Goal: Information Seeking & Learning: Learn about a topic

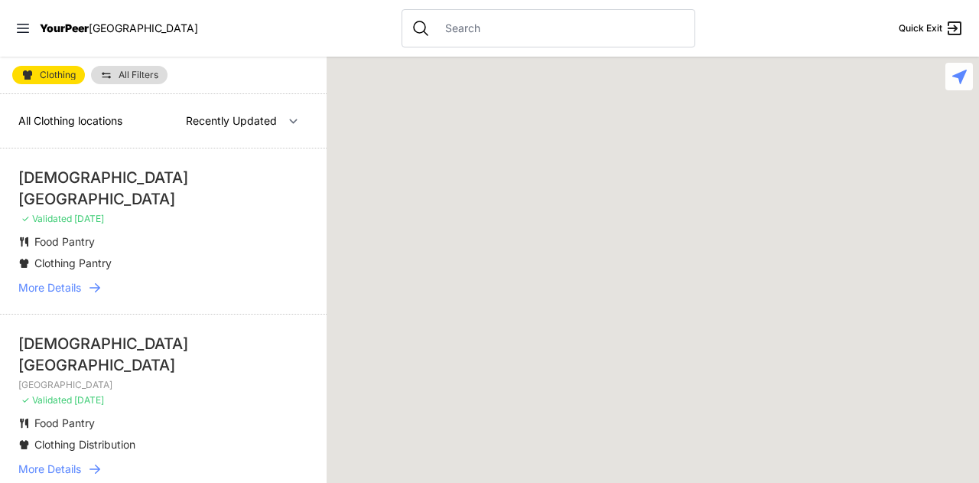
select select "recentlyUpdated"
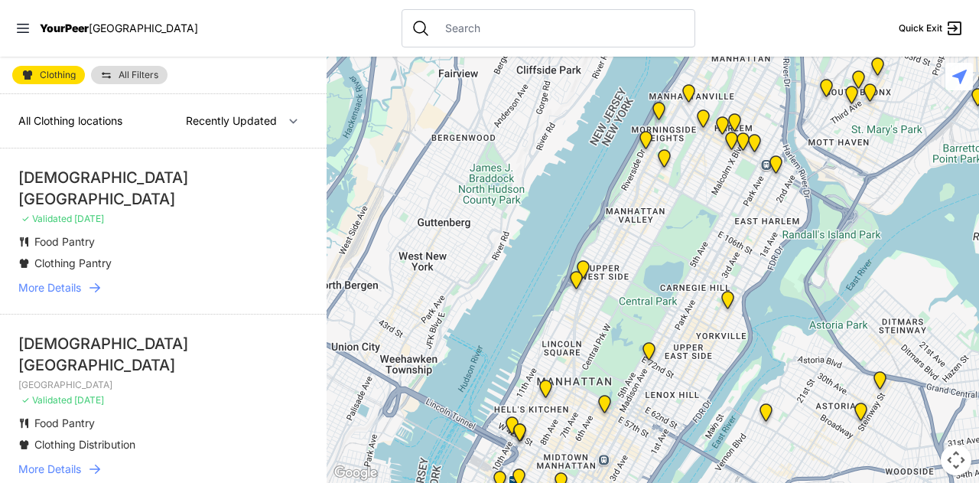
click at [132, 78] on span "All Filters" at bounding box center [139, 74] width 40 height 9
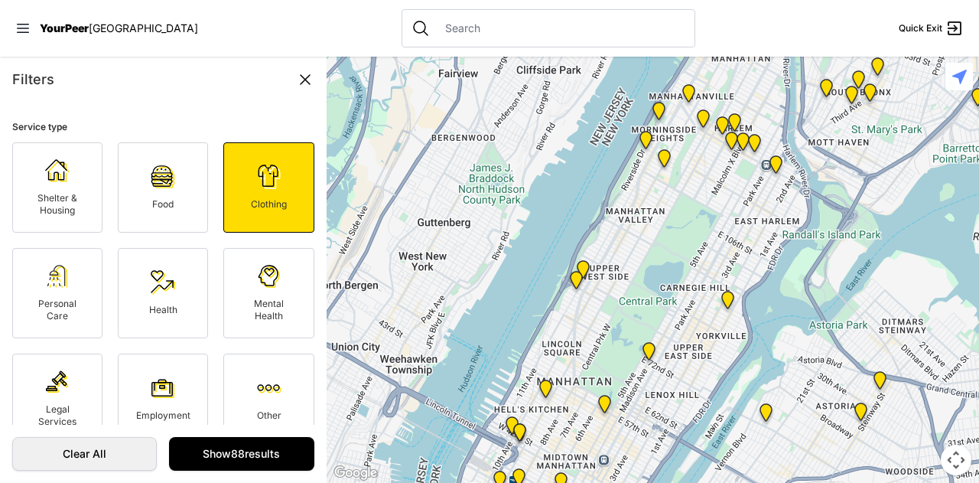
click at [130, 168] on link "Food" at bounding box center [163, 187] width 90 height 90
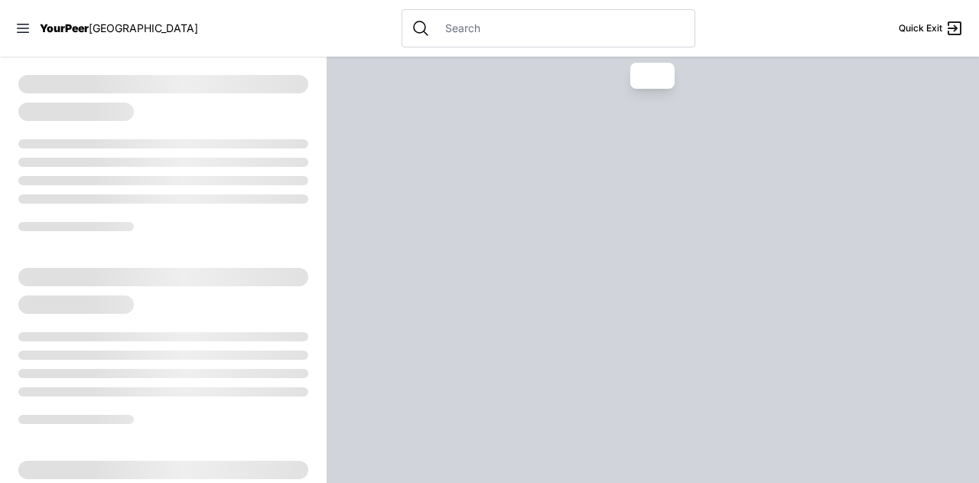
select select "recentlyUpdated"
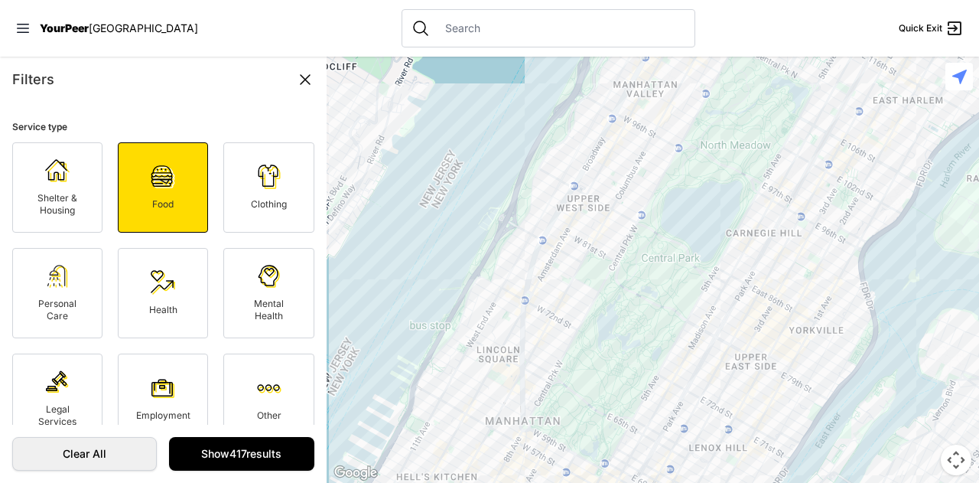
click at [275, 200] on span "Clothing" at bounding box center [269, 203] width 36 height 11
select select "recentlyUpdated"
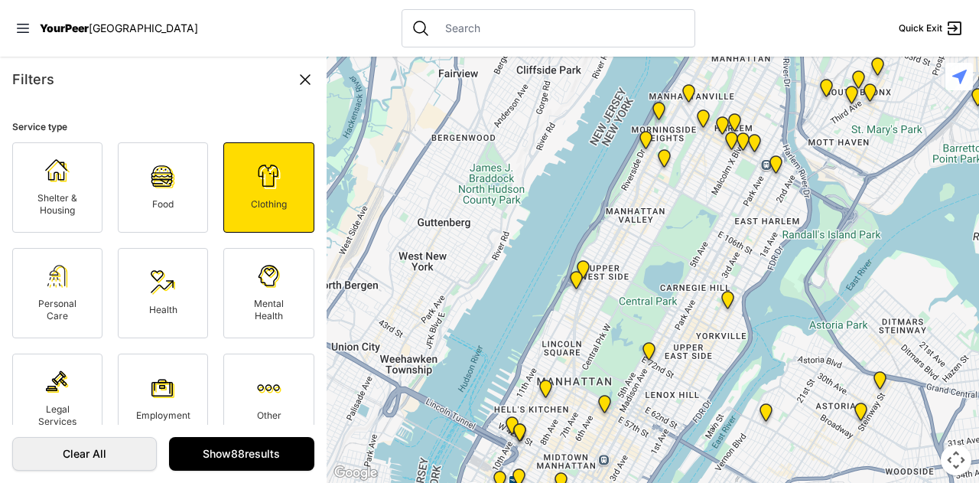
click at [301, 80] on icon at bounding box center [305, 79] width 18 height 18
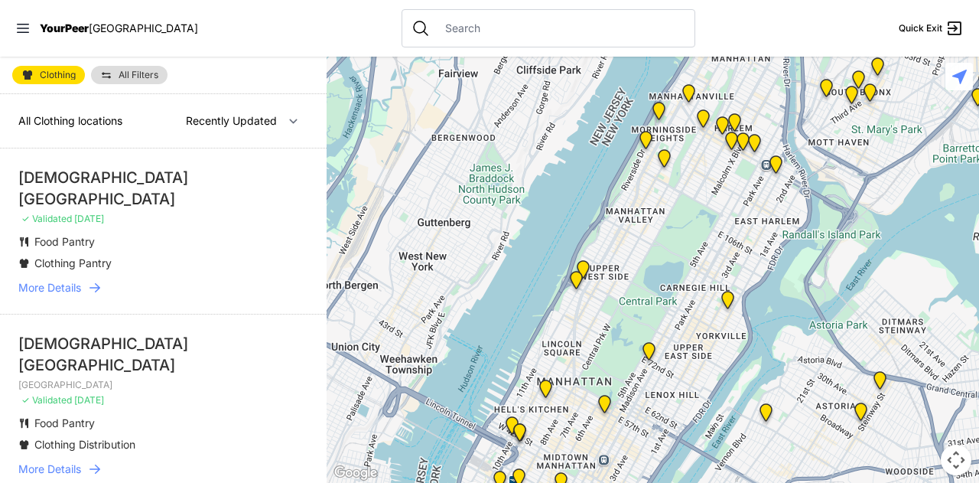
click at [76, 120] on span "All Clothing locations" at bounding box center [70, 120] width 104 height 13
click at [196, 116] on select "Nearby Recently Updated Most Services" at bounding box center [242, 120] width 132 height 29
click at [149, 73] on span "All Filters" at bounding box center [139, 74] width 40 height 9
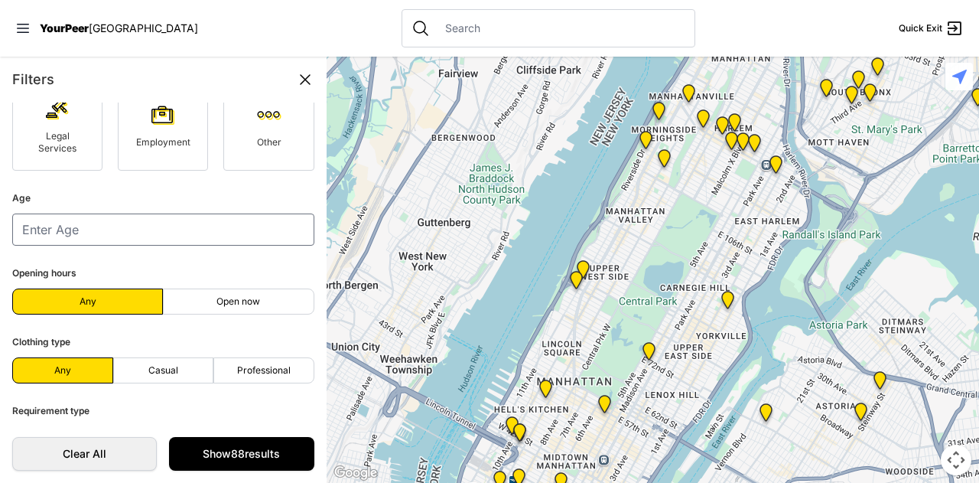
scroll to position [272, 0]
click at [310, 73] on icon at bounding box center [305, 79] width 18 height 18
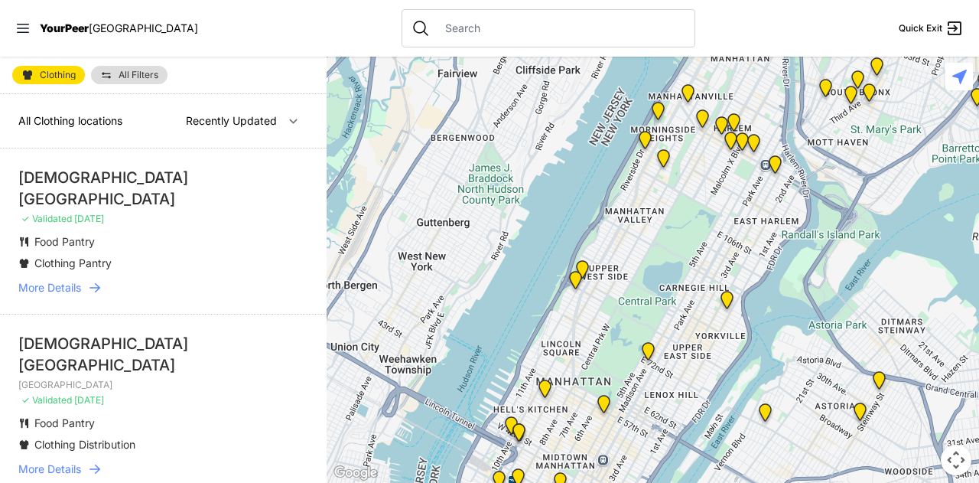
click at [649, 262] on div at bounding box center [653, 270] width 653 height 426
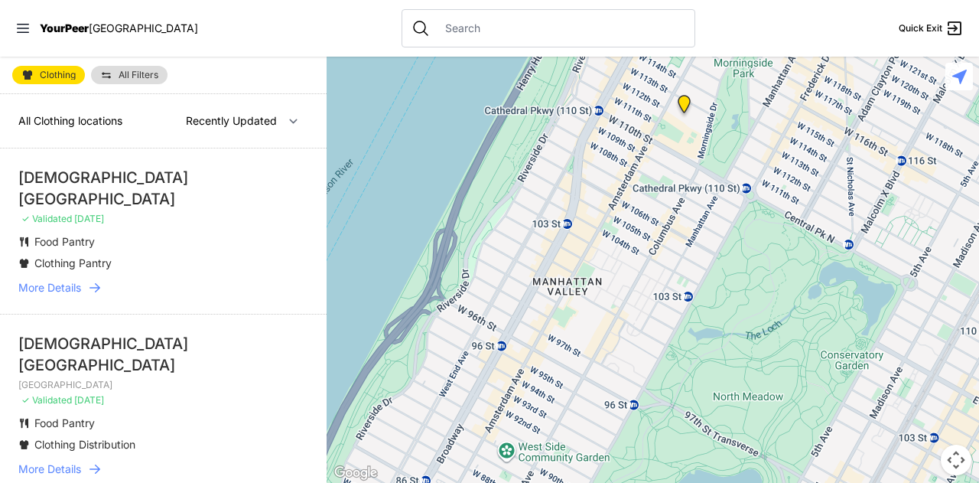
drag, startPoint x: 689, startPoint y: 217, endPoint x: 956, endPoint y: 406, distance: 327.0
click at [956, 406] on div at bounding box center [653, 270] width 653 height 426
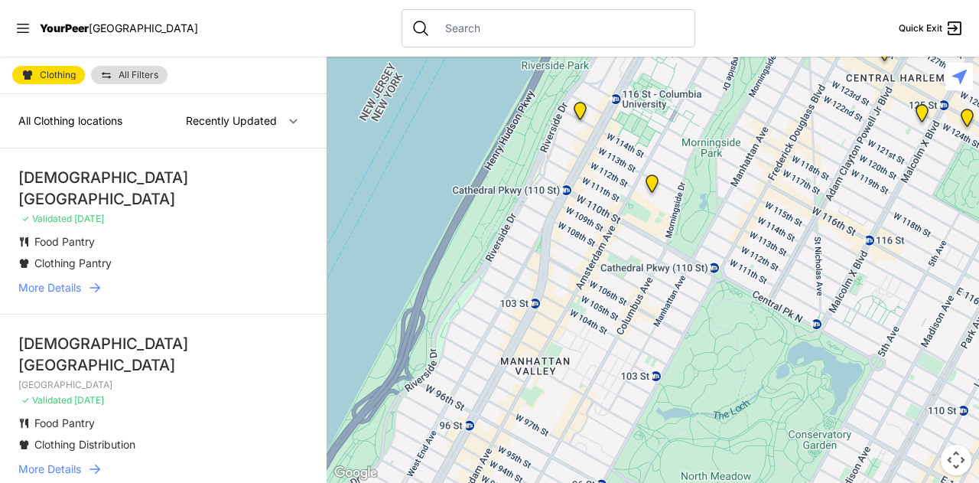
drag, startPoint x: 653, startPoint y: 260, endPoint x: 621, endPoint y: 341, distance: 87.2
click at [621, 341] on div at bounding box center [653, 270] width 653 height 426
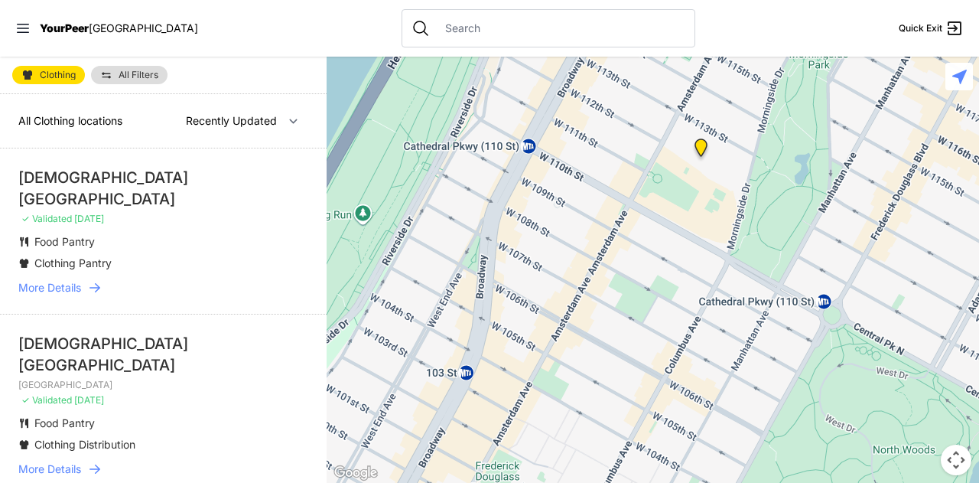
click at [704, 145] on img "The Cathedral Church of St. John the Divine" at bounding box center [701, 150] width 19 height 24
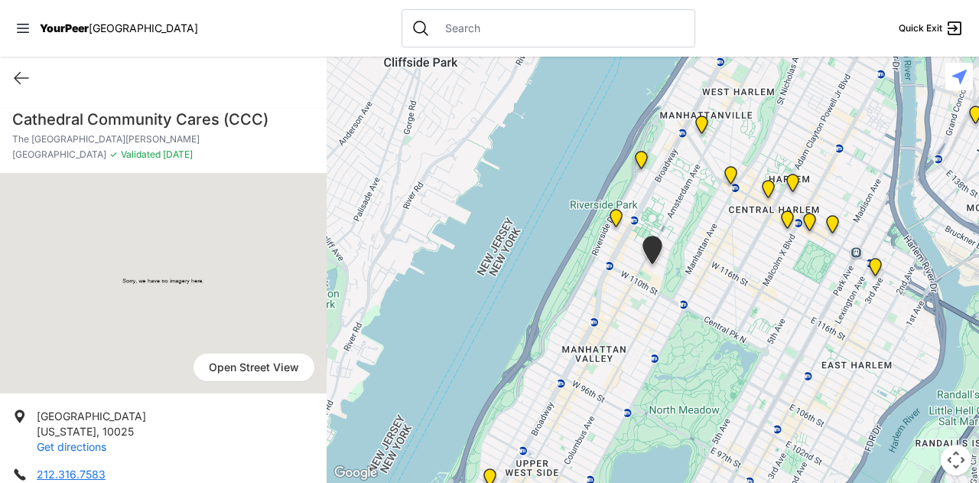
click at [93, 446] on link "Get directions" at bounding box center [72, 446] width 70 height 13
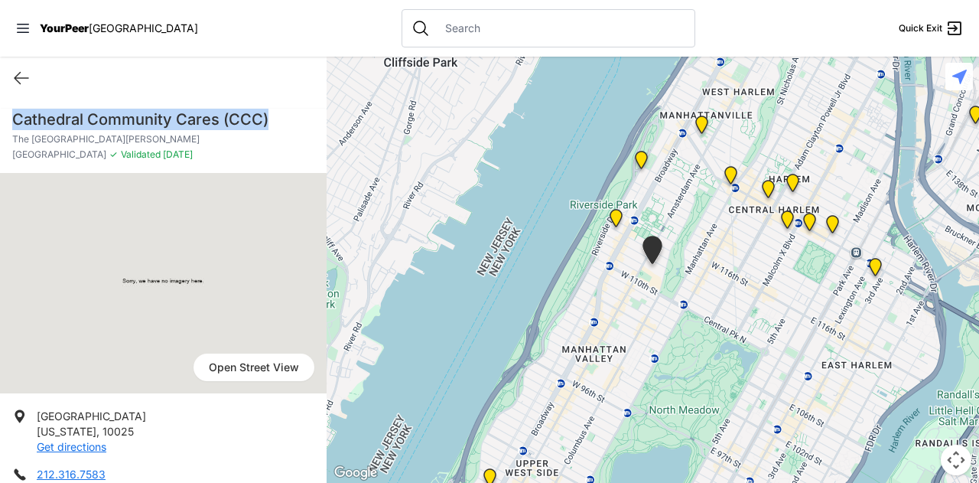
drag, startPoint x: 12, startPoint y: 123, endPoint x: 266, endPoint y: 116, distance: 254.1
click at [266, 116] on h1 "Cathedral Community Cares (CCC)" at bounding box center [163, 119] width 302 height 21
copy h1 "Cathedral Community Cares (CCC)"
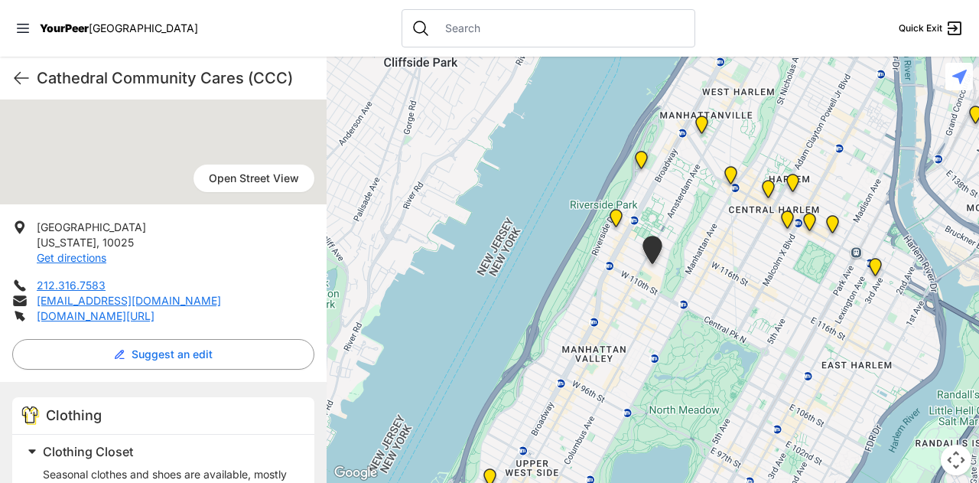
scroll to position [214, 0]
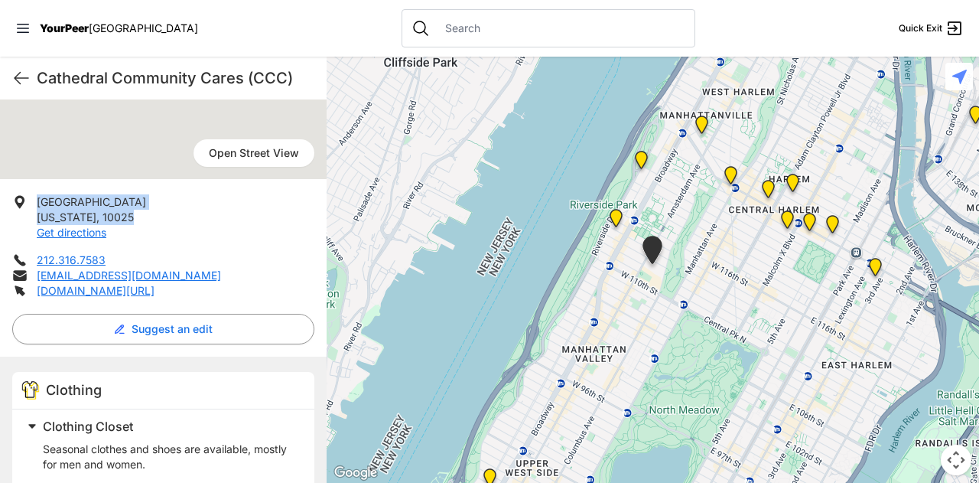
drag, startPoint x: 136, startPoint y: 217, endPoint x: 32, endPoint y: 197, distance: 106.1
click at [32, 197] on li "[STREET_ADDRESS][US_STATE] Get directions" at bounding box center [163, 217] width 302 height 46
copy p "[STREET_ADDRESS][US_STATE]"
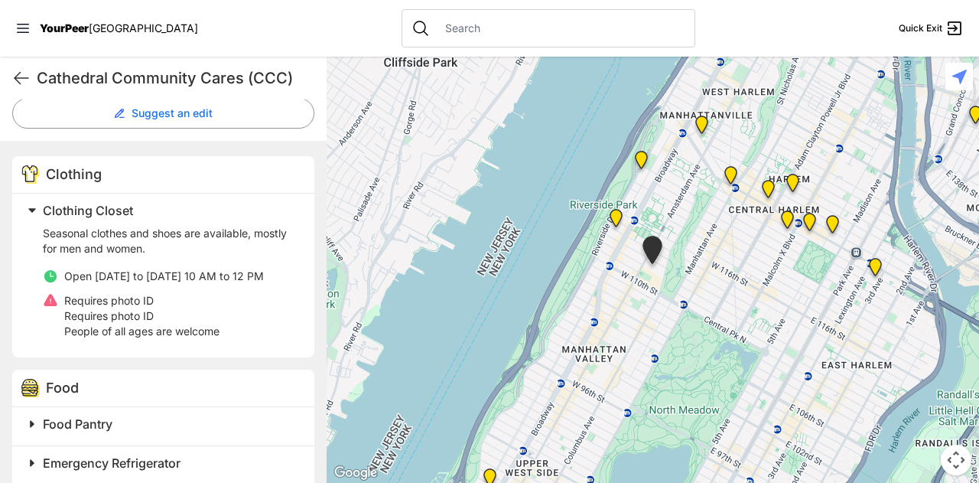
scroll to position [431, 0]
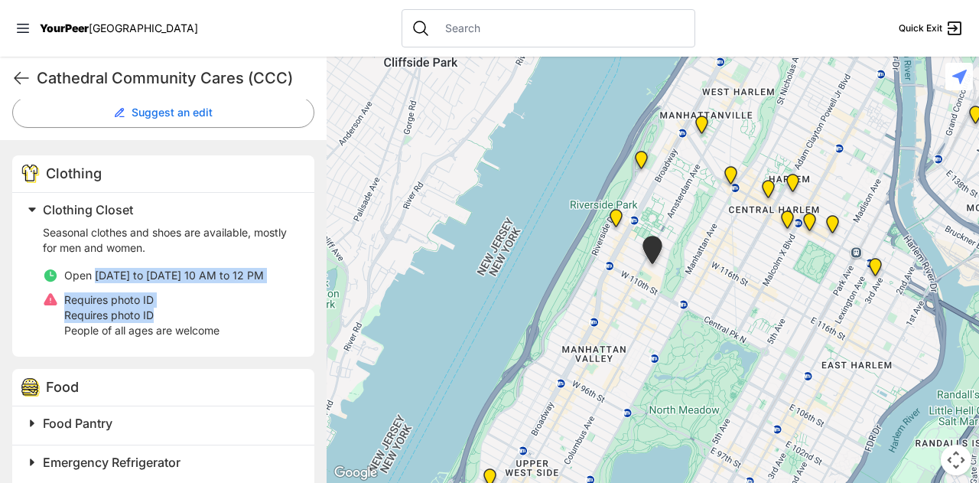
drag, startPoint x: 96, startPoint y: 272, endPoint x: 165, endPoint y: 325, distance: 87.4
click at [165, 325] on ul "Open [DATE] to [DATE] 10 AM to 12 PM Requires photo ID Requires photo ID People…" at bounding box center [169, 303] width 253 height 70
copy ul "[DATE] to [DATE] 10 AM to 12 PM Requires photo ID Requires photo ID"
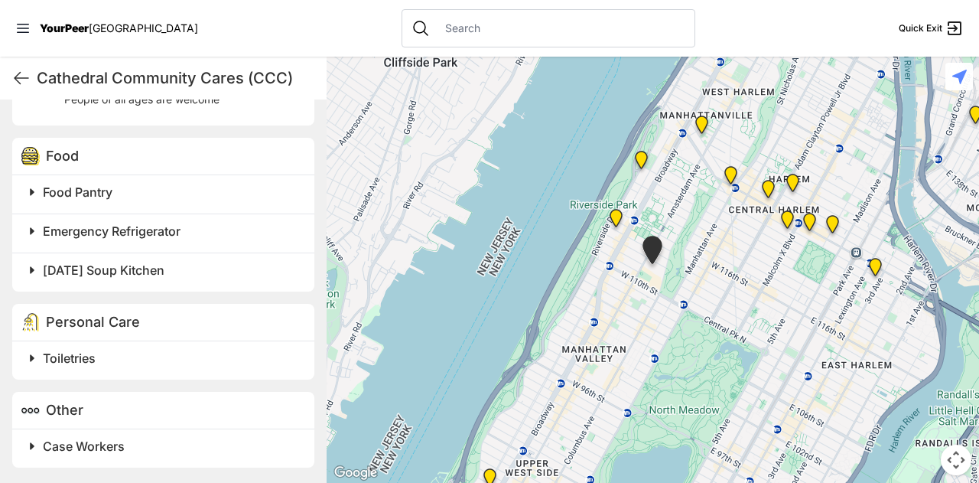
scroll to position [675, 0]
click at [29, 194] on span at bounding box center [223, 191] width 404 height 21
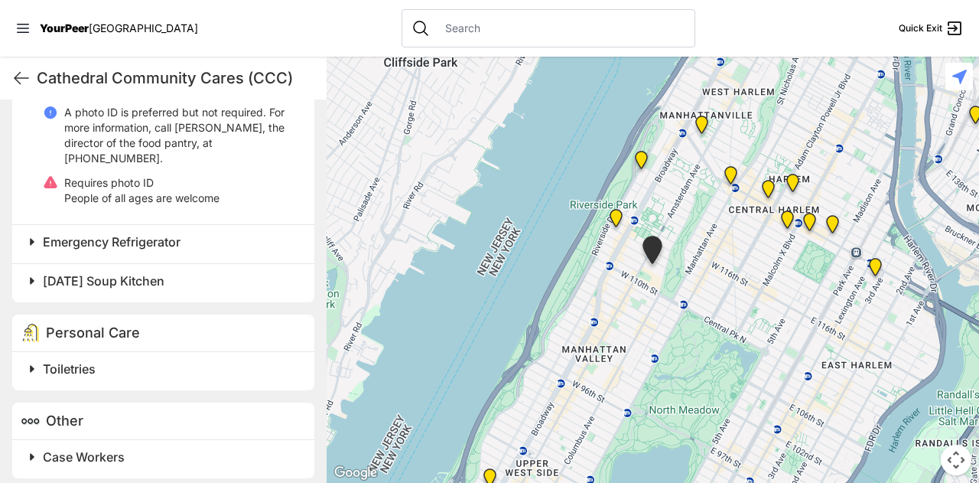
scroll to position [855, 0]
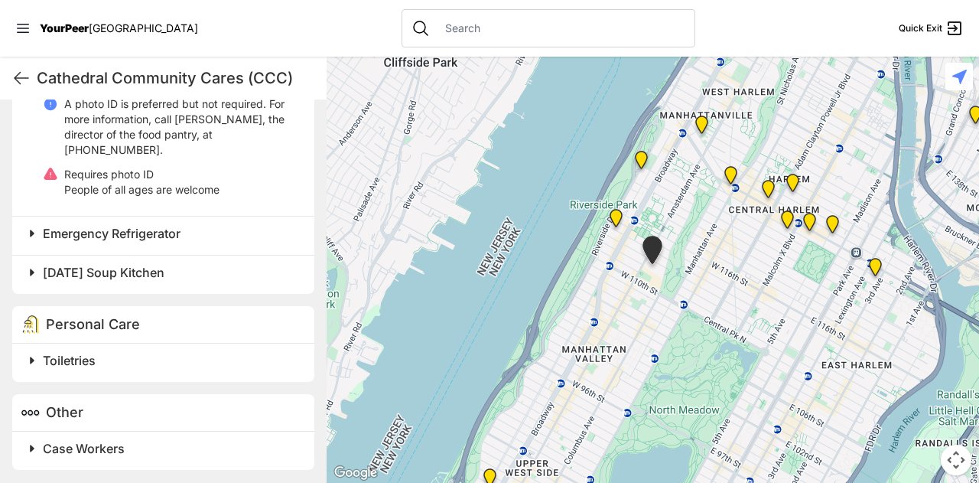
click at [47, 239] on span "Emergency Refrigerator" at bounding box center [112, 233] width 138 height 15
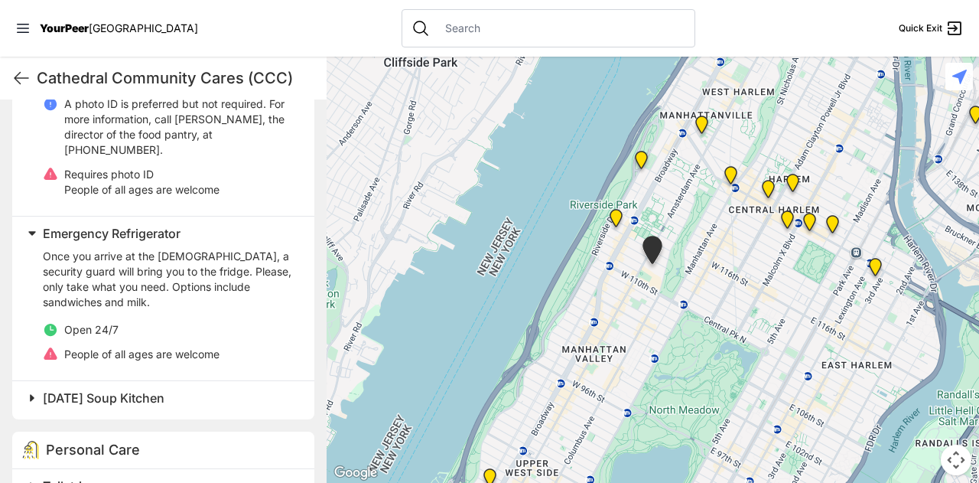
click at [47, 239] on span "Emergency Refrigerator" at bounding box center [112, 233] width 138 height 15
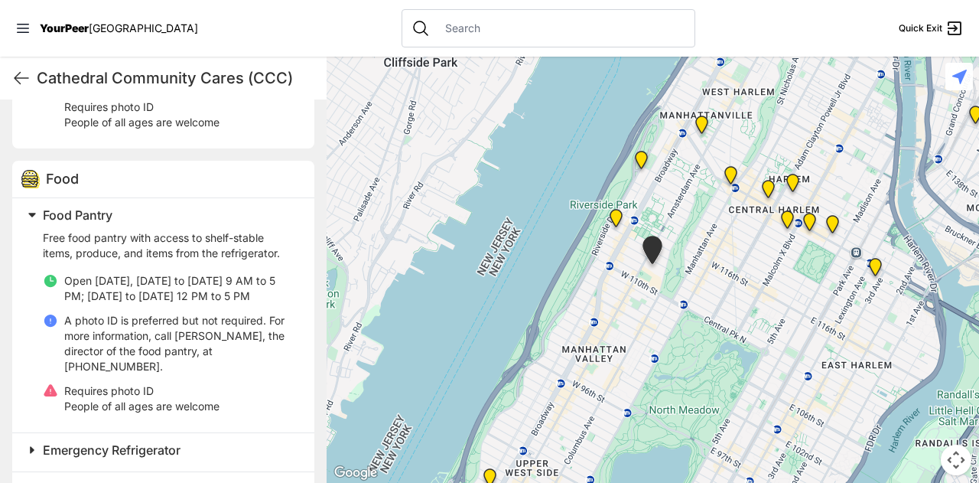
scroll to position [646, 0]
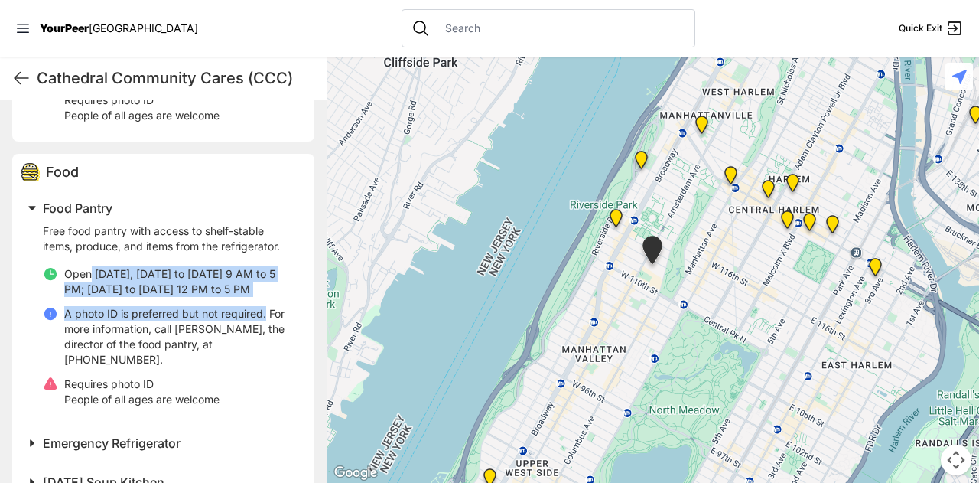
drag, startPoint x: 93, startPoint y: 289, endPoint x: 266, endPoint y: 327, distance: 177.7
click at [266, 327] on ul "Open [DATE], [DATE] to [DATE] 9 AM to 5 PM; [DATE] to [DATE] 12 PM to 5 PM A ph…" at bounding box center [169, 336] width 253 height 141
copy ul "[DATE], [DATE] to [DATE] 9 AM to 5 PM; [DATE] to [DATE] 12 PM to 5 PM A photo I…"
click at [617, 222] on img "Ford Hall" at bounding box center [616, 221] width 19 height 24
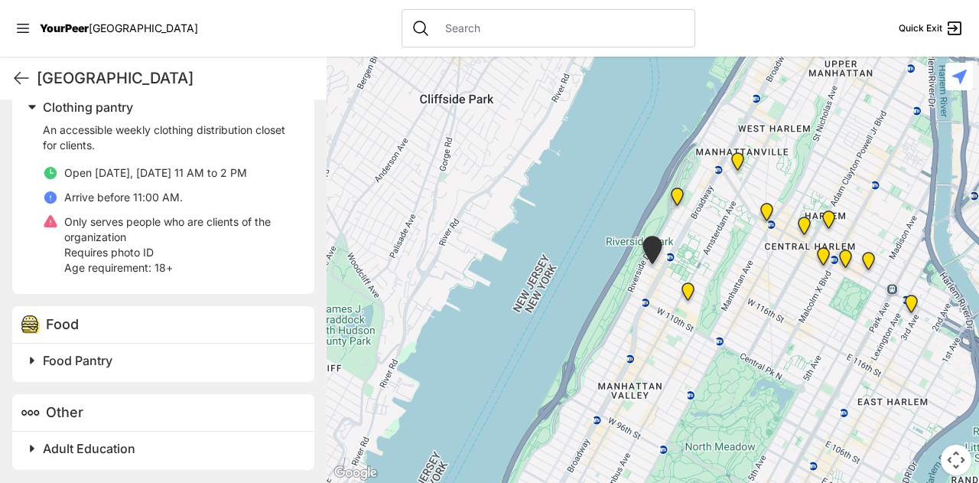
scroll to position [517, 0]
click at [88, 364] on span "Food Pantry" at bounding box center [78, 360] width 70 height 15
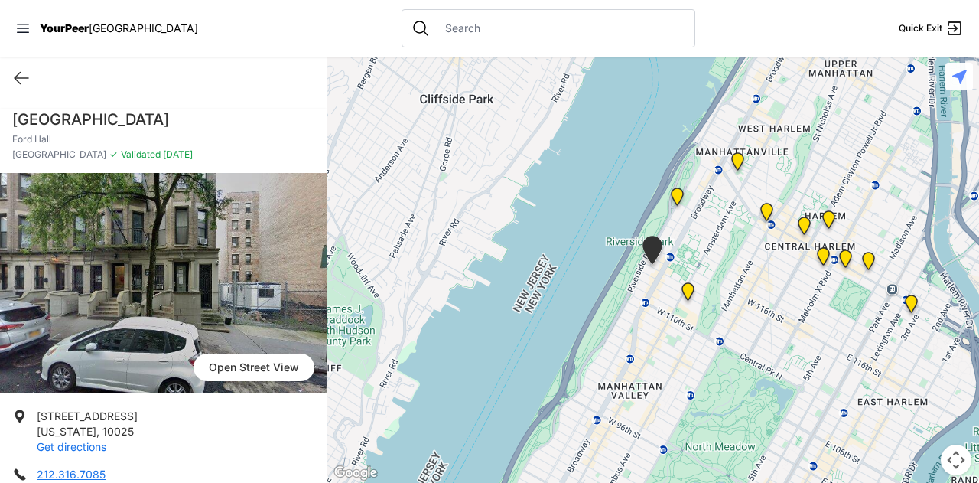
click at [71, 446] on link "Get directions" at bounding box center [72, 446] width 70 height 13
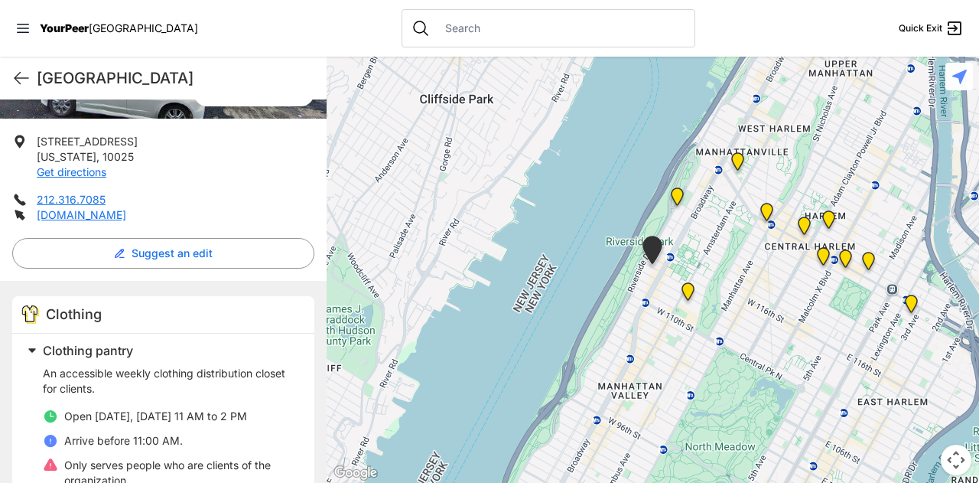
scroll to position [290, 0]
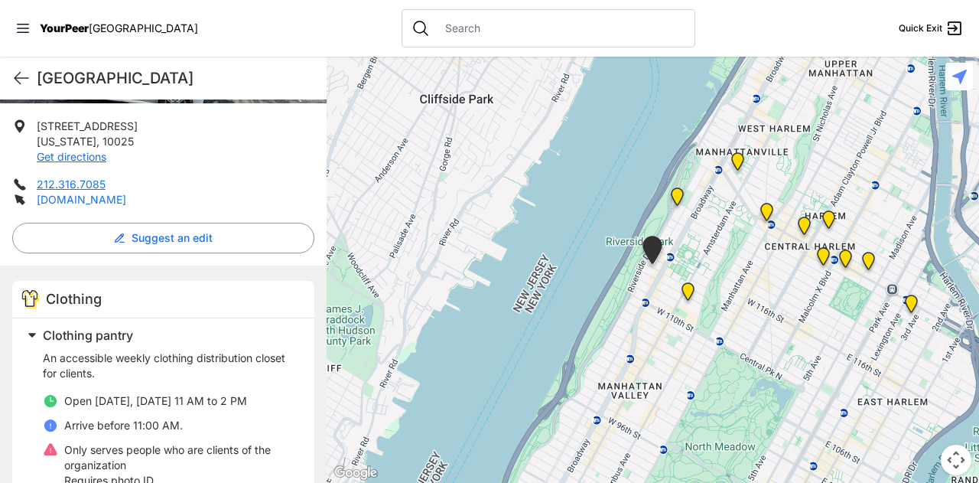
click at [126, 199] on link "[DOMAIN_NAME]" at bounding box center [82, 199] width 90 height 13
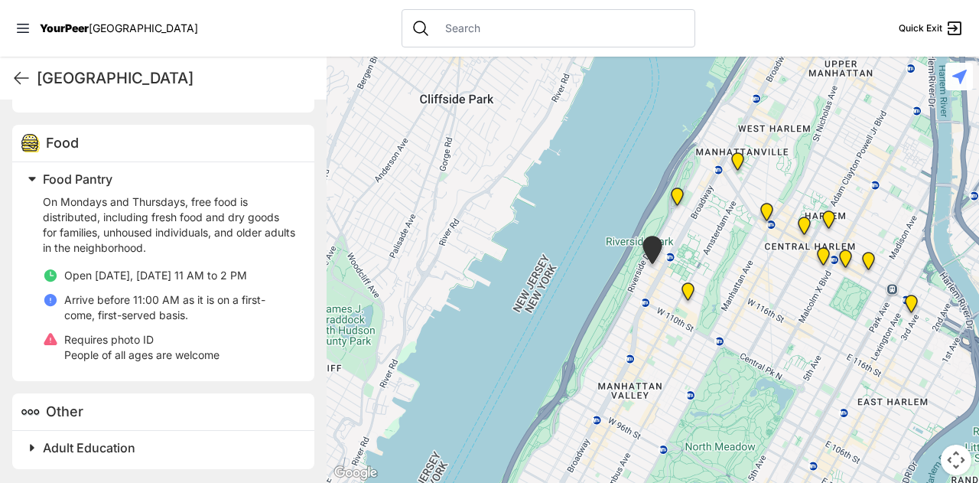
scroll to position [699, 0]
click at [125, 440] on span "Adult Education" at bounding box center [89, 447] width 93 height 15
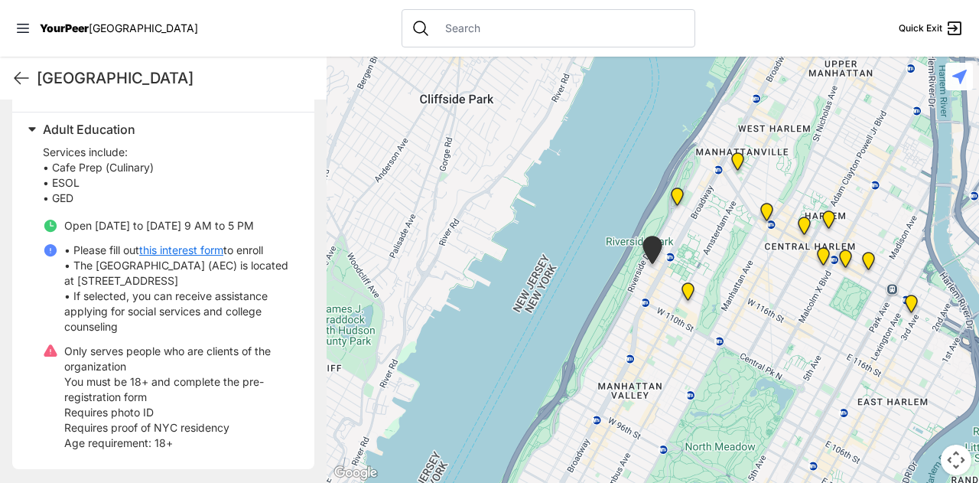
scroll to position [1017, 0]
click at [681, 197] on img "Manhattan" at bounding box center [677, 199] width 19 height 24
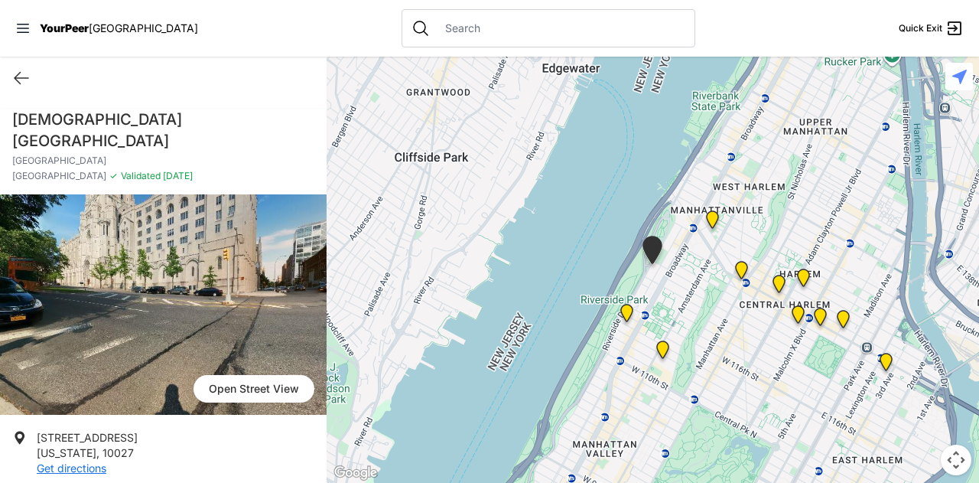
click at [681, 197] on div at bounding box center [653, 270] width 653 height 426
click at [86, 461] on link "Get directions" at bounding box center [72, 467] width 70 height 13
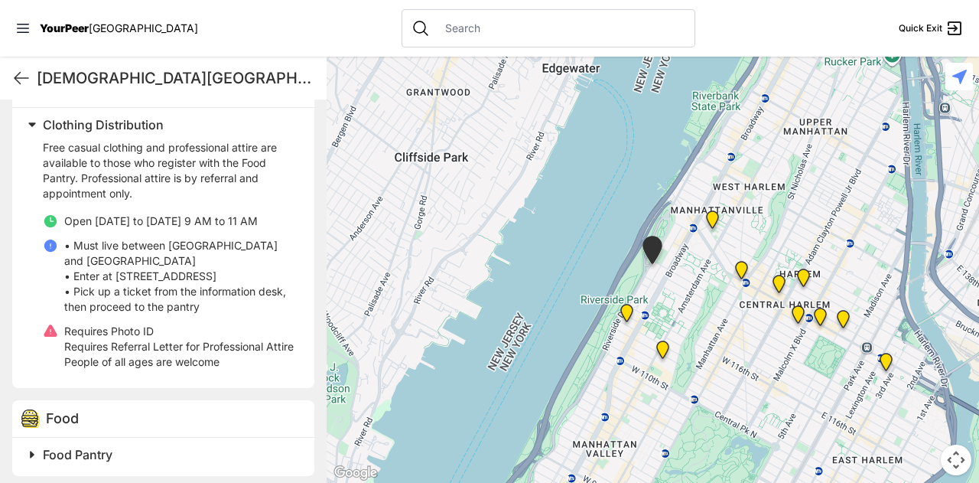
scroll to position [538, 0]
click at [65, 454] on h2 "Food Pantry" at bounding box center [169, 454] width 253 height 18
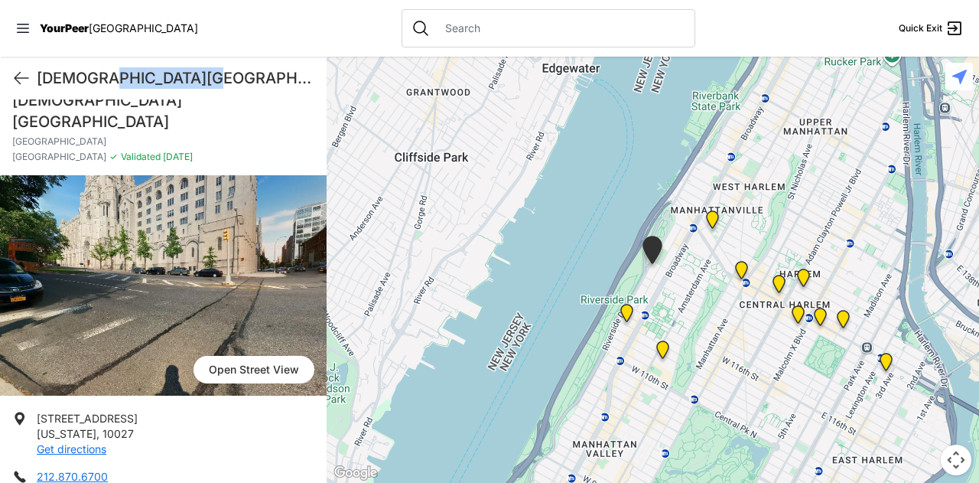
scroll to position [7, 0]
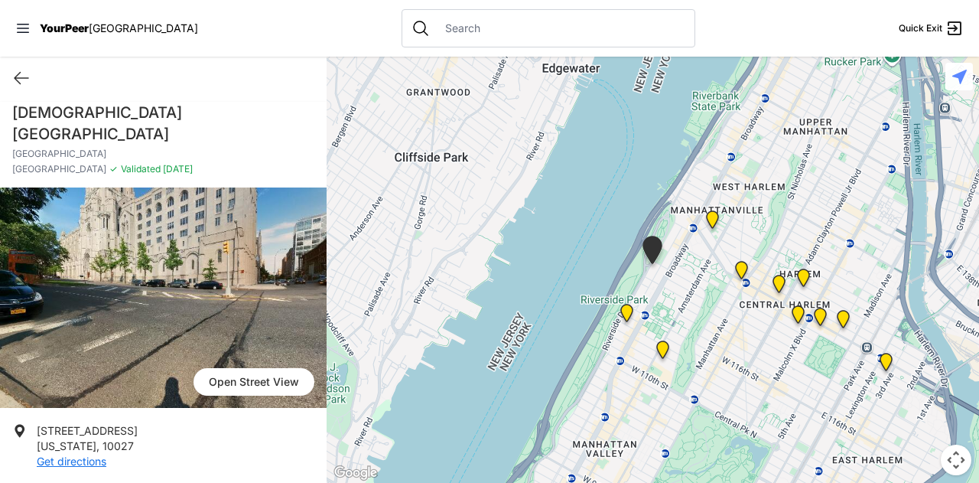
drag, startPoint x: 197, startPoint y: 77, endPoint x: 53, endPoint y: 86, distance: 144.9
drag, startPoint x: 184, startPoint y: 109, endPoint x: 0, endPoint y: 119, distance: 183.9
click at [0, 119] on div "[DEMOGRAPHIC_DATA][GEOGRAPHIC_DATA] [GEOGRAPHIC_DATA] ✓ Validated [DATE]" at bounding box center [163, 145] width 327 height 86
copy h1 "[DEMOGRAPHIC_DATA][GEOGRAPHIC_DATA]"
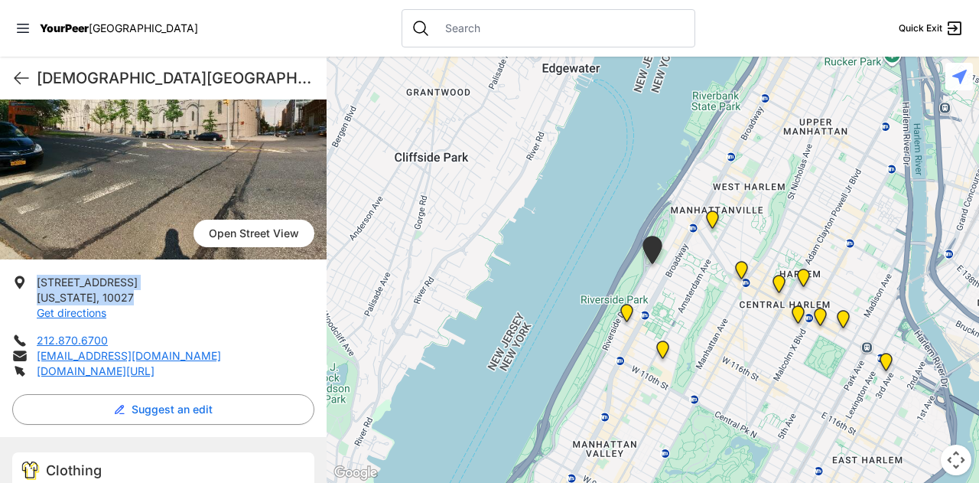
drag, startPoint x: 126, startPoint y: 282, endPoint x: 33, endPoint y: 262, distance: 95.3
click at [33, 275] on li "[STREET_ADDRESS][US_STATE] Get directions" at bounding box center [163, 298] width 302 height 46
copy p "[STREET_ADDRESS][US_STATE]"
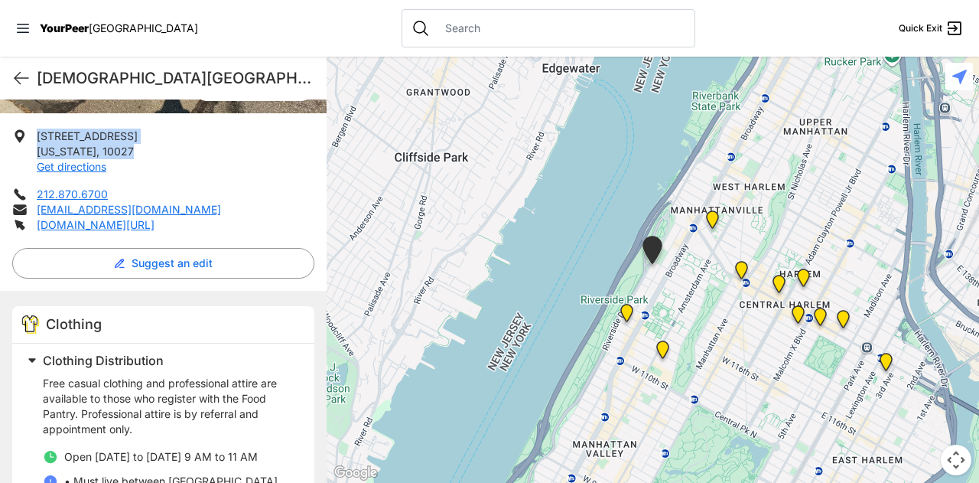
scroll to position [461, 0]
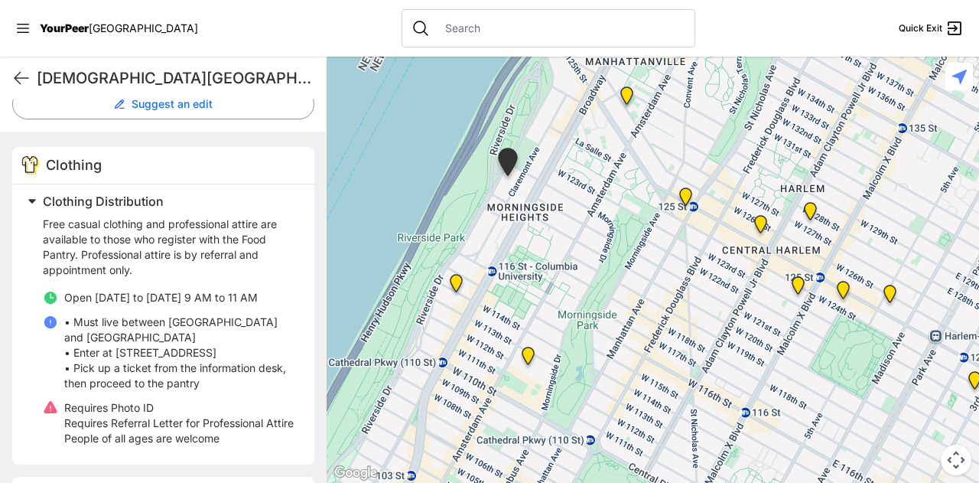
click at [688, 191] on img "The PILLARS – Holistic Recovery Support" at bounding box center [685, 199] width 19 height 24
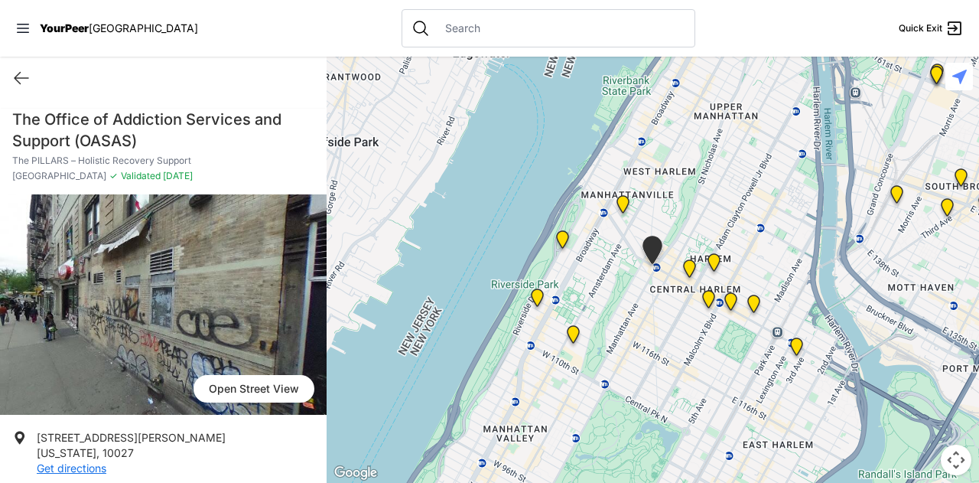
click at [692, 265] on img "Uptown/Harlem DYCD Youth Drop-in Center" at bounding box center [689, 271] width 19 height 24
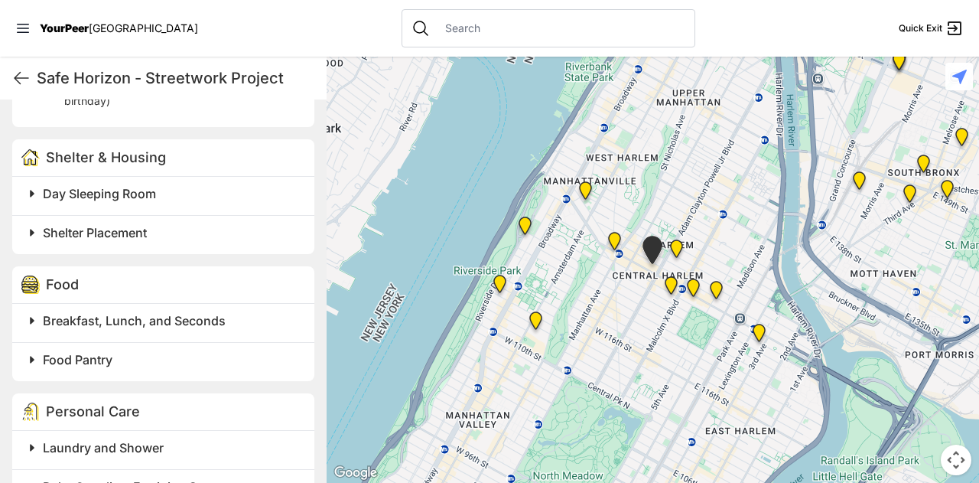
scroll to position [736, 0]
click at [206, 363] on h2 "Food Pantry" at bounding box center [169, 360] width 253 height 18
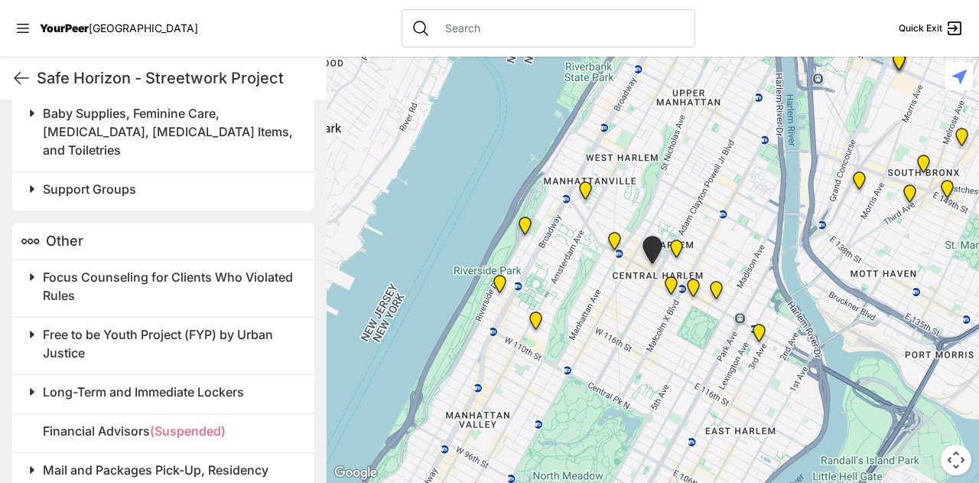
scroll to position [1304, 0]
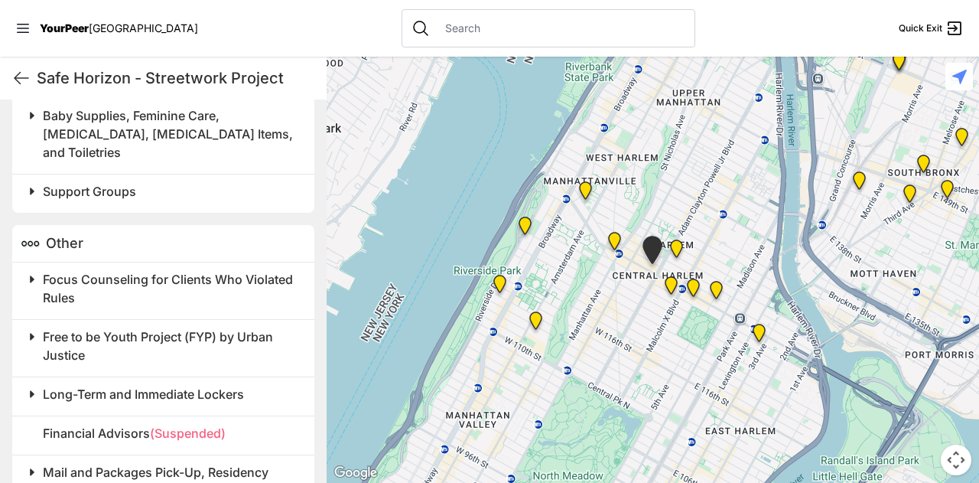
click at [675, 279] on img at bounding box center [671, 288] width 19 height 24
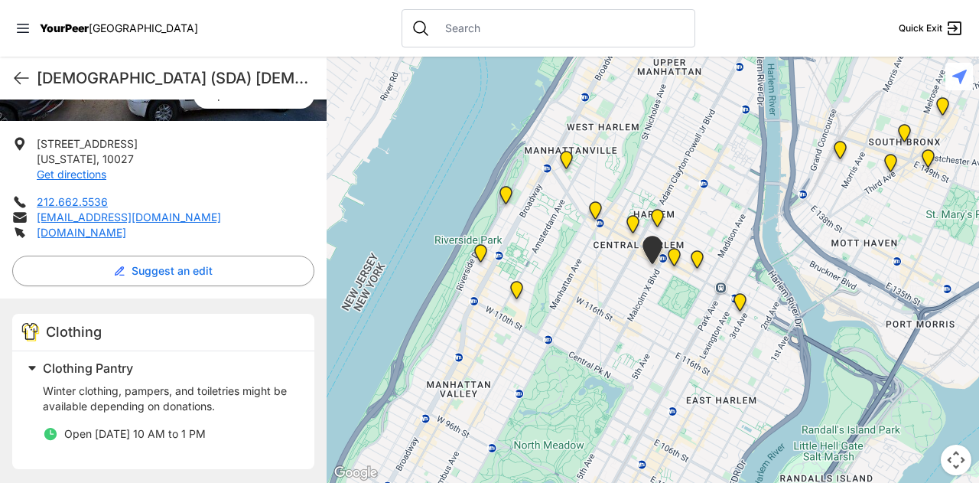
scroll to position [279, 0]
click at [295, 396] on div "Clothing Pantry Winter clothing, pampers, and toiletries might be available dep…" at bounding box center [163, 410] width 302 height 118
click at [675, 254] on img "Manhattan" at bounding box center [674, 260] width 19 height 24
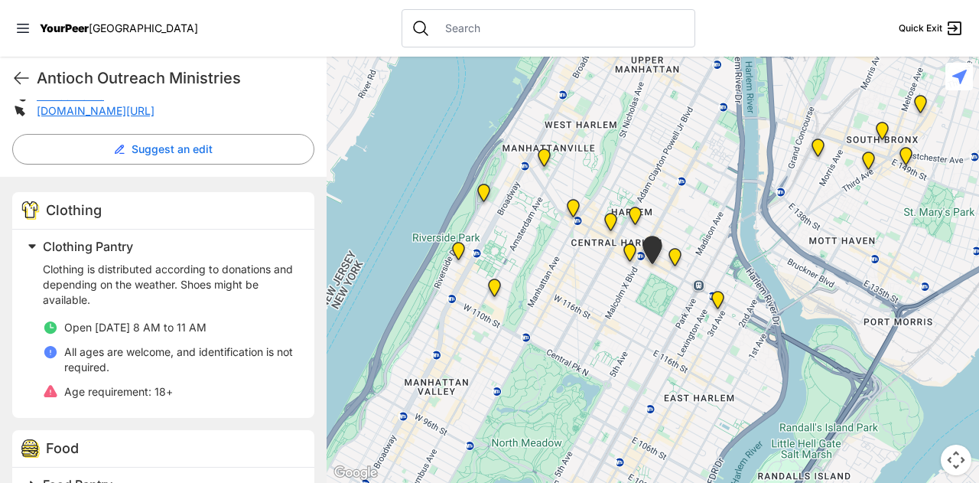
scroll to position [415, 0]
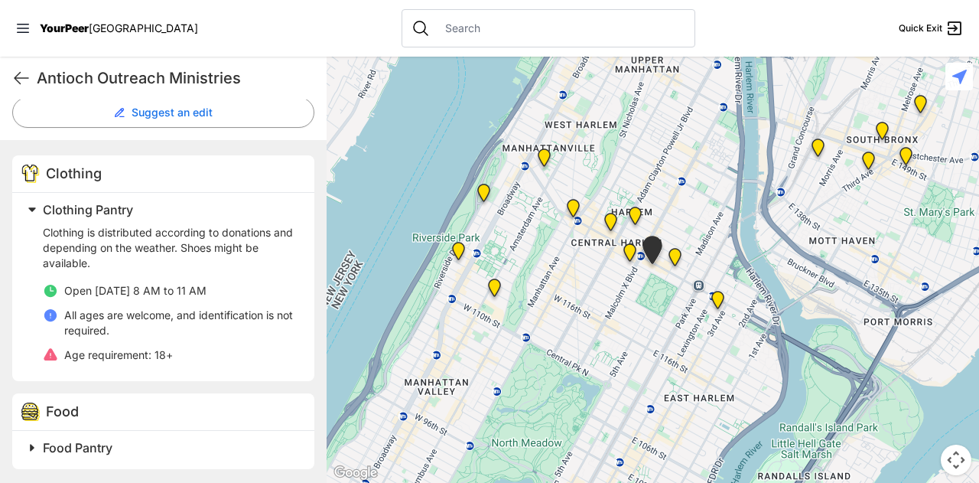
click at [193, 455] on span at bounding box center [223, 447] width 404 height 21
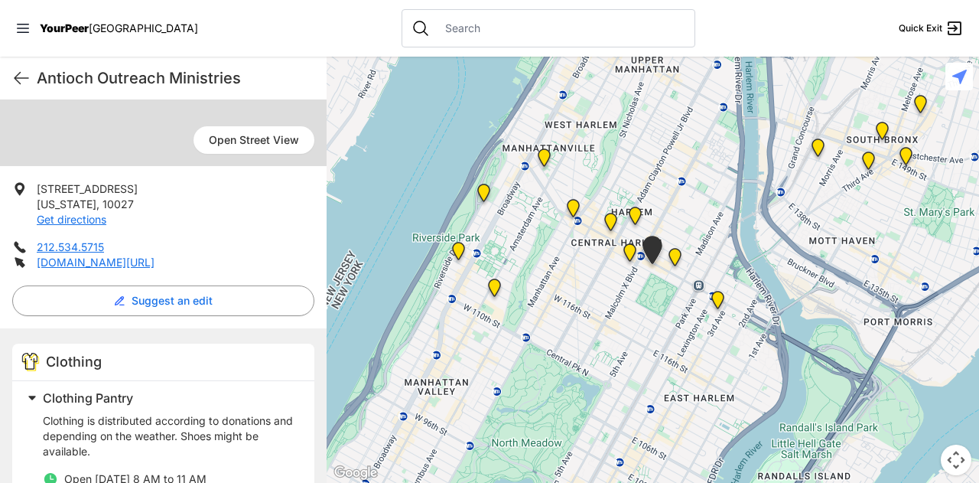
scroll to position [227, 0]
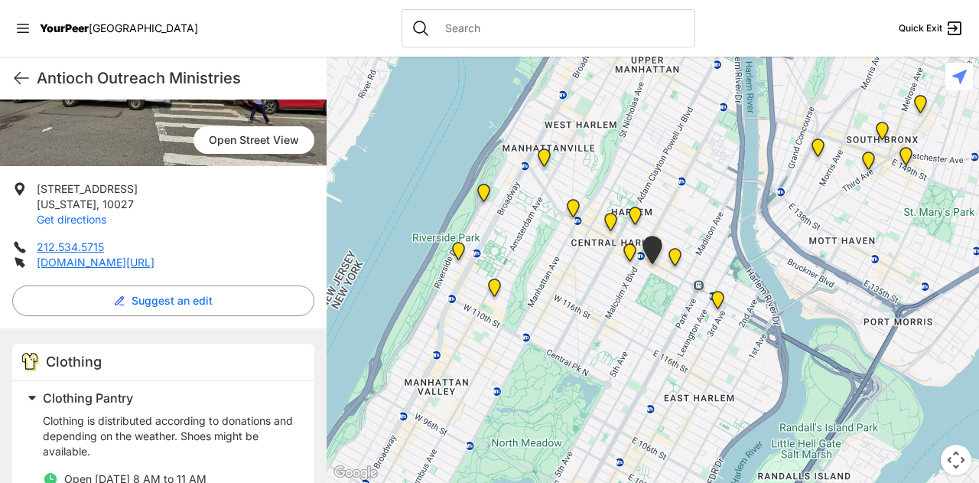
click at [83, 216] on link "Get directions" at bounding box center [72, 219] width 70 height 13
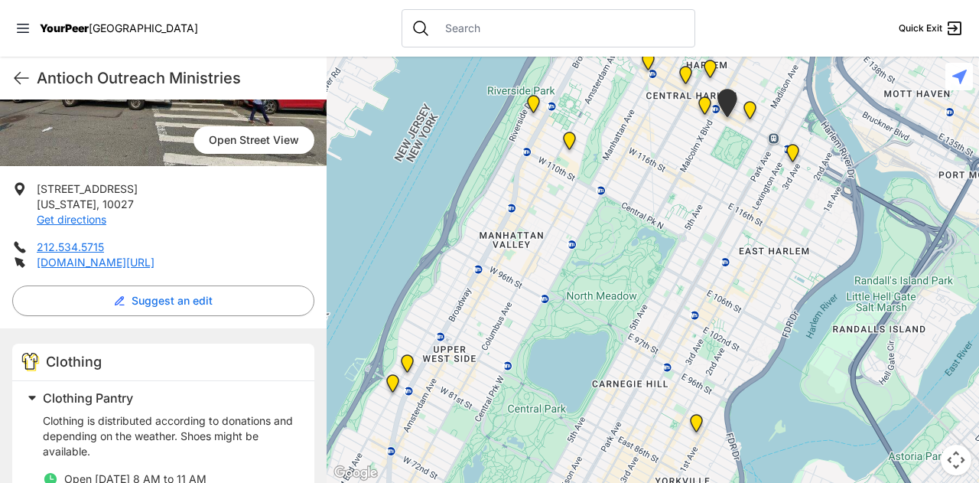
drag, startPoint x: 566, startPoint y: 348, endPoint x: 643, endPoint y: 197, distance: 169.0
click at [643, 197] on div at bounding box center [653, 270] width 653 height 426
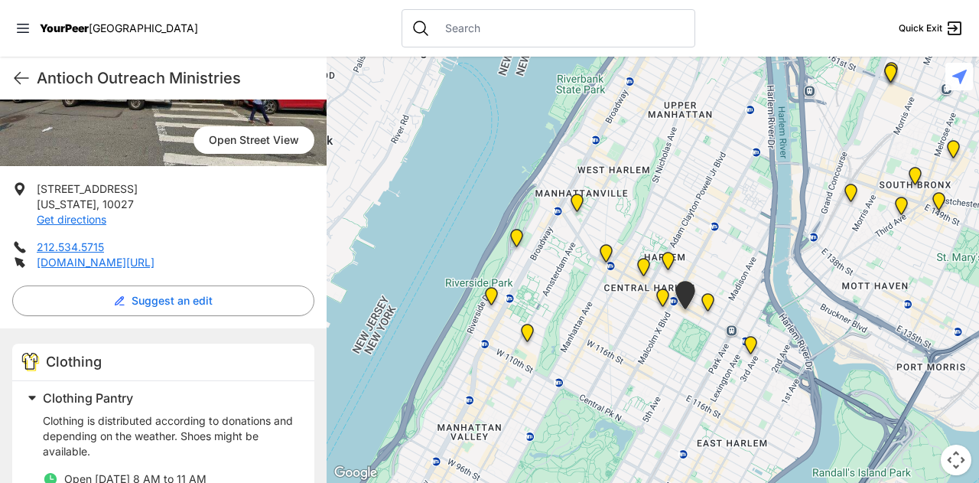
drag, startPoint x: 701, startPoint y: 171, endPoint x: 657, endPoint y: 366, distance: 200.7
click at [657, 366] on div at bounding box center [653, 270] width 653 height 426
click at [711, 305] on img "East Harlem" at bounding box center [708, 305] width 19 height 24
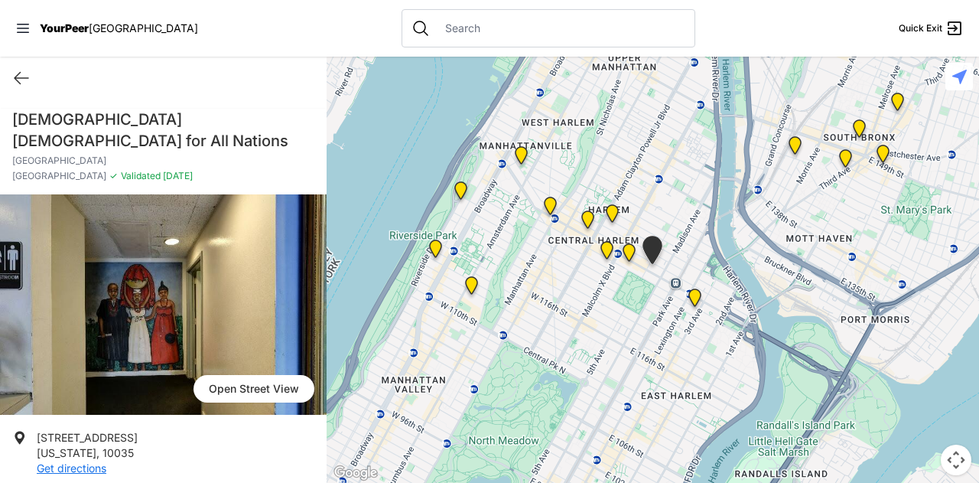
click at [693, 292] on img "Main Location" at bounding box center [695, 300] width 19 height 24
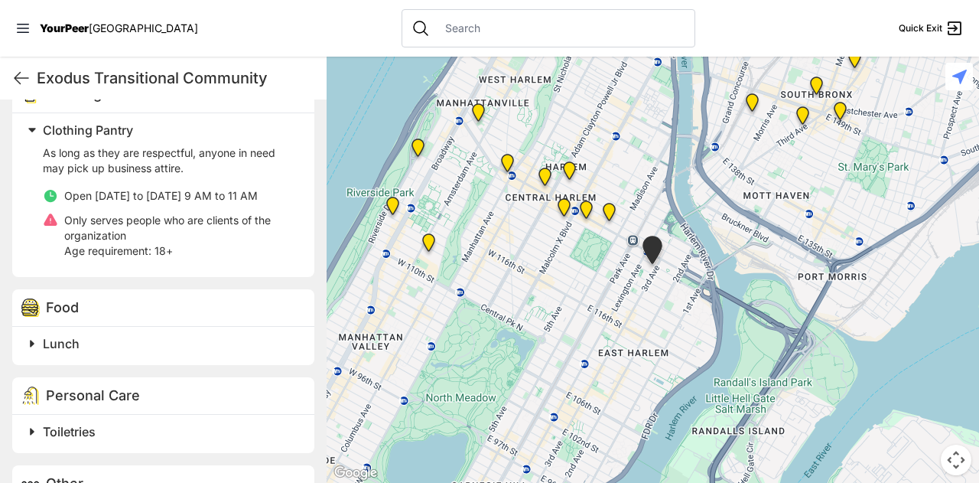
scroll to position [496, 0]
click at [59, 350] on h2 "Lunch" at bounding box center [169, 343] width 253 height 18
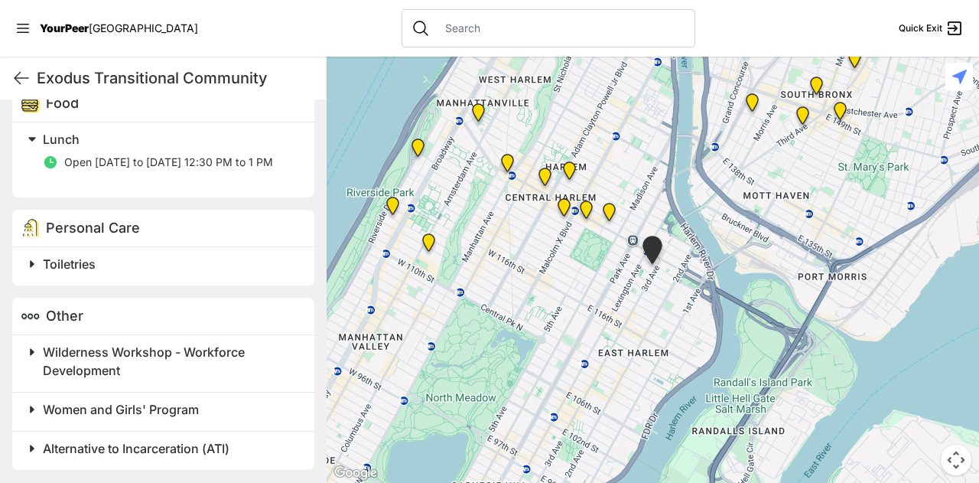
scroll to position [698, 0]
click at [86, 256] on h2 "Toiletries" at bounding box center [169, 265] width 253 height 18
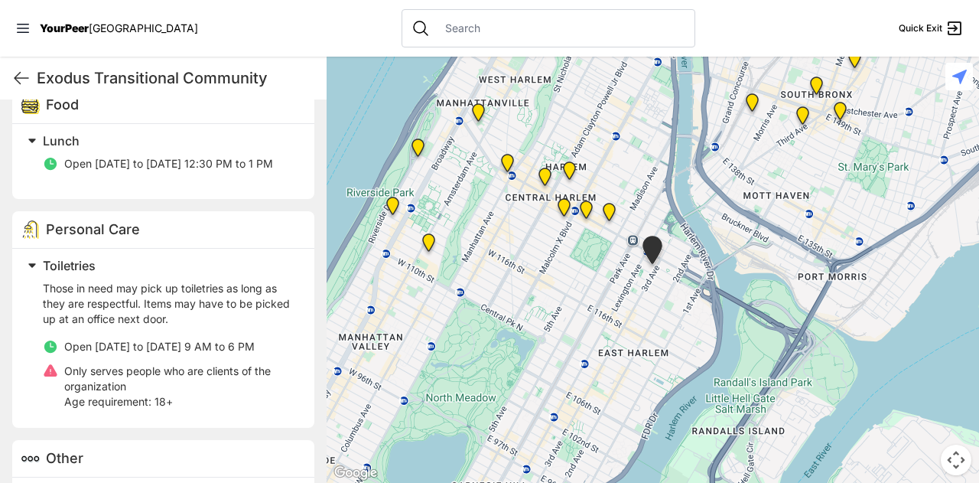
scroll to position [840, 0]
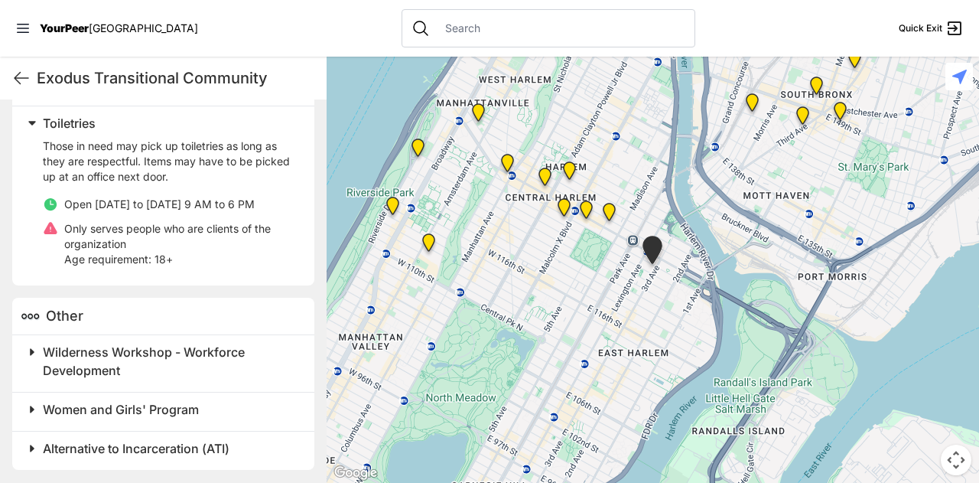
click at [517, 230] on div at bounding box center [653, 270] width 653 height 426
click at [486, 122] on img at bounding box center [478, 115] width 19 height 24
click at [478, 107] on img at bounding box center [478, 115] width 19 height 24
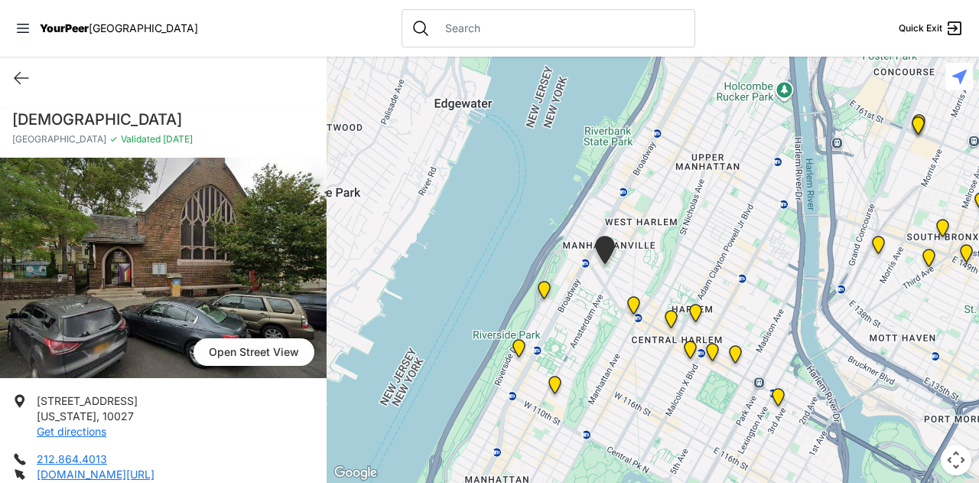
drag, startPoint x: 478, startPoint y: 107, endPoint x: 428, endPoint y: 112, distance: 50.0
click at [428, 112] on div at bounding box center [653, 270] width 653 height 426
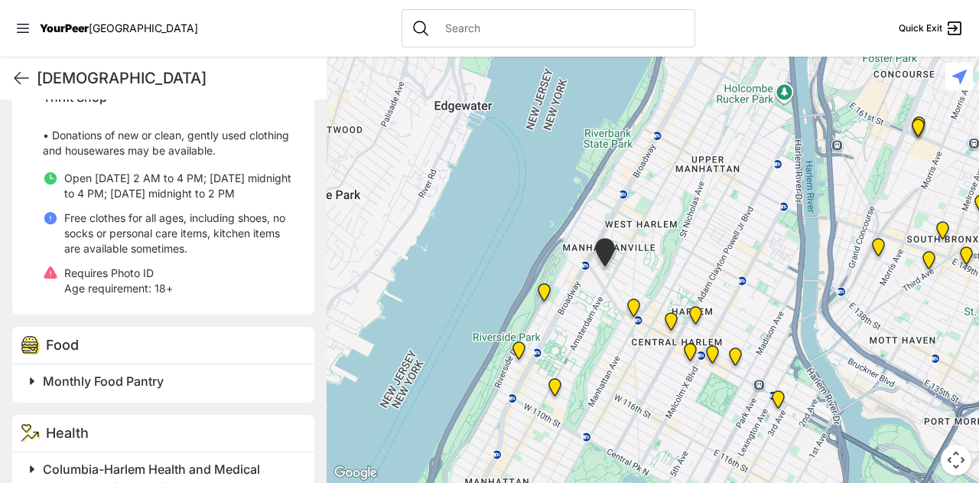
scroll to position [512, 0]
click at [140, 379] on span "Monthly Food Pantry" at bounding box center [103, 381] width 121 height 15
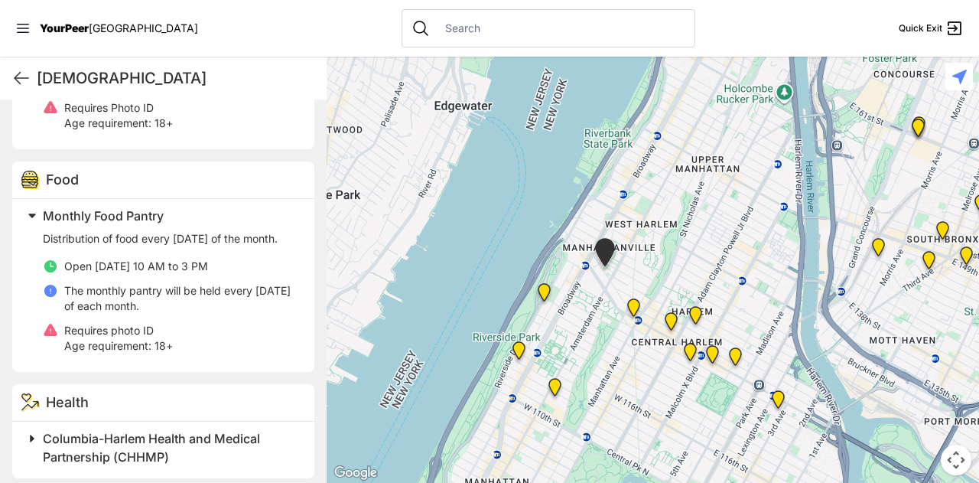
scroll to position [676, 0]
click at [138, 361] on div "Distribution of food every [DATE] of the month. Open [DATE] 10 AM to 3 PM The m…" at bounding box center [169, 293] width 253 height 135
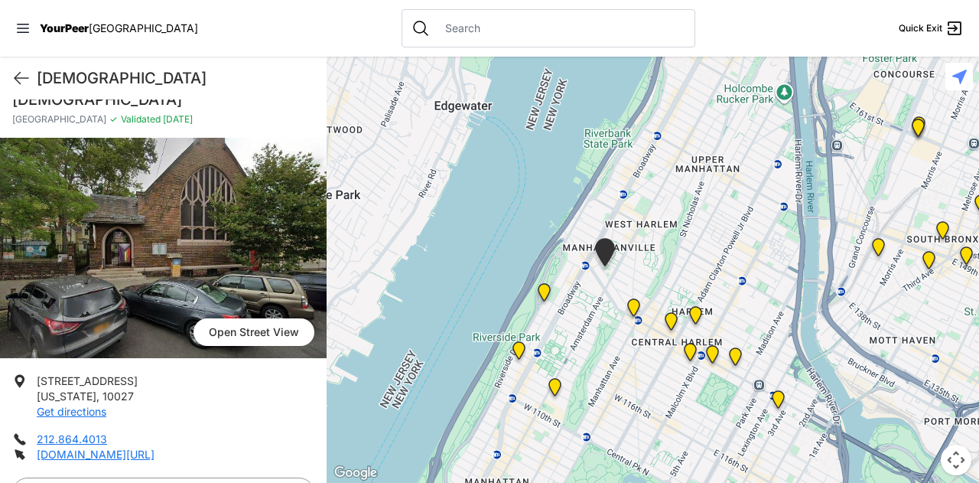
scroll to position [0, 0]
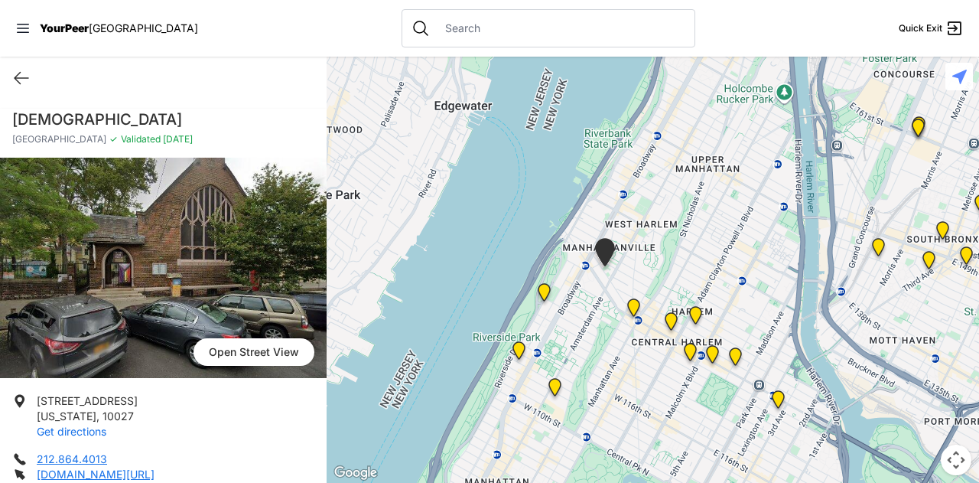
click at [86, 429] on link "Get directions" at bounding box center [72, 431] width 70 height 13
drag, startPoint x: 224, startPoint y: 120, endPoint x: 8, endPoint y: 114, distance: 216.6
click at [8, 114] on div "[DEMOGRAPHIC_DATA] [GEOGRAPHIC_DATA] ✓ Validated [DATE]" at bounding box center [163, 133] width 327 height 49
copy h1 "[DEMOGRAPHIC_DATA]"
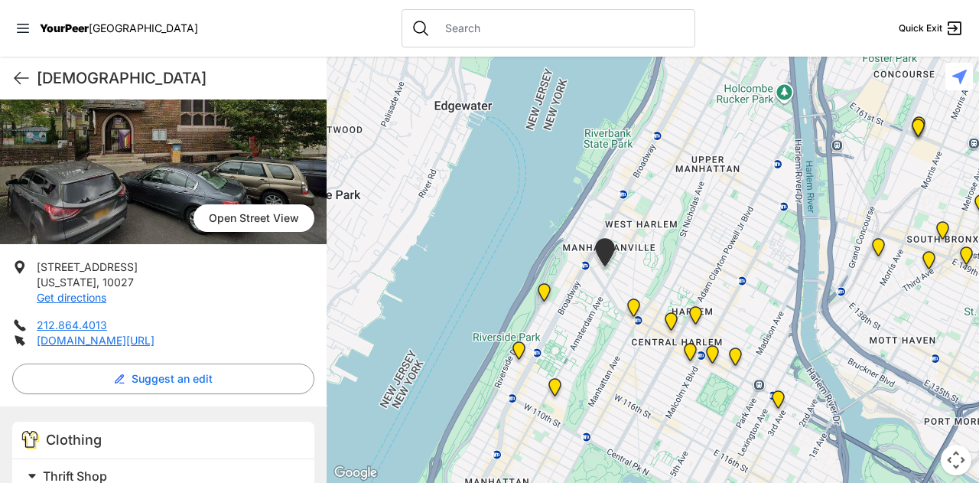
scroll to position [138, 0]
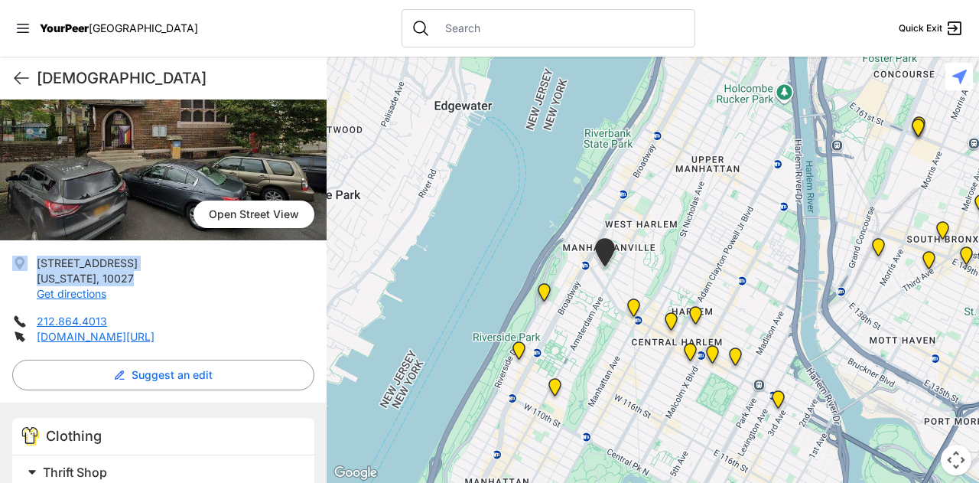
drag, startPoint x: 132, startPoint y: 284, endPoint x: 31, endPoint y: 262, distance: 104.2
click at [31, 262] on li "[STREET_ADDRESS][US_STATE] Get directions" at bounding box center [163, 279] width 302 height 46
copy li "[STREET_ADDRESS][US_STATE]"
click at [31, 262] on li "[STREET_ADDRESS][US_STATE] Get directions" at bounding box center [163, 279] width 302 height 46
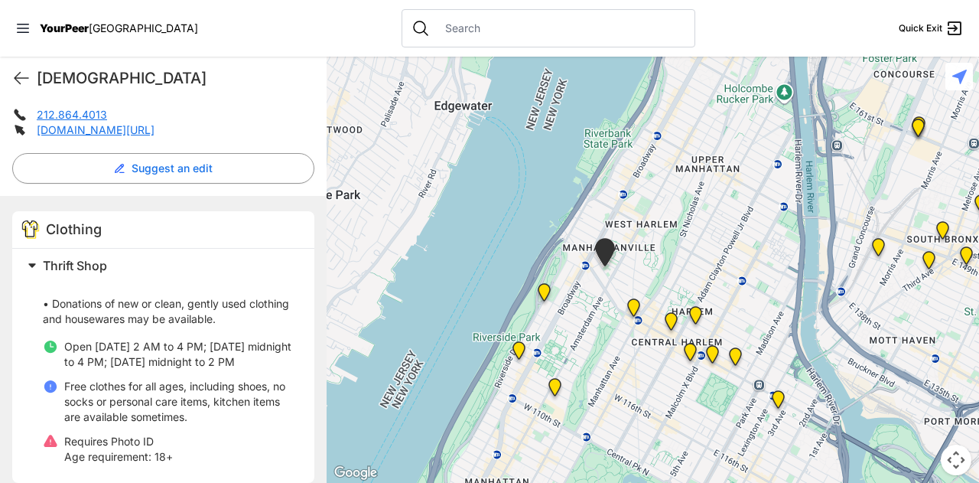
scroll to position [345, 0]
drag, startPoint x: 93, startPoint y: 345, endPoint x: 288, endPoint y: 372, distance: 196.9
click at [288, 372] on div "Thrift Shop • Donations of new or clean, gently used clothing and housewares ma…" at bounding box center [163, 365] width 302 height 234
copy span "[DATE] 2 AM to 4 PM; [DATE] midnight to 4 PM; [DATE] midnight to 2 PM"
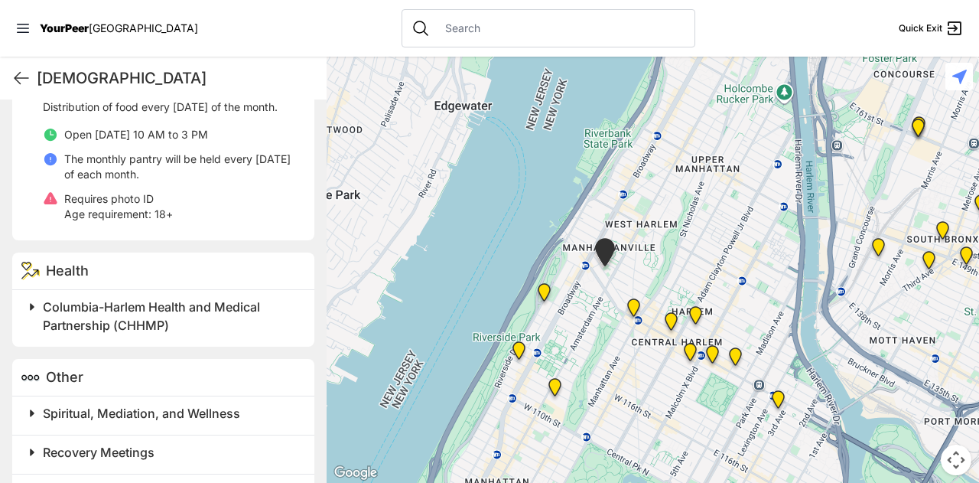
scroll to position [813, 0]
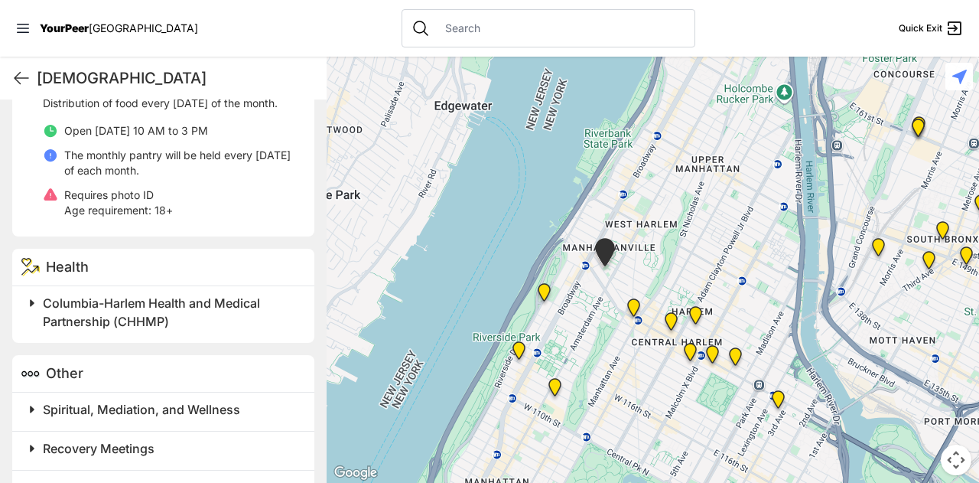
click at [40, 314] on span at bounding box center [223, 302] width 404 height 21
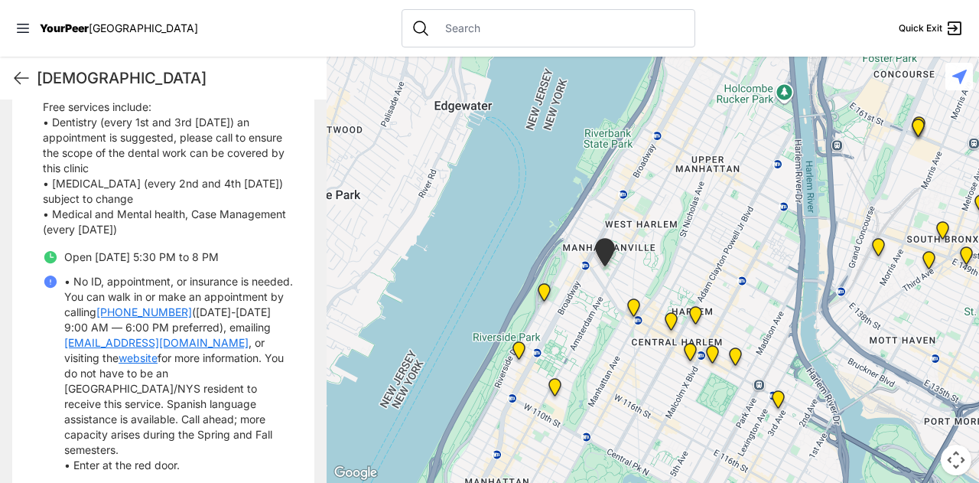
scroll to position [1050, 0]
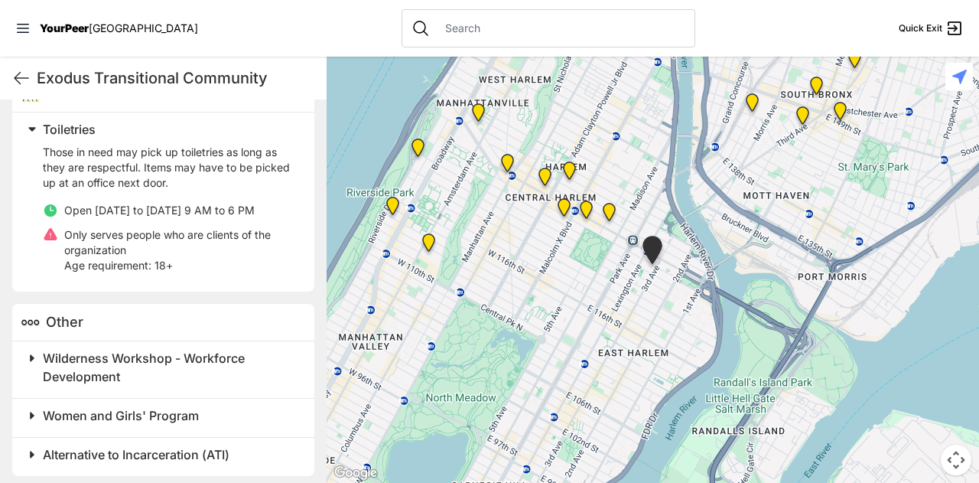
scroll to position [803, 0]
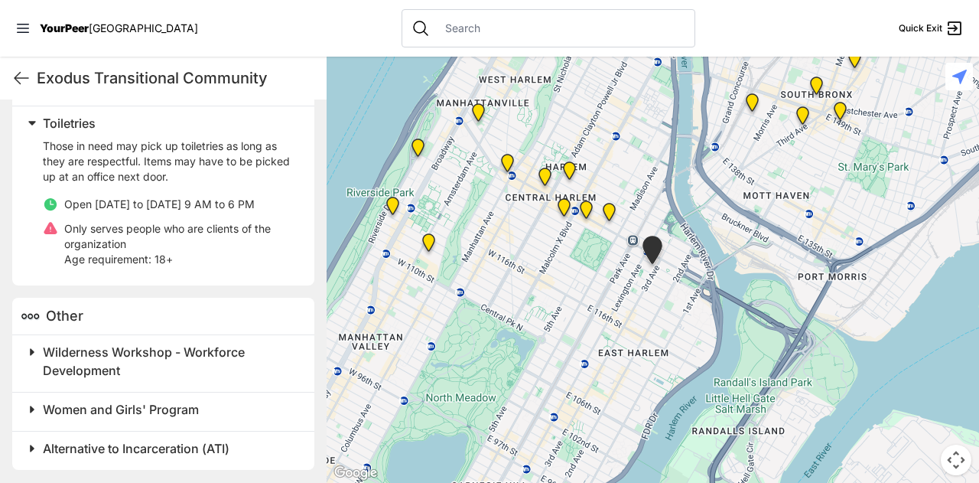
click at [515, 288] on div at bounding box center [653, 270] width 653 height 426
click at [32, 73] on div "Exodus Transitional Community Quick Exit" at bounding box center [163, 78] width 327 height 43
click at [18, 73] on icon at bounding box center [22, 78] width 14 height 11
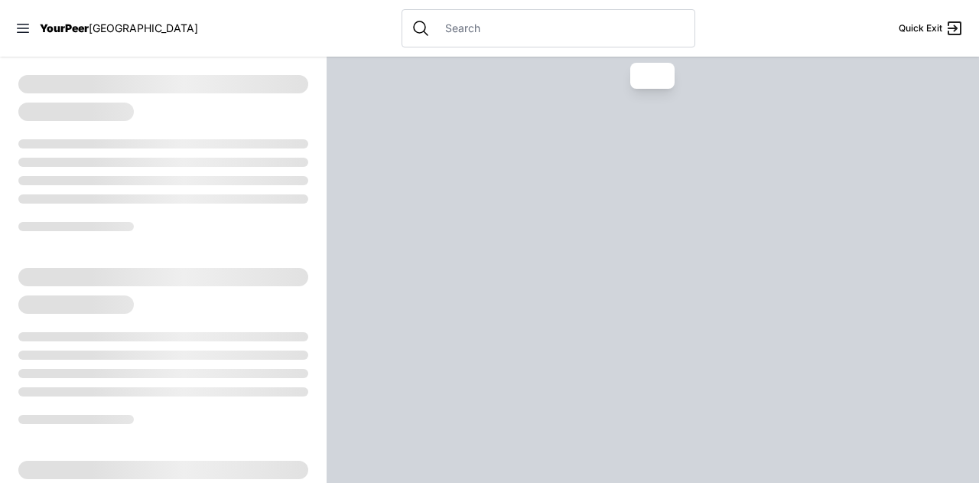
select select "recentlyUpdated"
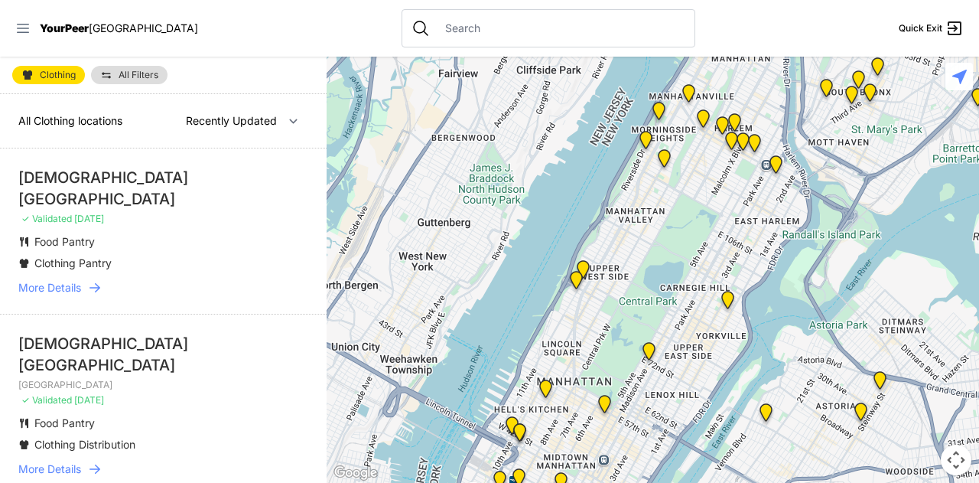
click at [26, 22] on icon at bounding box center [22, 28] width 15 height 15
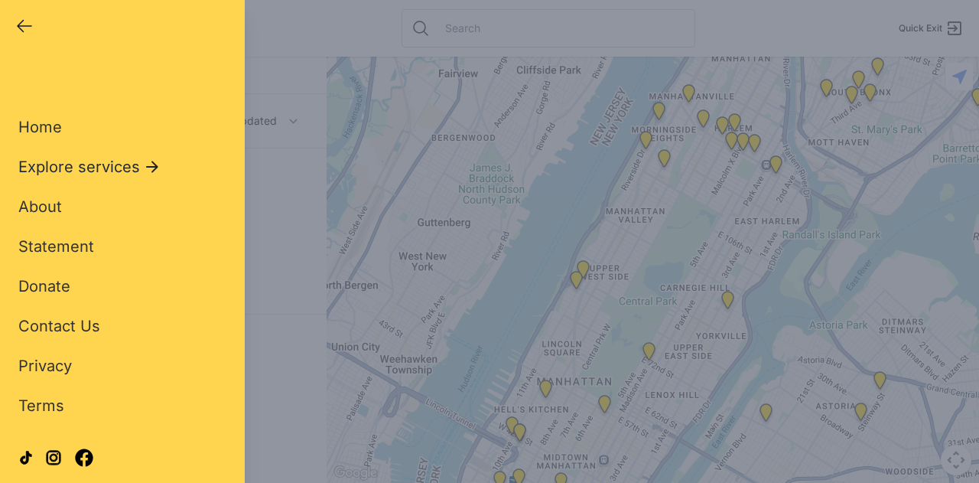
click at [50, 167] on span "Explore services" at bounding box center [79, 166] width 122 height 21
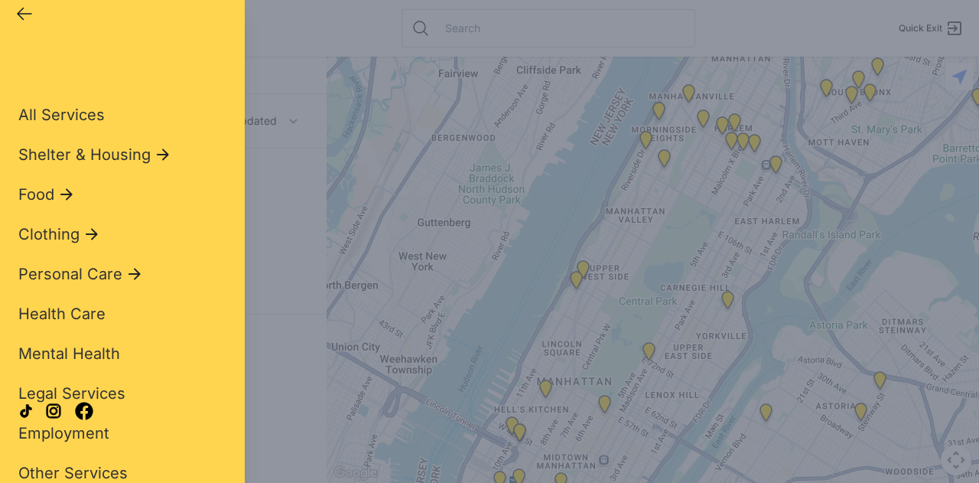
scroll to position [12, 0]
click at [73, 278] on span "Personal Care" at bounding box center [70, 273] width 104 height 21
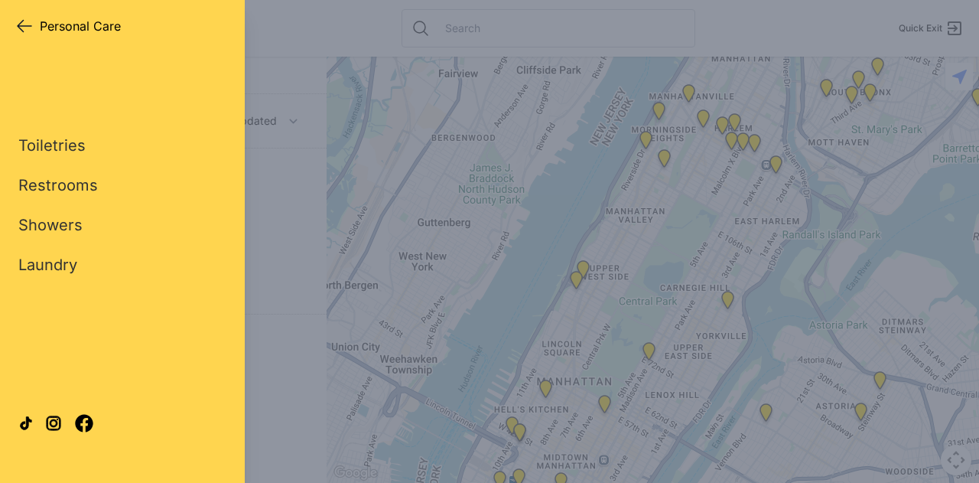
scroll to position [0, 0]
click at [47, 136] on link "Toiletries" at bounding box center [51, 145] width 67 height 21
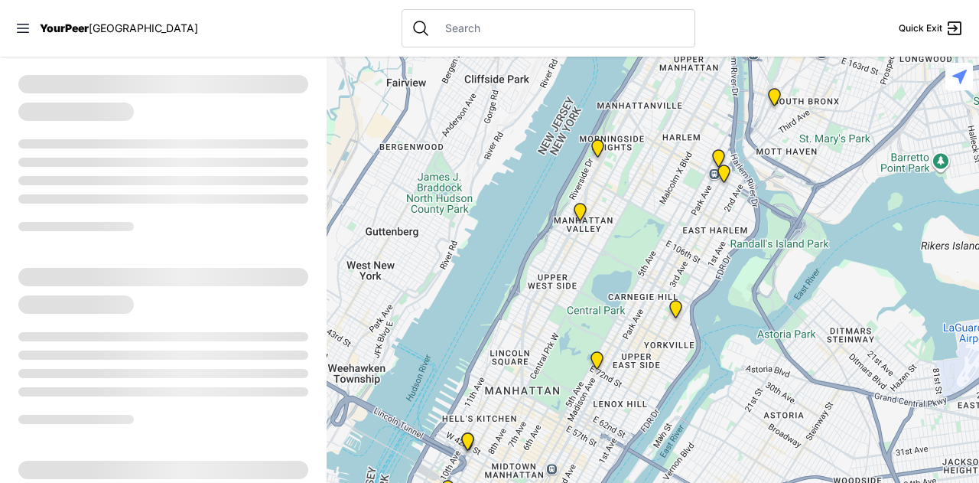
select select "recentlyUpdated"
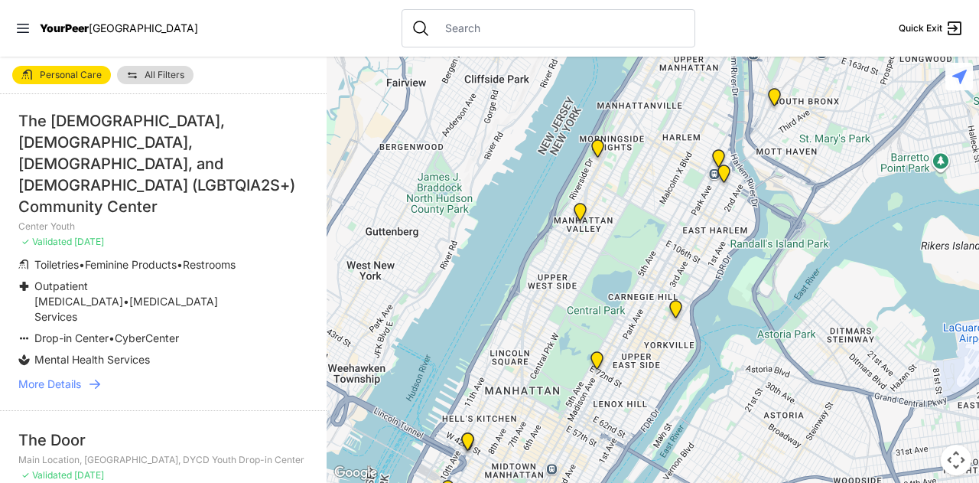
scroll to position [722, 0]
click at [28, 15] on nav "YourPeer [GEOGRAPHIC_DATA] Quick Exit" at bounding box center [489, 28] width 979 height 57
click at [23, 30] on icon at bounding box center [22, 28] width 15 height 15
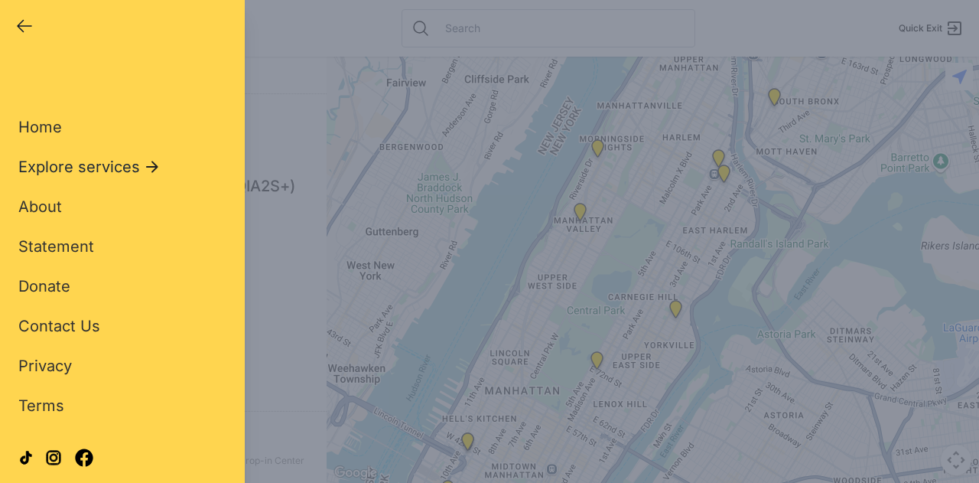
click at [69, 169] on span "Explore services" at bounding box center [79, 166] width 122 height 21
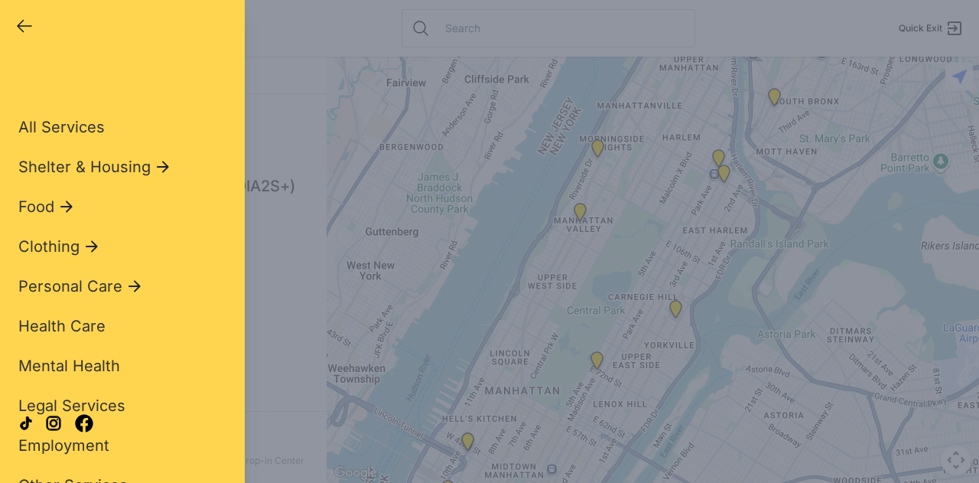
scroll to position [12, 0]
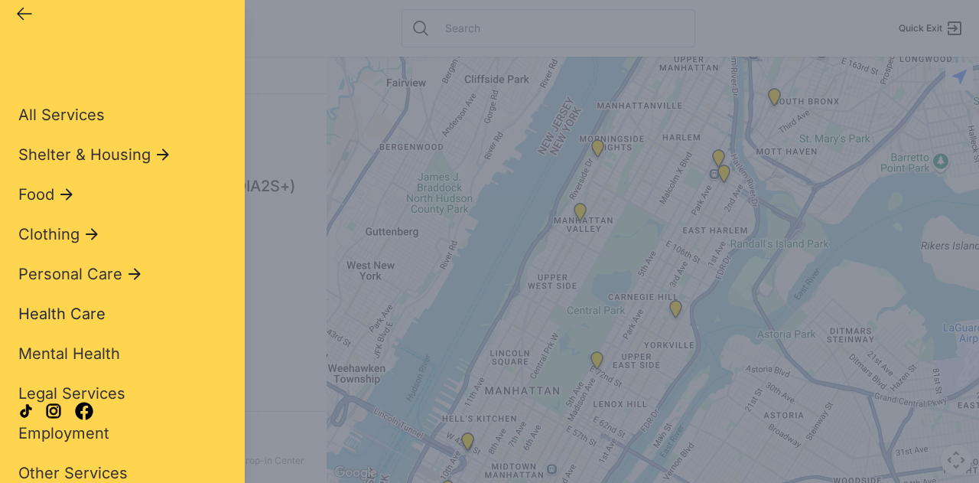
click at [47, 311] on span "Health Care" at bounding box center [61, 314] width 87 height 18
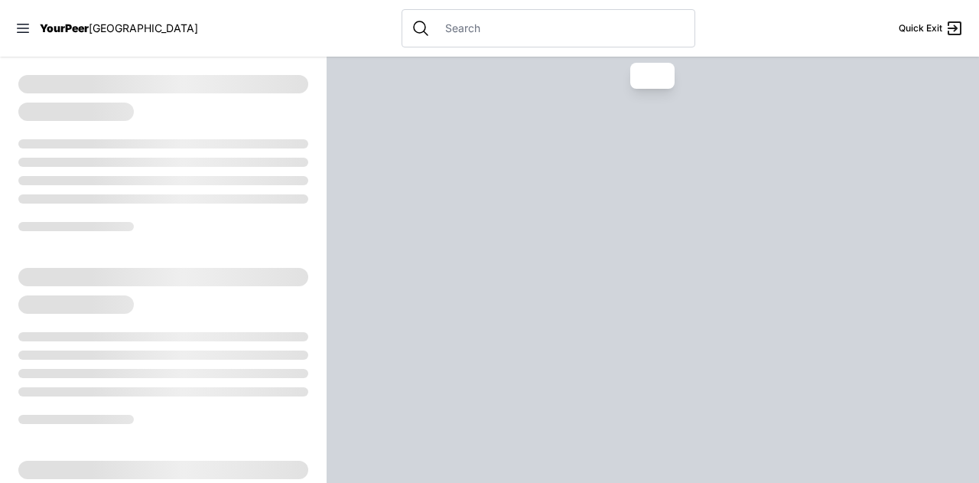
select select "recentlyUpdated"
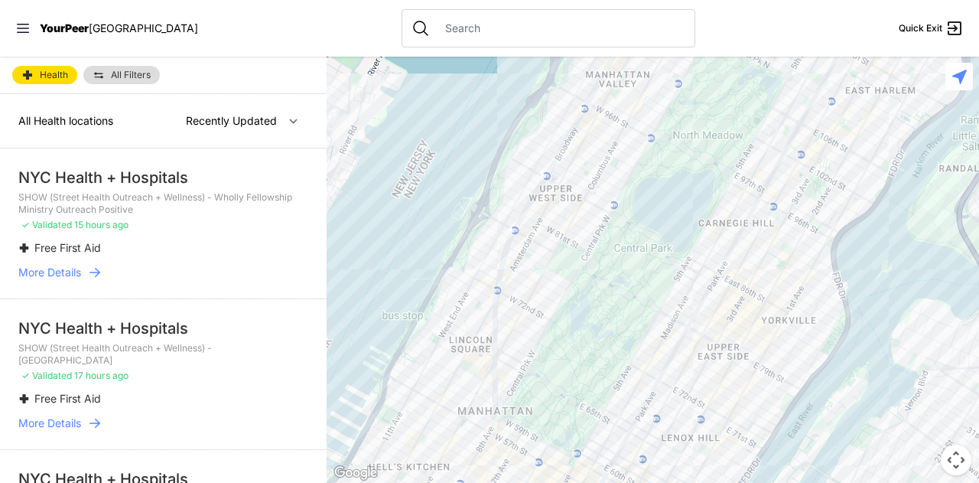
click at [205, 215] on div "SHOW (Street Health Outreach + Wellness) - Wholly Fellowship Ministry Outreach …" at bounding box center [163, 211] width 290 height 40
click at [61, 269] on span "More Details" at bounding box center [49, 272] width 63 height 15
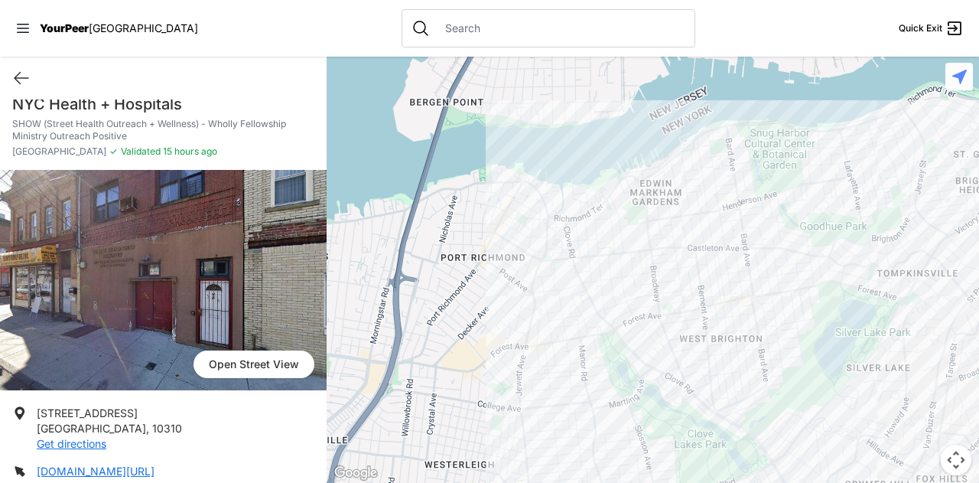
scroll to position [15, 0]
click at [22, 73] on icon at bounding box center [21, 78] width 18 height 18
select select "recentlyUpdated"
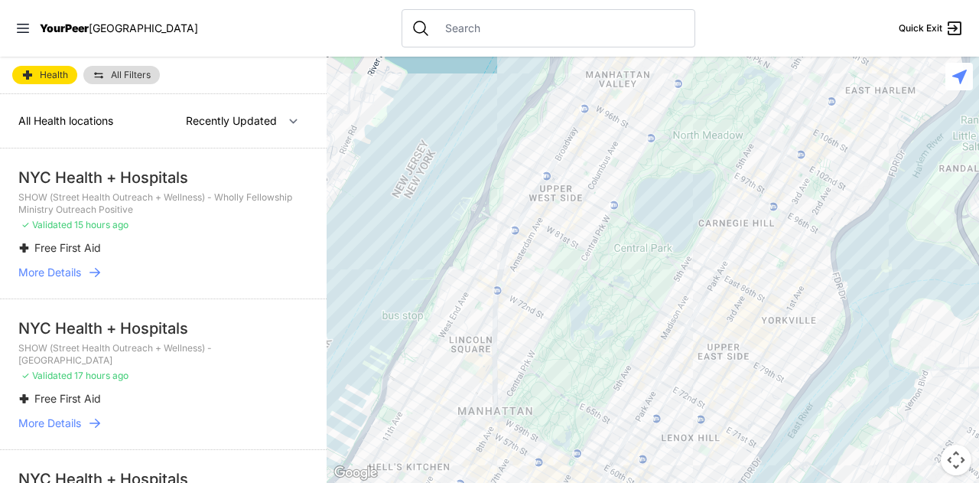
click at [531, 246] on div at bounding box center [653, 270] width 653 height 426
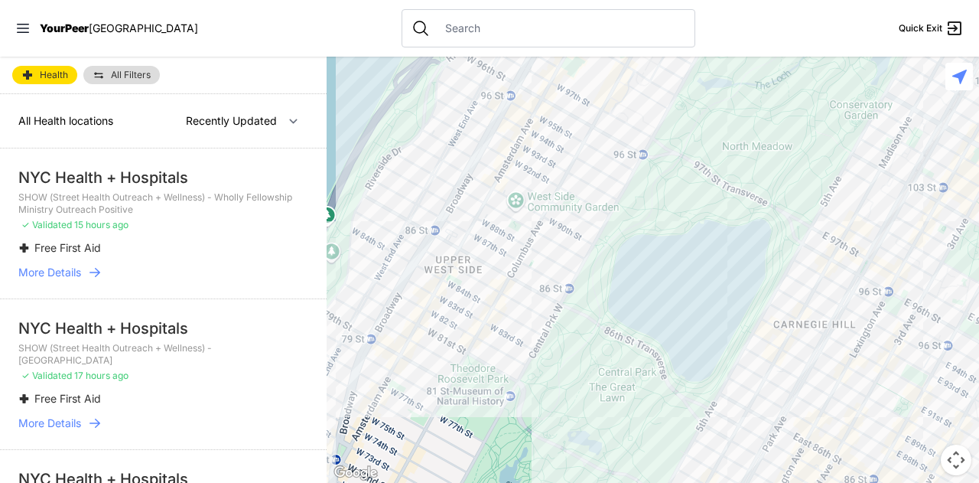
drag, startPoint x: 471, startPoint y: 376, endPoint x: 336, endPoint y: 519, distance: 197.0
click at [336, 482] on html "View map Close panel YourPeer [GEOGRAPHIC_DATA] Quick Exit Single Adult Familie…" at bounding box center [489, 241] width 979 height 483
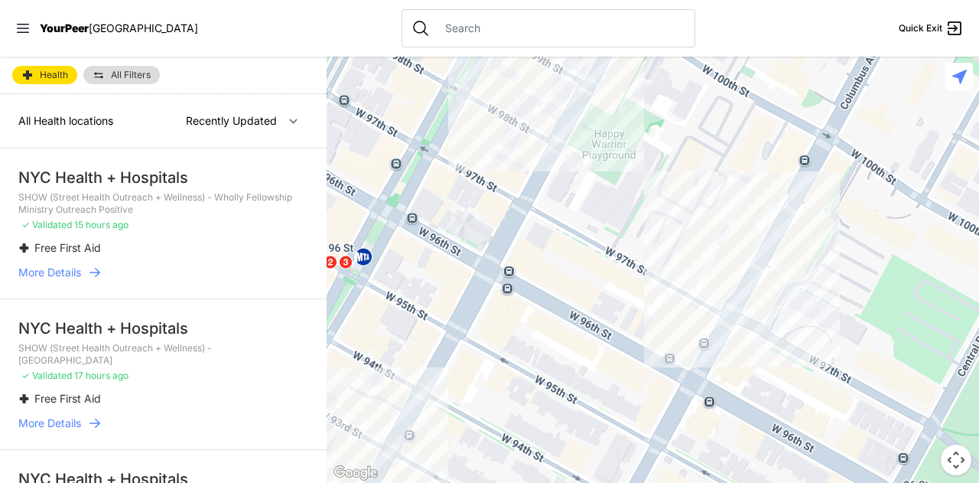
drag, startPoint x: 670, startPoint y: 111, endPoint x: 643, endPoint y: 519, distance: 408.7
click at [643, 482] on html "View map Close panel YourPeer [GEOGRAPHIC_DATA] Quick Exit Single Adult Familie…" at bounding box center [489, 241] width 979 height 483
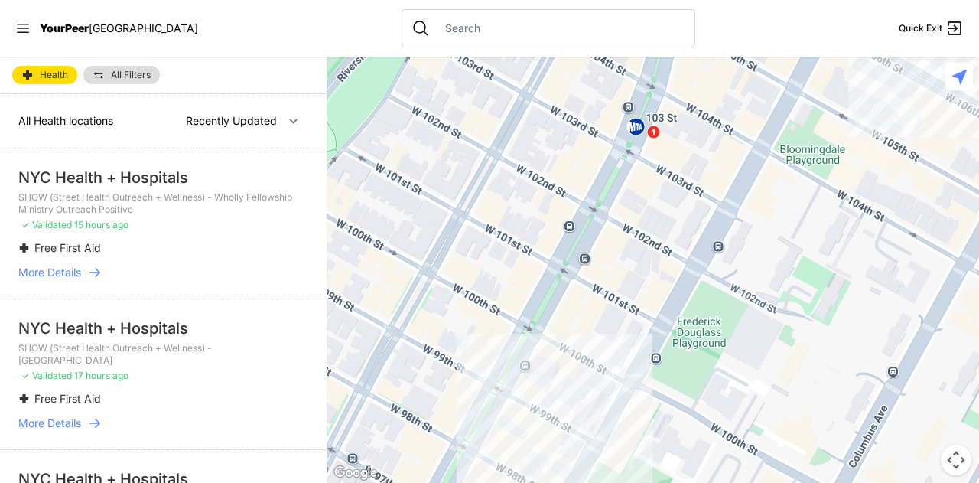
drag, startPoint x: 698, startPoint y: 161, endPoint x: 712, endPoint y: 519, distance: 358.3
click at [712, 482] on html "View map Close panel YourPeer [GEOGRAPHIC_DATA] Quick Exit Single Adult Familie…" at bounding box center [489, 241] width 979 height 483
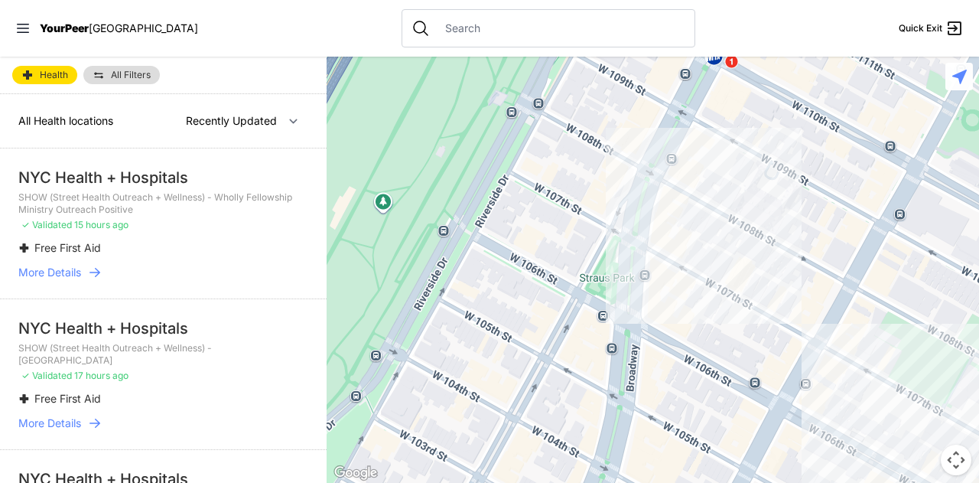
drag, startPoint x: 770, startPoint y: 133, endPoint x: 709, endPoint y: 519, distance: 390.3
click at [709, 482] on html "View map Close panel YourPeer [GEOGRAPHIC_DATA] Quick Exit Single Adult Familie…" at bounding box center [489, 241] width 979 height 483
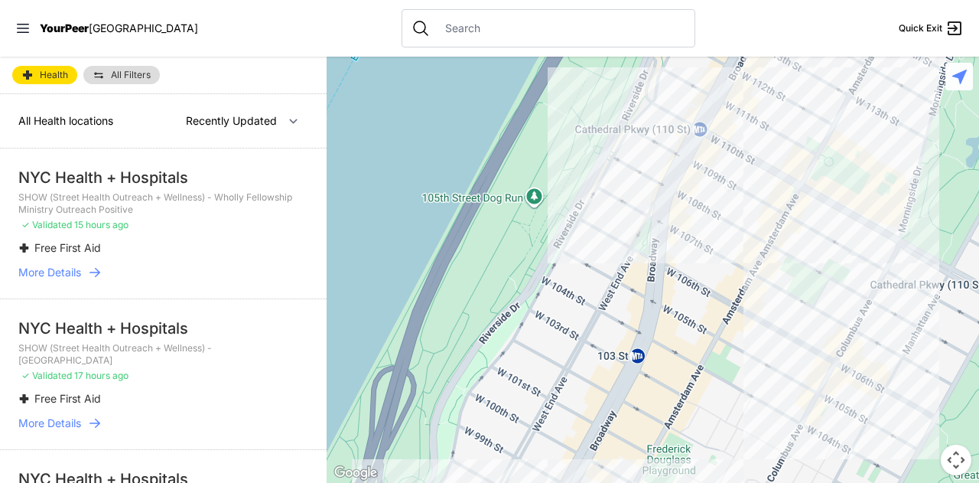
click at [693, 195] on div at bounding box center [653, 270] width 653 height 426
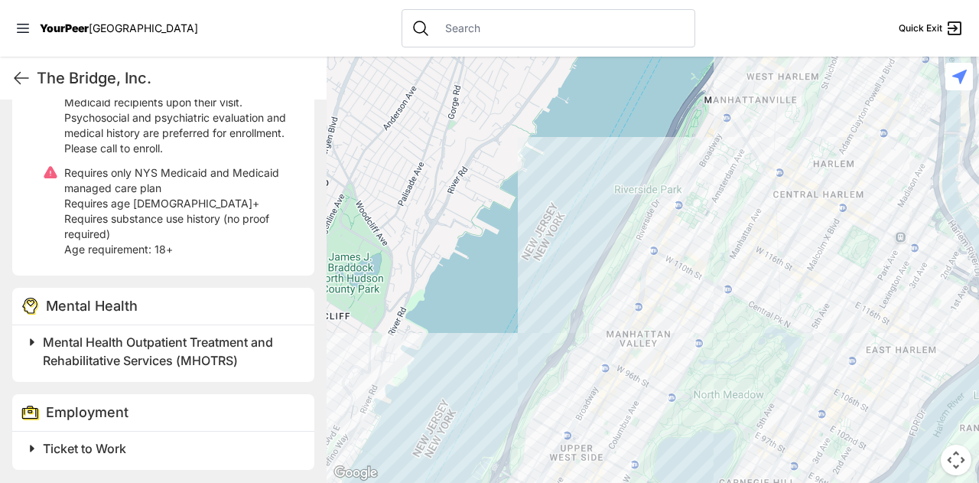
scroll to position [1333, 0]
click at [169, 353] on span "Mental Health Outpatient Treatment and Rehabilitative Services (MHOTRS)" at bounding box center [158, 352] width 230 height 34
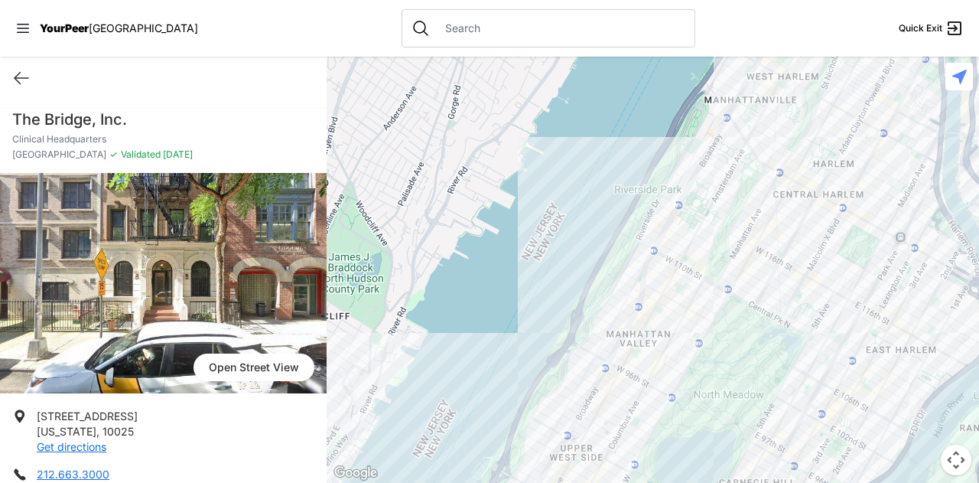
click at [666, 198] on div at bounding box center [653, 270] width 653 height 426
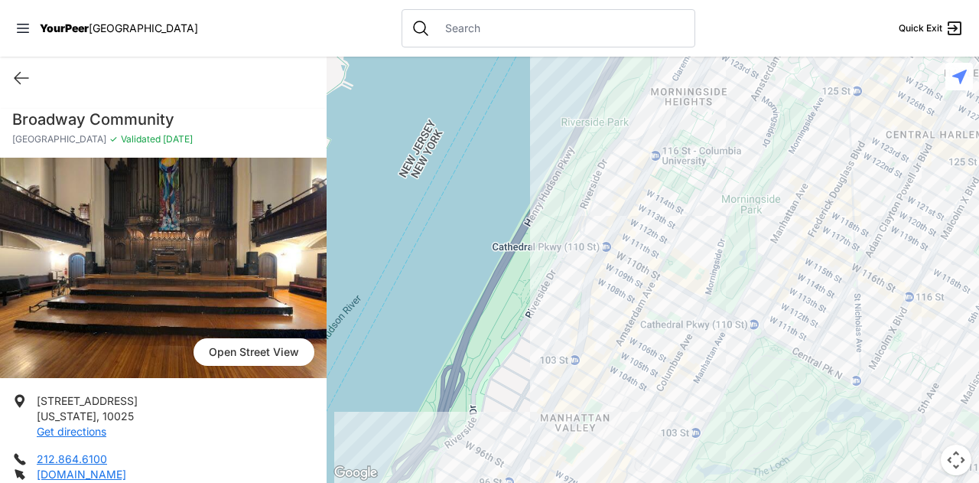
click at [647, 327] on div at bounding box center [653, 270] width 653 height 426
click at [649, 324] on div at bounding box center [653, 270] width 653 height 426
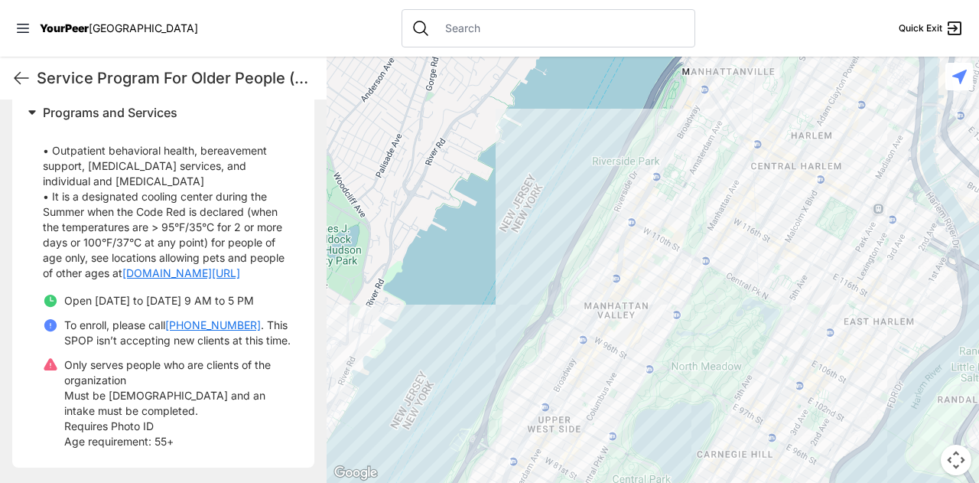
scroll to position [559, 0]
click at [627, 227] on div at bounding box center [653, 270] width 653 height 426
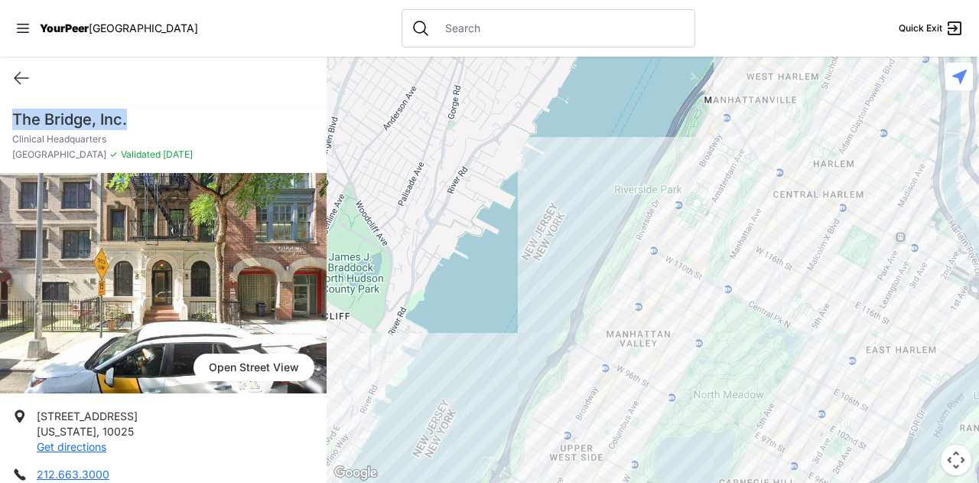
drag, startPoint x: 139, startPoint y: 122, endPoint x: 6, endPoint y: 123, distance: 133.1
click at [6, 123] on div "The Bridge, Inc. Clinical Headquarters [GEOGRAPHIC_DATA] ✓ Validated [DATE]" at bounding box center [163, 141] width 327 height 64
copy h1 "The Bridge, Inc."
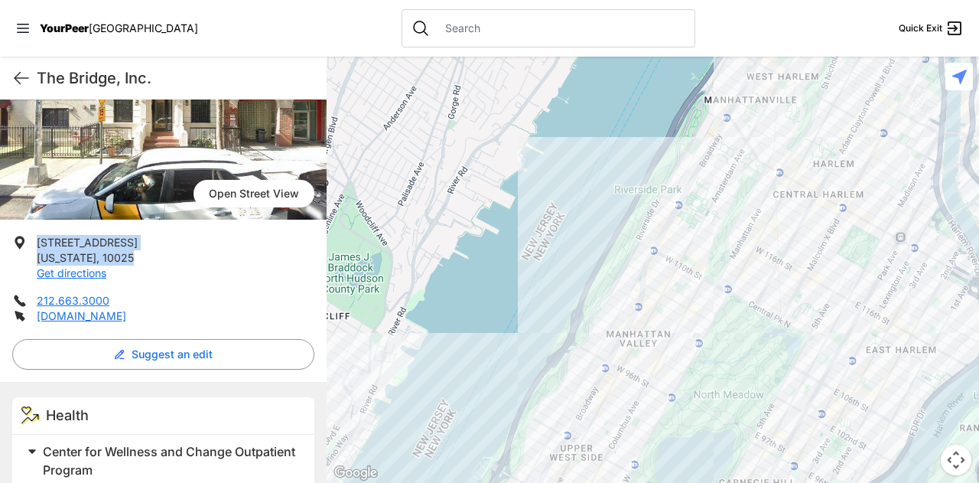
drag, startPoint x: 125, startPoint y: 253, endPoint x: 39, endPoint y: 241, distance: 86.6
click at [39, 241] on li "[STREET_ADDRESS][US_STATE] Get directions" at bounding box center [163, 258] width 302 height 46
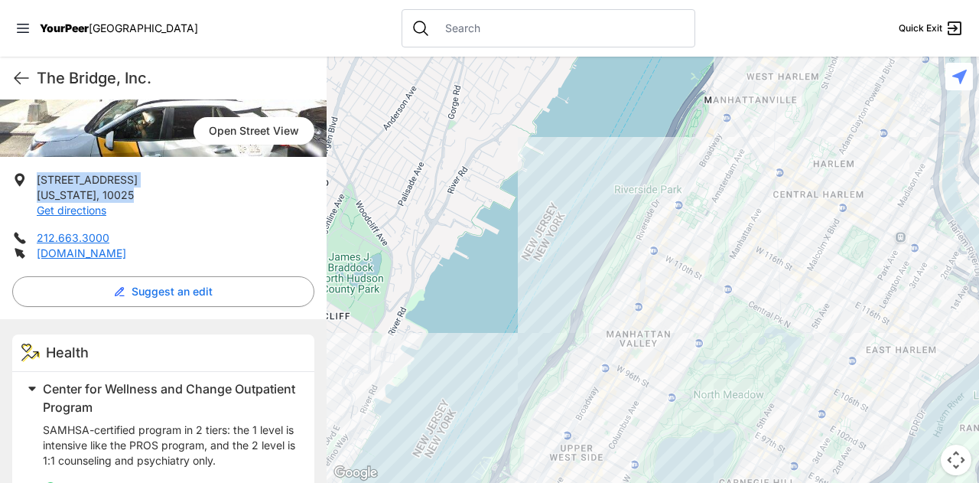
scroll to position [236, 0]
click at [15, 71] on icon at bounding box center [21, 78] width 18 height 18
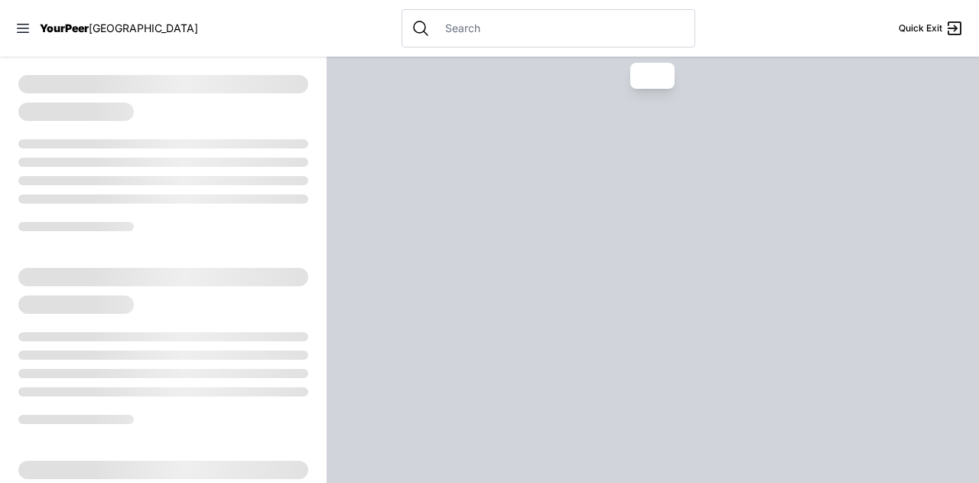
select select "recentlyUpdated"
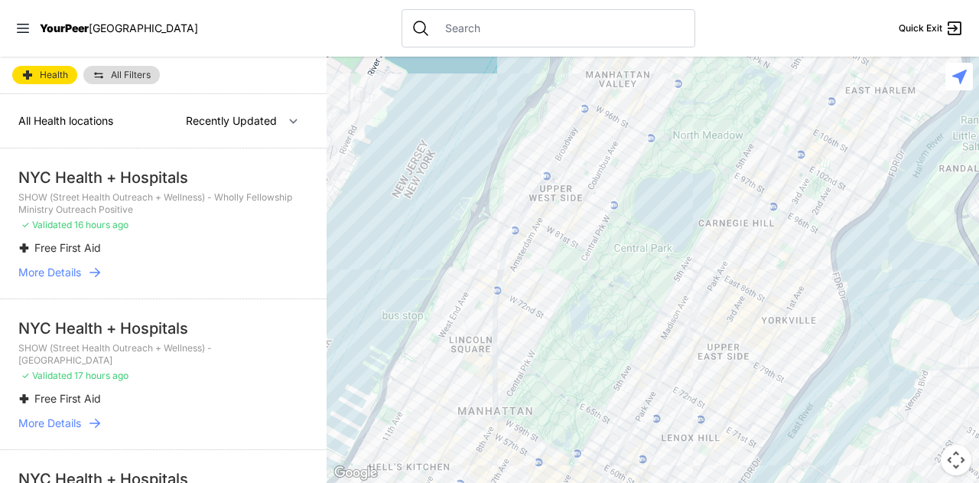
click at [70, 272] on span "More Details" at bounding box center [49, 272] width 63 height 15
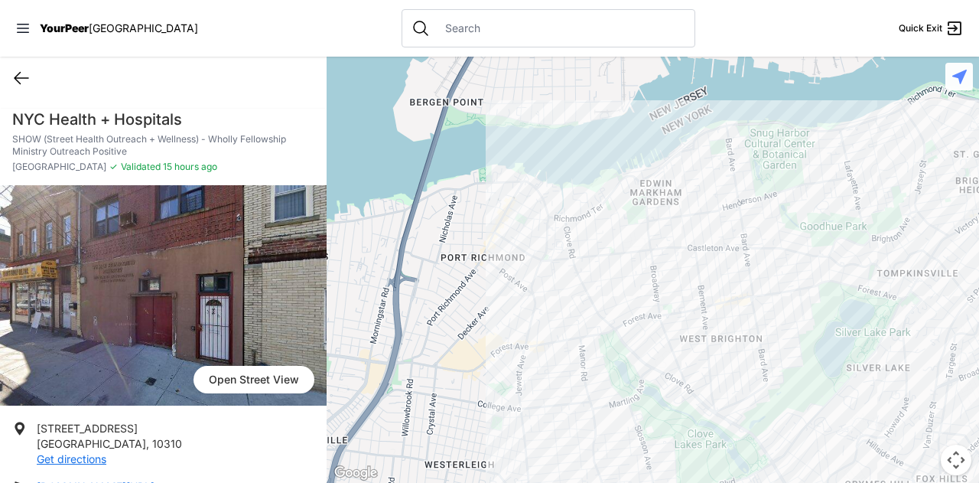
click at [21, 80] on icon at bounding box center [21, 78] width 18 height 18
select select "recentlyUpdated"
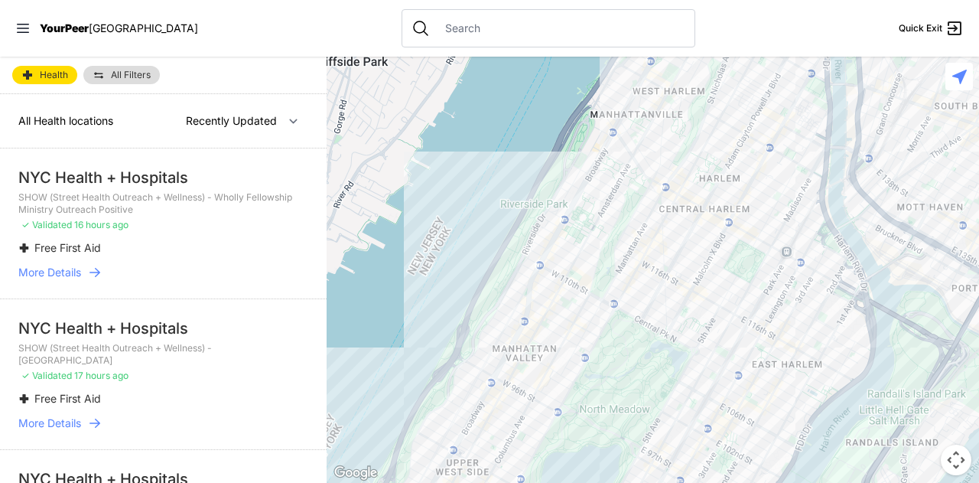
drag, startPoint x: 681, startPoint y: 127, endPoint x: 586, endPoint y: 403, distance: 292.0
click at [586, 403] on div at bounding box center [653, 270] width 653 height 426
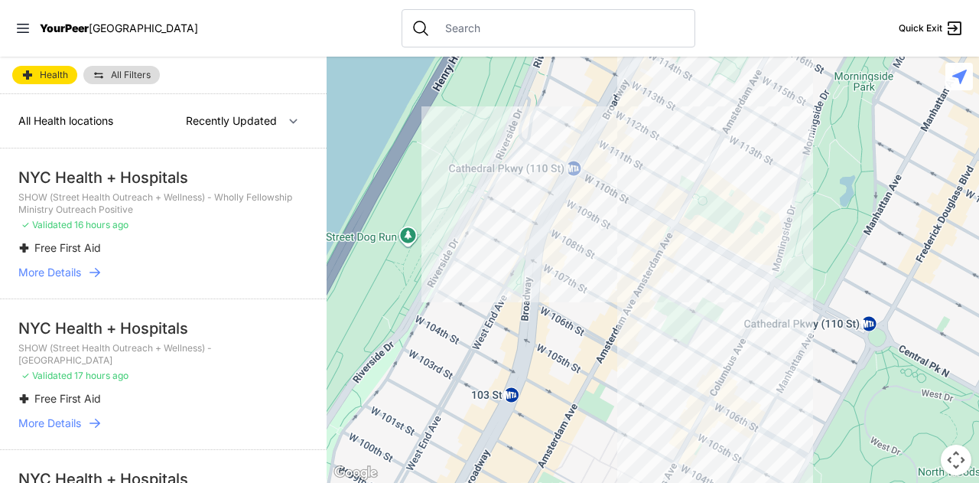
drag, startPoint x: 485, startPoint y: 287, endPoint x: 573, endPoint y: 327, distance: 96.9
click at [573, 327] on div at bounding box center [653, 270] width 653 height 426
click at [572, 236] on div at bounding box center [653, 270] width 653 height 426
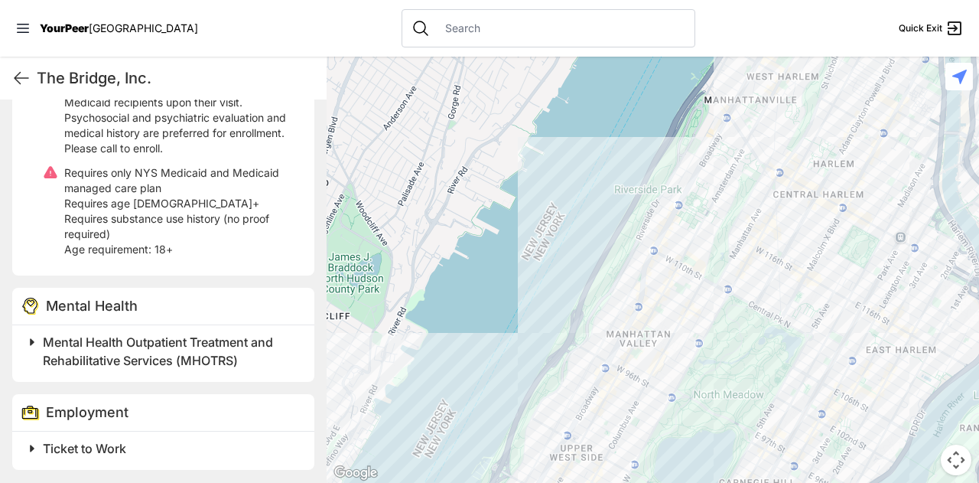
scroll to position [1333, 0]
click at [675, 281] on div at bounding box center [653, 270] width 653 height 426
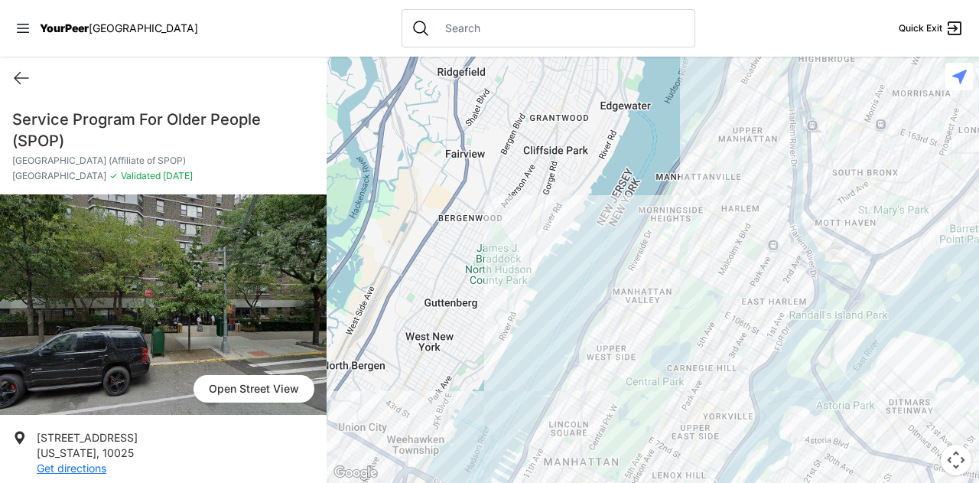
click at [669, 281] on div at bounding box center [653, 270] width 653 height 426
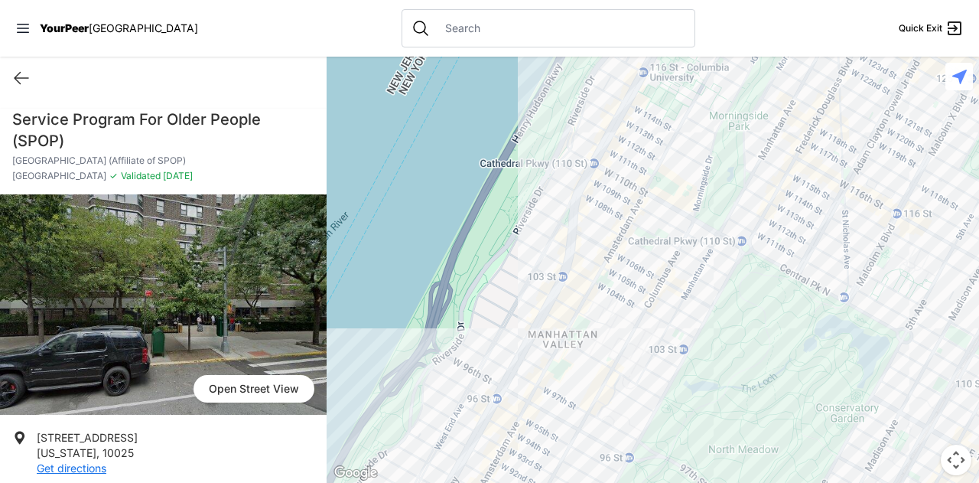
click at [679, 132] on div at bounding box center [653, 270] width 653 height 426
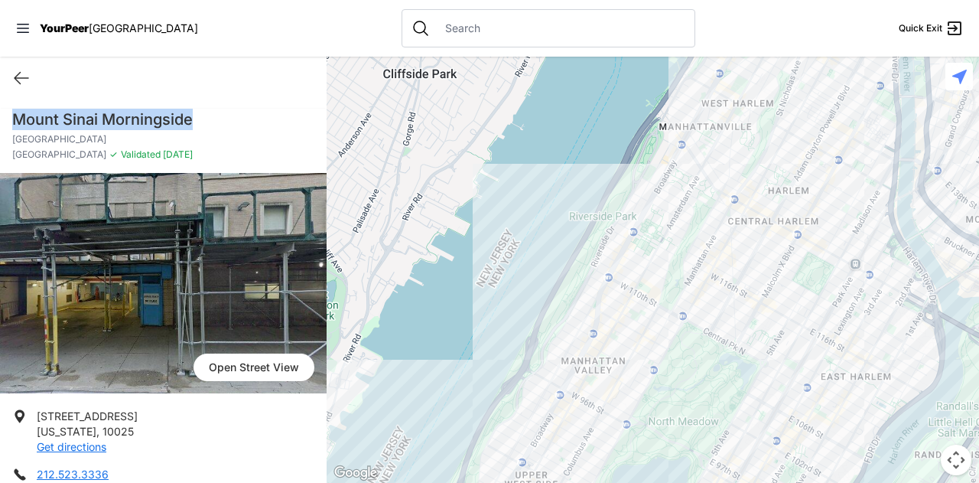
drag, startPoint x: 207, startPoint y: 119, endPoint x: 6, endPoint y: 119, distance: 200.5
click at [6, 119] on div "[GEOGRAPHIC_DATA] Morningside [GEOGRAPHIC_DATA] [GEOGRAPHIC_DATA] ✓ Validated […" at bounding box center [163, 141] width 327 height 64
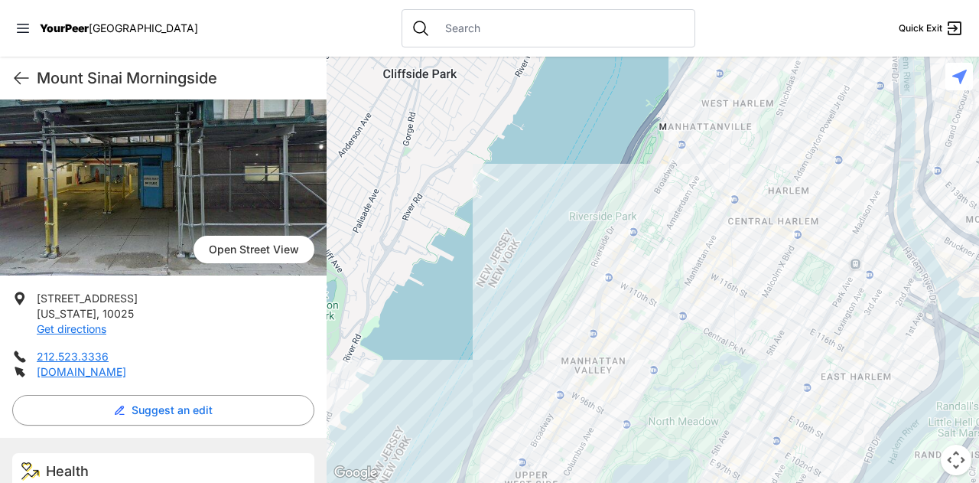
scroll to position [118, 0]
drag, startPoint x: 129, startPoint y: 314, endPoint x: 34, endPoint y: 302, distance: 95.7
click at [34, 302] on li "[STREET_ADDRESS][US_STATE] Get directions" at bounding box center [163, 314] width 302 height 46
click at [621, 228] on div at bounding box center [653, 270] width 653 height 426
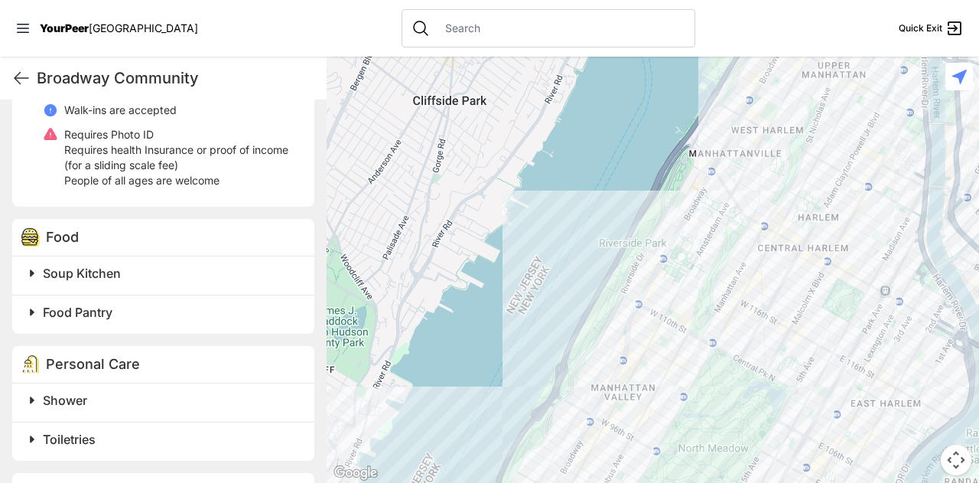
scroll to position [622, 0]
click at [87, 274] on span "Soup Kitchen" at bounding box center [82, 271] width 78 height 15
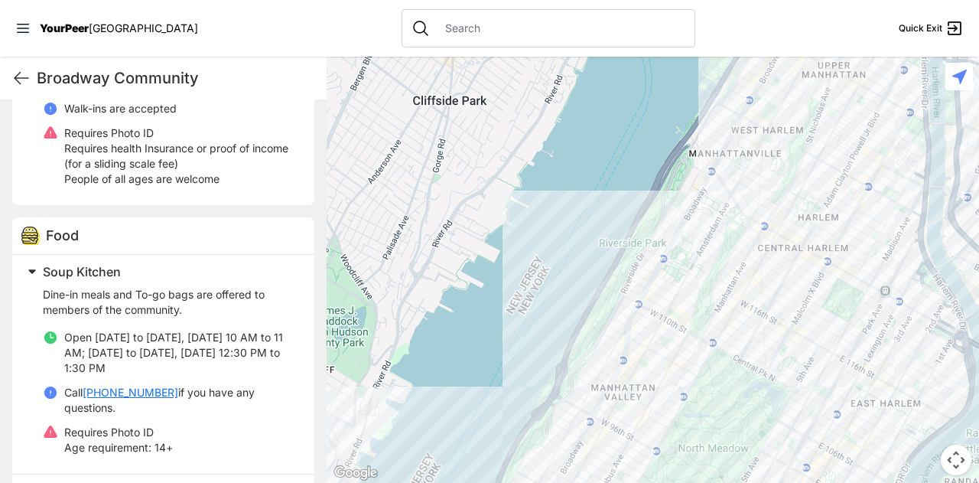
click at [87, 274] on span "Soup Kitchen" at bounding box center [82, 271] width 78 height 15
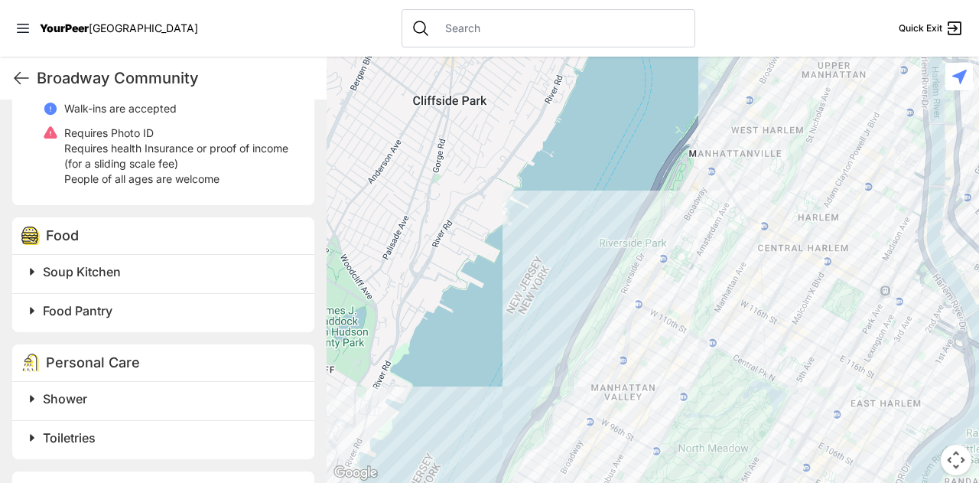
click at [70, 314] on span "Food Pantry" at bounding box center [78, 310] width 70 height 15
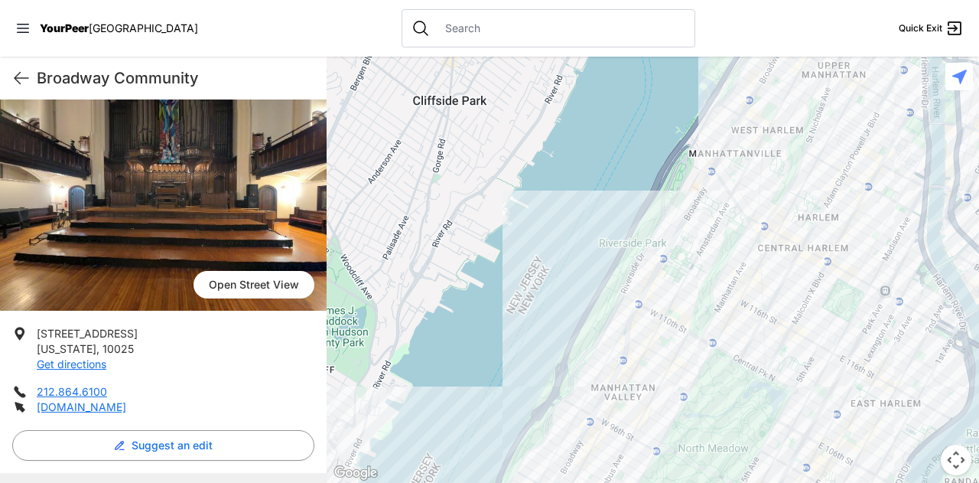
scroll to position [66, 0]
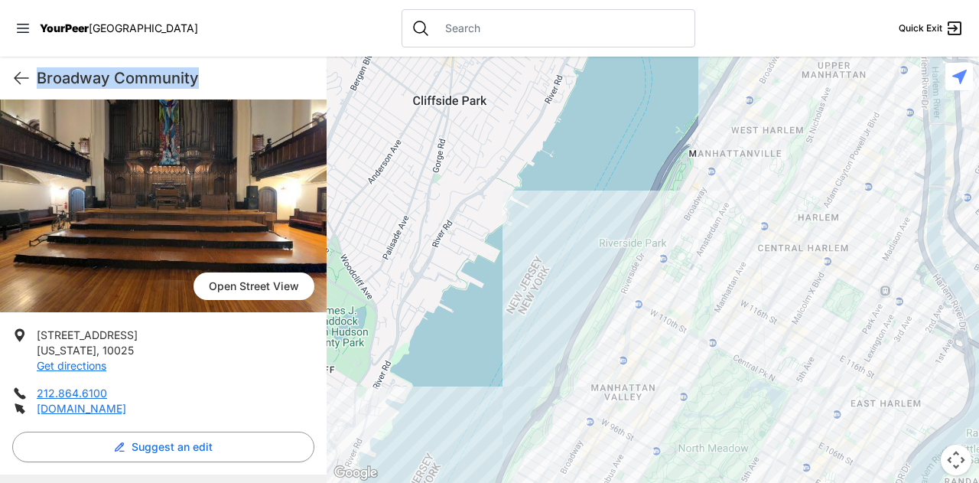
drag, startPoint x: 218, startPoint y: 76, endPoint x: 37, endPoint y: 77, distance: 180.6
click at [37, 77] on h1 "Broadway Community" at bounding box center [176, 77] width 278 height 21
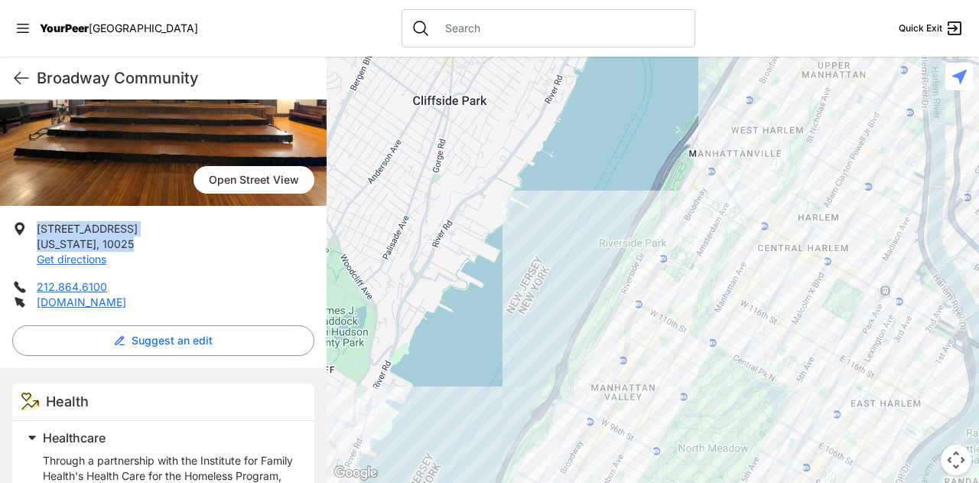
drag, startPoint x: 124, startPoint y: 239, endPoint x: 32, endPoint y: 230, distance: 92.3
click at [32, 230] on li "[STREET_ADDRESS][US_STATE] Get directions" at bounding box center [163, 244] width 302 height 46
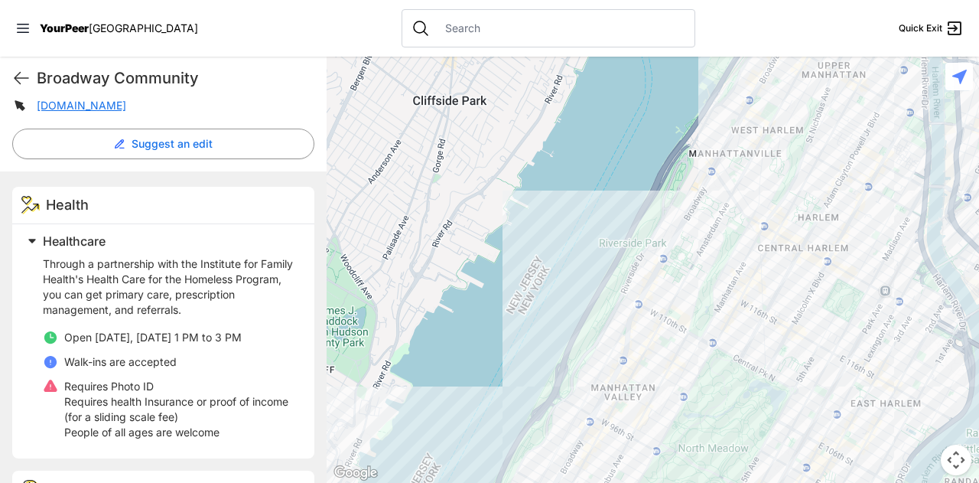
scroll to position [374, 0]
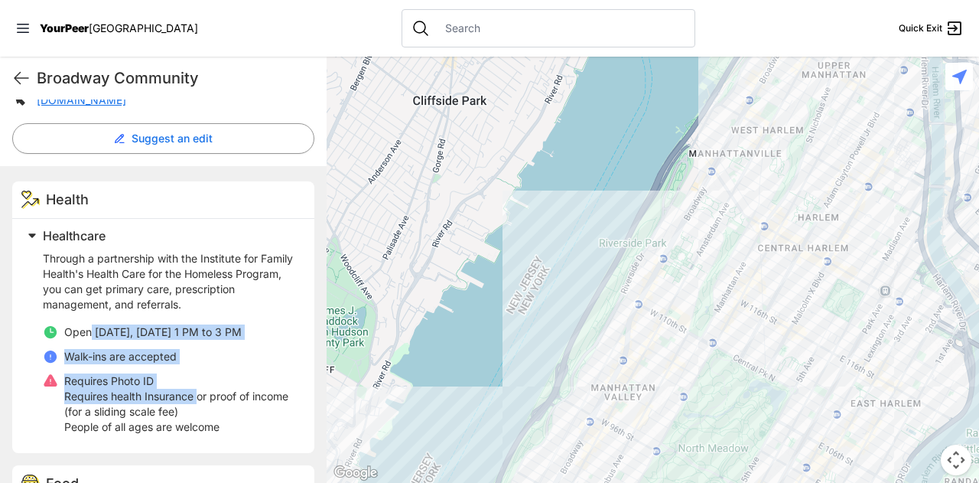
drag, startPoint x: 93, startPoint y: 334, endPoint x: 198, endPoint y: 396, distance: 122.4
click at [198, 396] on ul "Open [DATE], [DATE] 1 PM to 3 PM Walk-ins are accepted Requires Photo ID Requir…" at bounding box center [169, 379] width 253 height 110
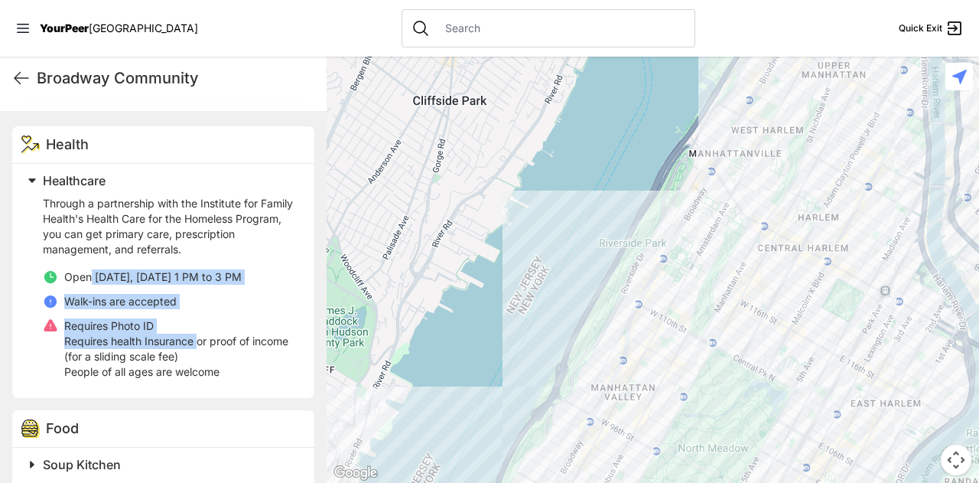
click at [684, 281] on div at bounding box center [653, 270] width 653 height 426
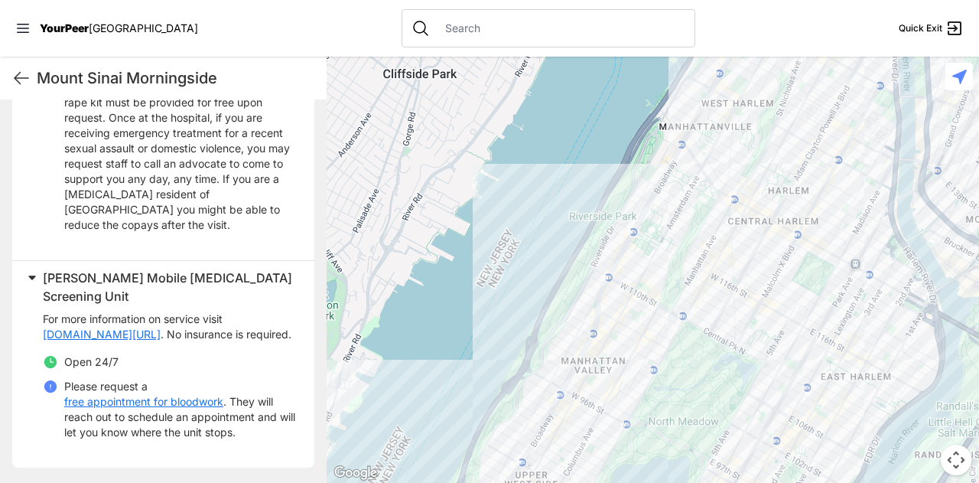
scroll to position [702, 0]
click at [623, 225] on div at bounding box center [653, 270] width 653 height 426
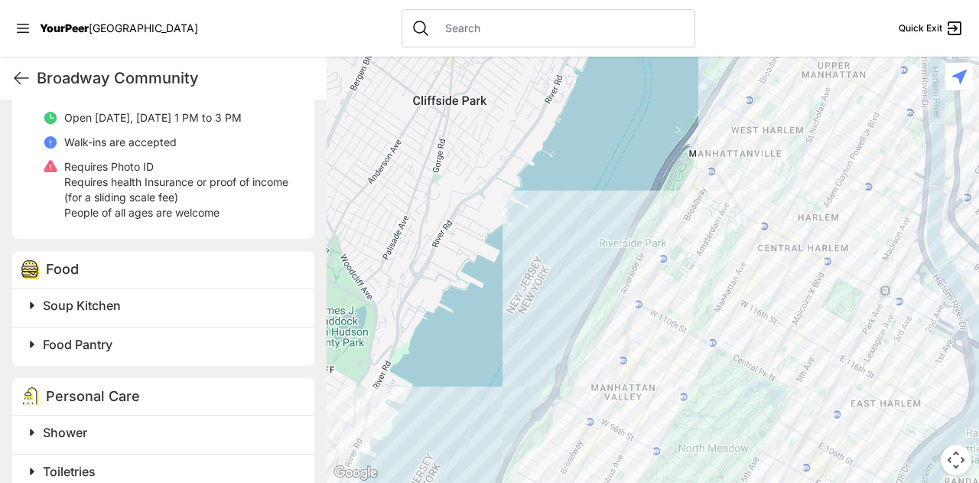
scroll to position [604, 0]
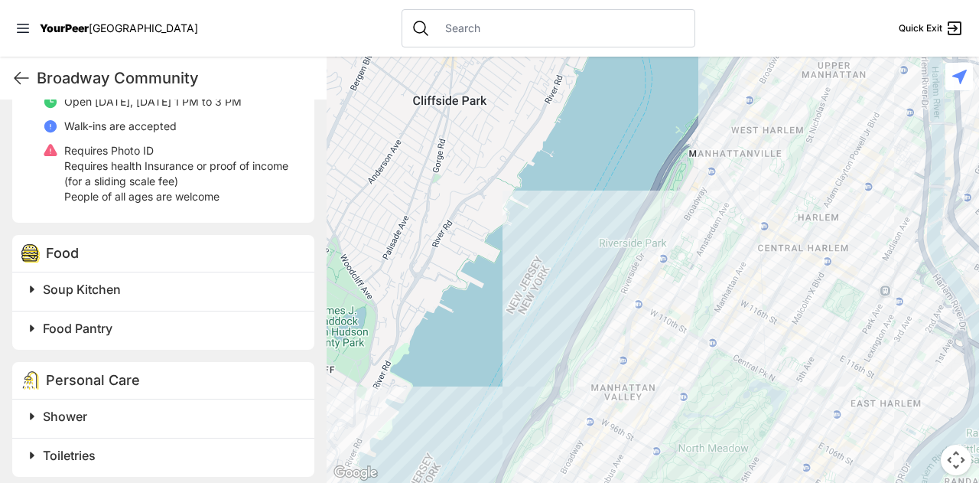
click at [110, 330] on span "Food Pantry" at bounding box center [78, 328] width 70 height 15
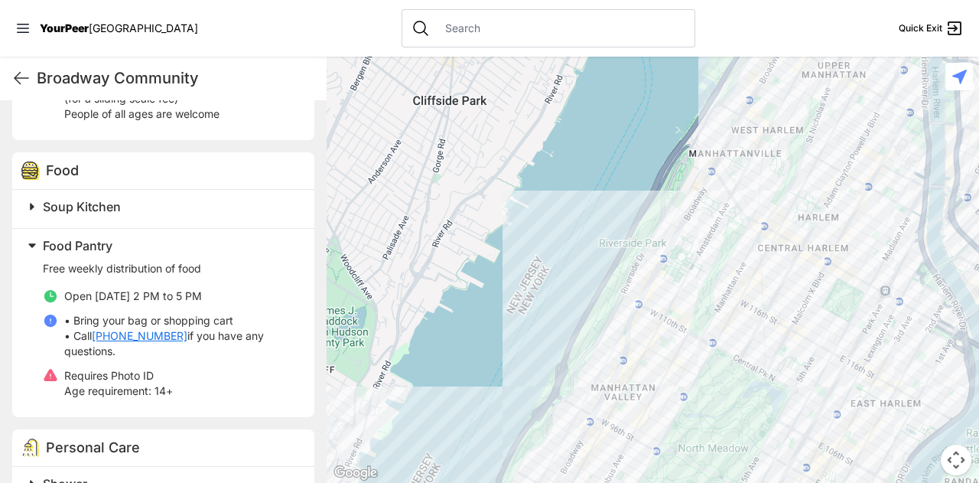
scroll to position [692, 0]
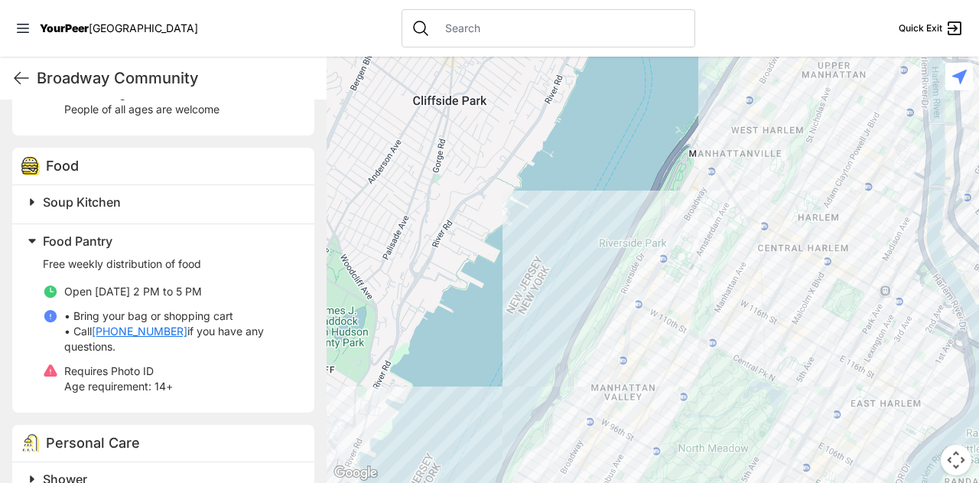
drag, startPoint x: 94, startPoint y: 285, endPoint x: 212, endPoint y: 289, distance: 117.9
click at [212, 289] on li "Open [DATE] 2 PM to 5 PM" at bounding box center [169, 291] width 253 height 15
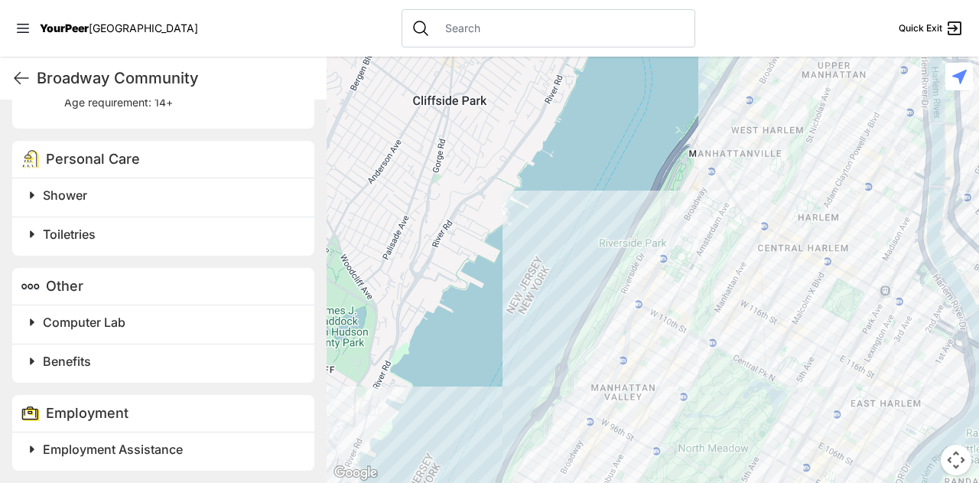
scroll to position [975, 0]
click at [70, 445] on span "Employment Assistance" at bounding box center [113, 449] width 140 height 15
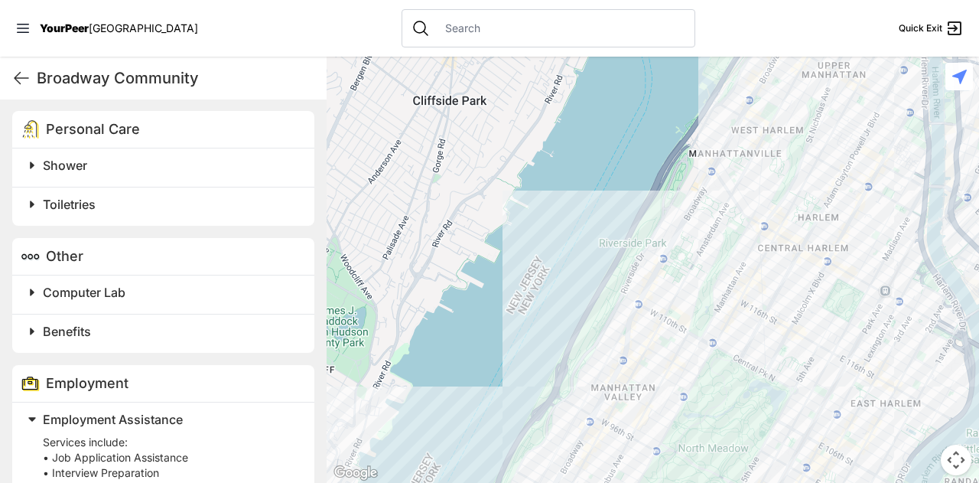
scroll to position [1116, 0]
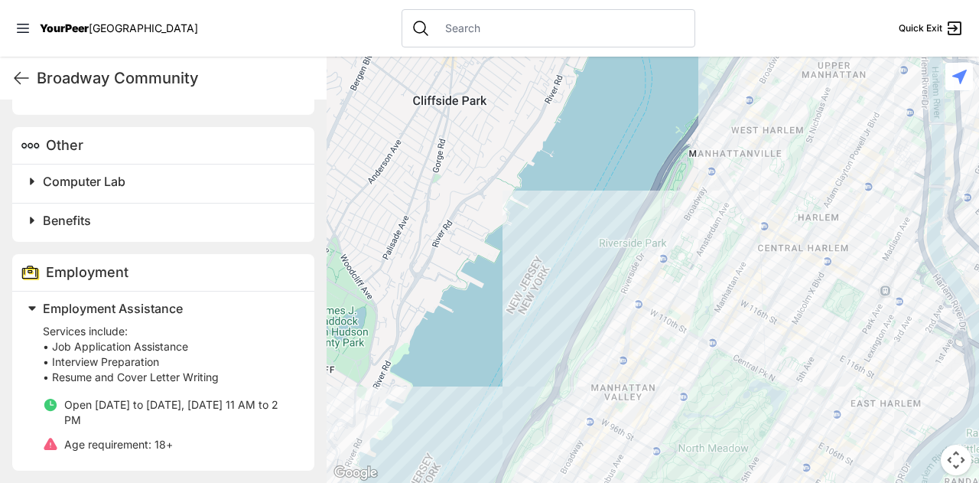
click at [753, 218] on div at bounding box center [653, 270] width 653 height 426
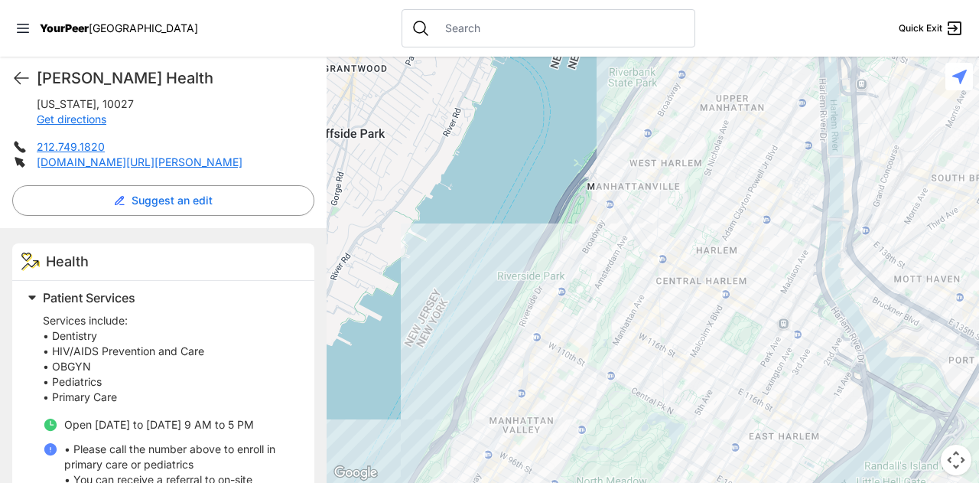
scroll to position [303, 0]
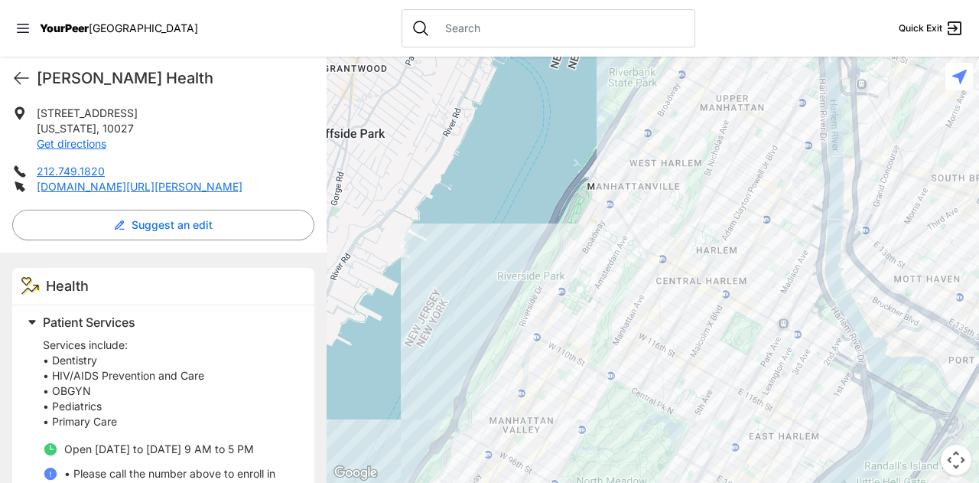
click at [661, 244] on div at bounding box center [653, 270] width 653 height 426
click at [663, 244] on div at bounding box center [653, 270] width 653 height 426
click at [643, 210] on div at bounding box center [653, 270] width 653 height 426
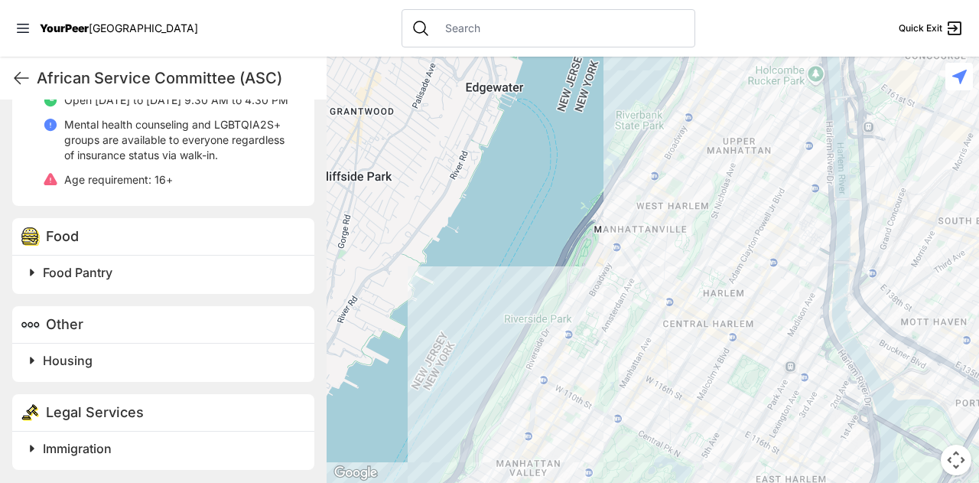
scroll to position [637, 0]
click at [81, 269] on span "Food Pantry" at bounding box center [78, 272] width 70 height 15
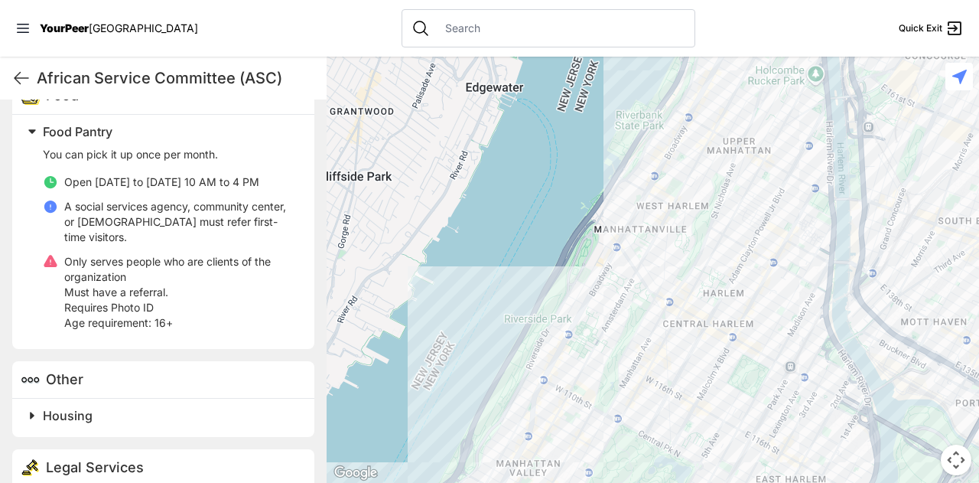
scroll to position [779, 0]
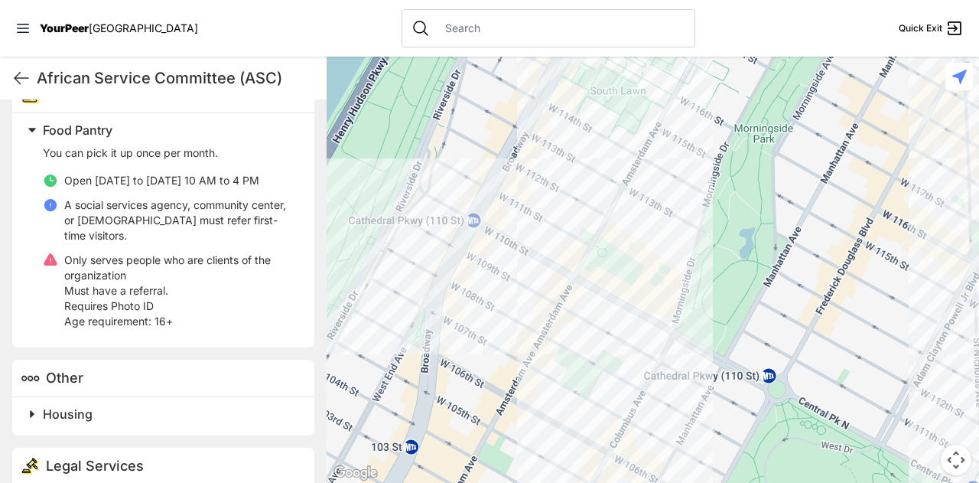
drag, startPoint x: 565, startPoint y: 313, endPoint x: 779, endPoint y: 221, distance: 233.1
click at [779, 221] on div at bounding box center [653, 270] width 653 height 426
click at [652, 173] on div at bounding box center [653, 270] width 653 height 426
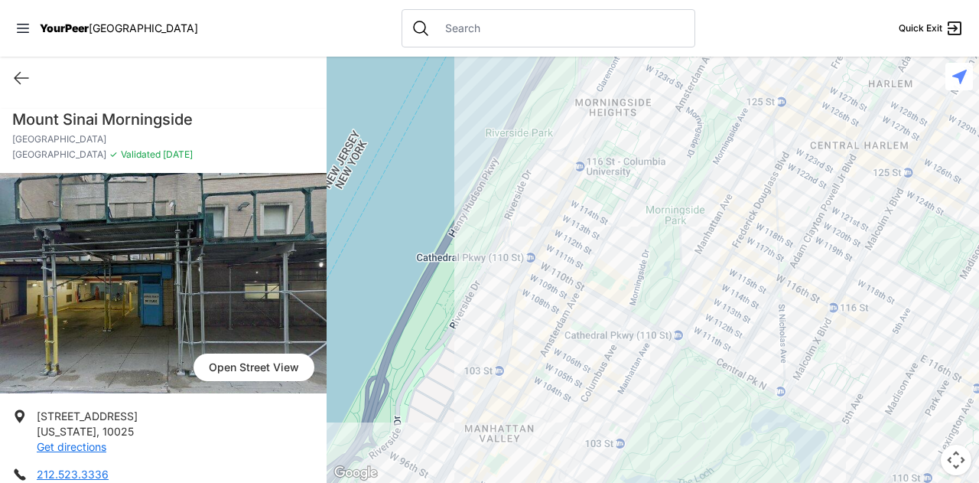
click at [765, 257] on div at bounding box center [653, 270] width 653 height 426
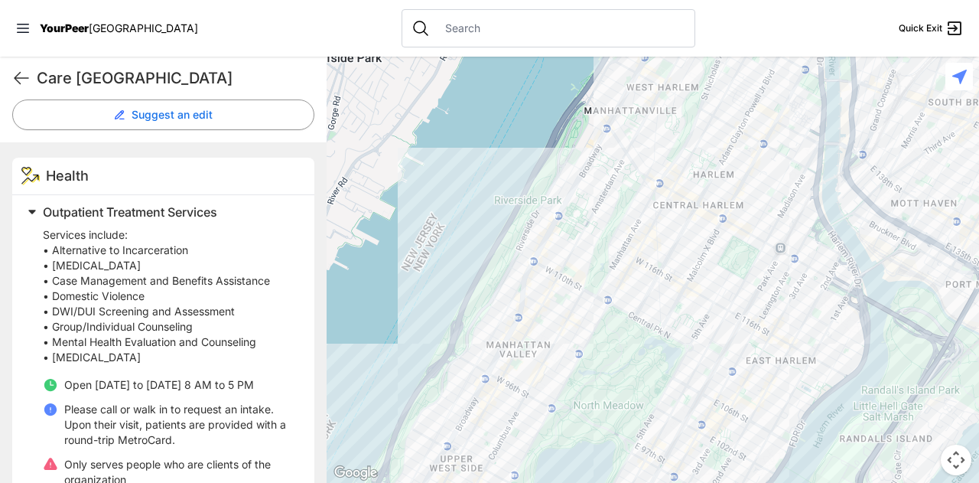
scroll to position [398, 0]
click at [673, 269] on div at bounding box center [653, 270] width 653 height 426
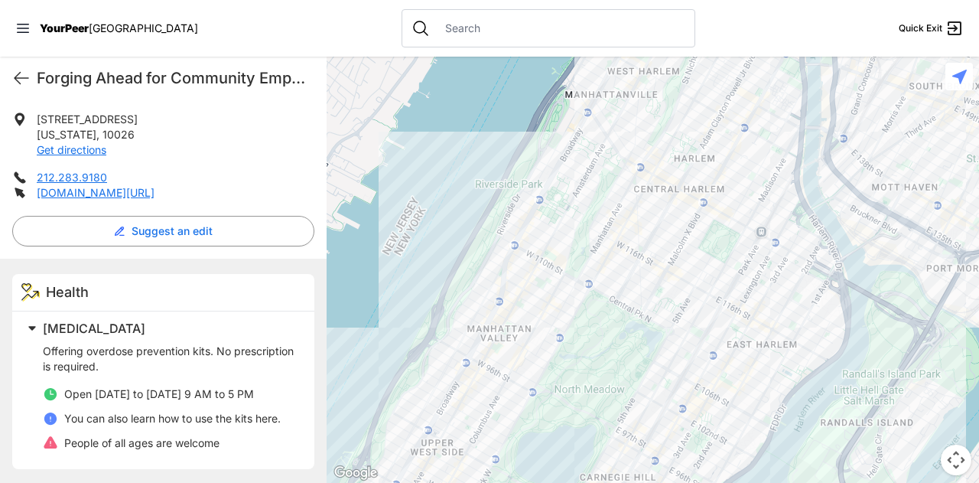
scroll to position [303, 0]
click at [655, 269] on div at bounding box center [653, 270] width 653 height 426
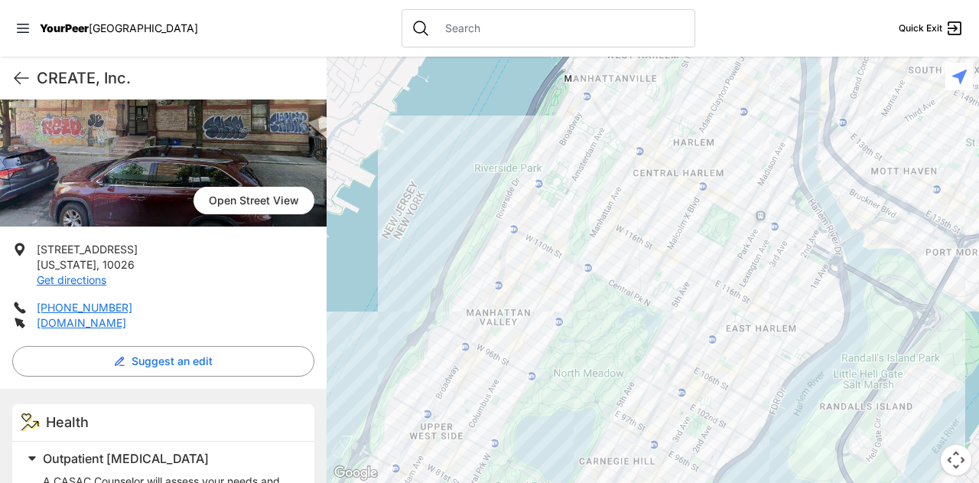
scroll to position [331, 0]
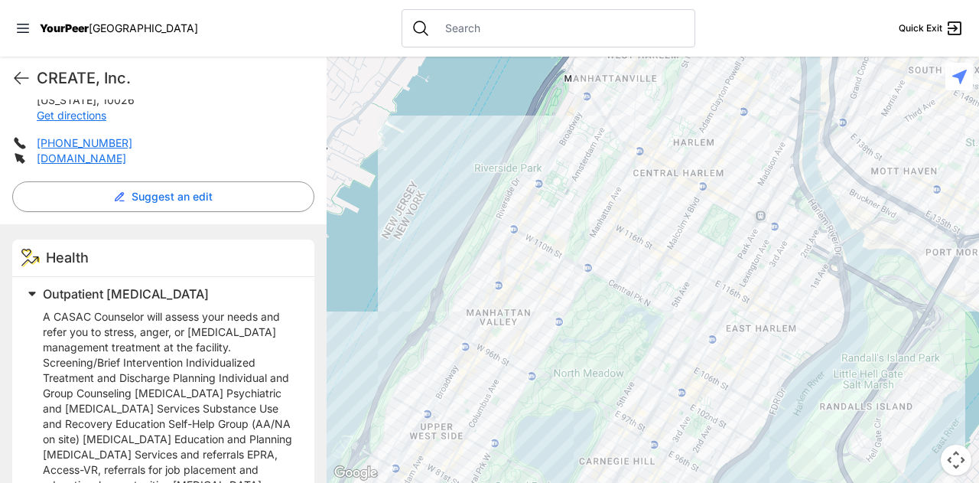
click at [491, 309] on div at bounding box center [653, 270] width 653 height 426
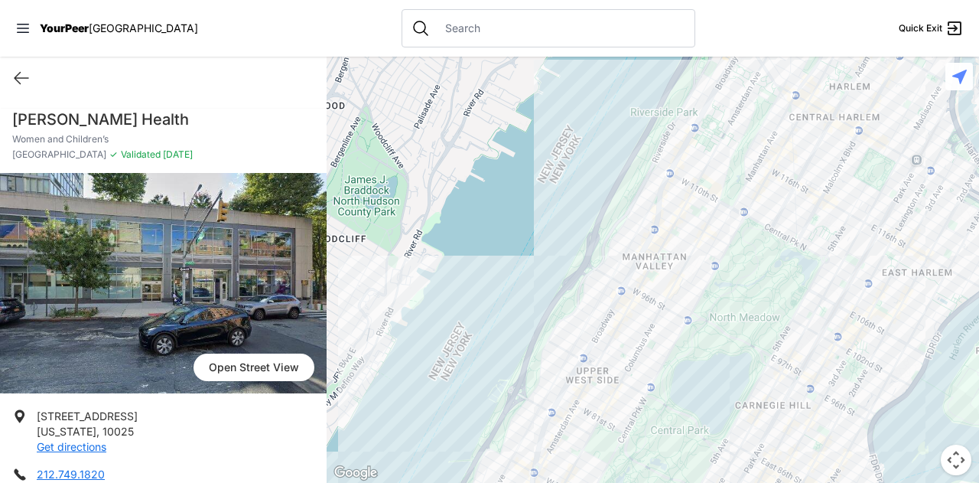
click at [666, 279] on div at bounding box center [653, 270] width 653 height 426
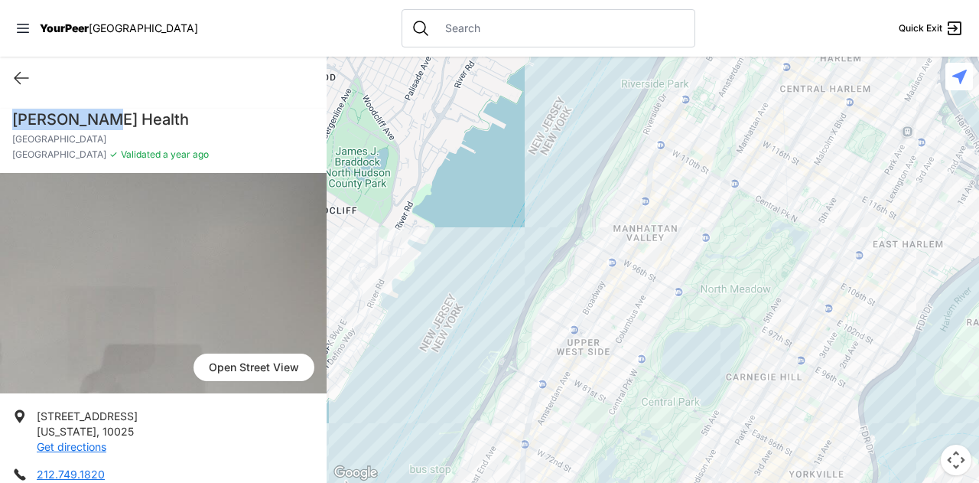
drag, startPoint x: 109, startPoint y: 122, endPoint x: 2, endPoint y: 110, distance: 107.7
click at [2, 110] on div "[PERSON_NAME] Health [GEOGRAPHIC_DATA] ✓ Validated a year ago" at bounding box center [163, 141] width 327 height 64
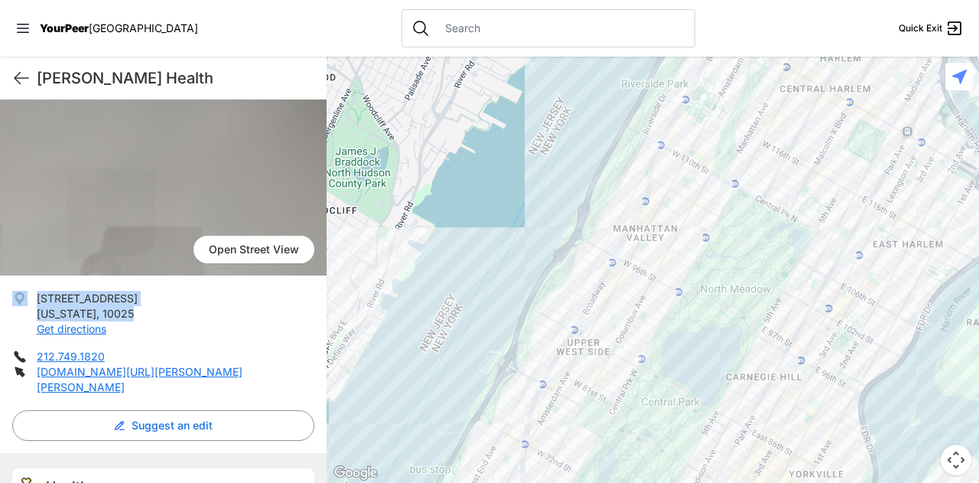
drag, startPoint x: 122, startPoint y: 315, endPoint x: 24, endPoint y: 305, distance: 97.7
click at [24, 305] on li "[STREET_ADDRESS][US_STATE] Get directions" at bounding box center [163, 314] width 302 height 46
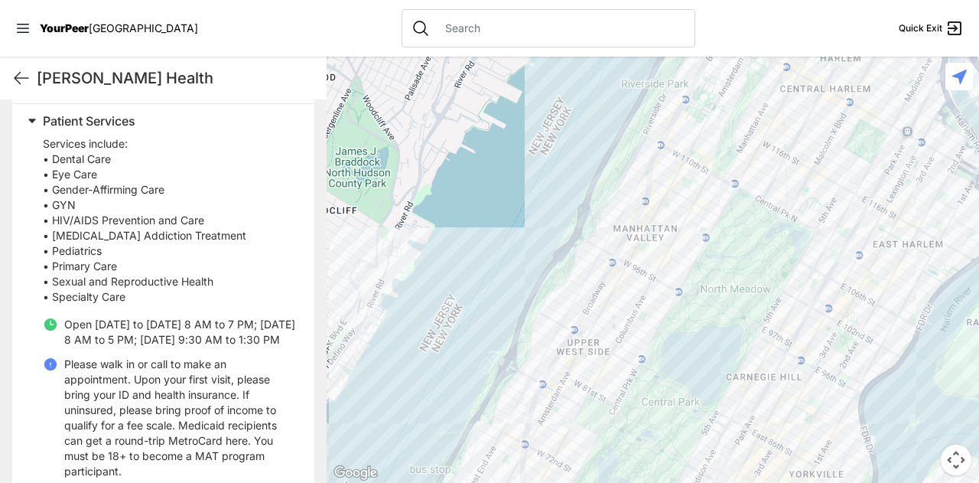
scroll to position [533, 0]
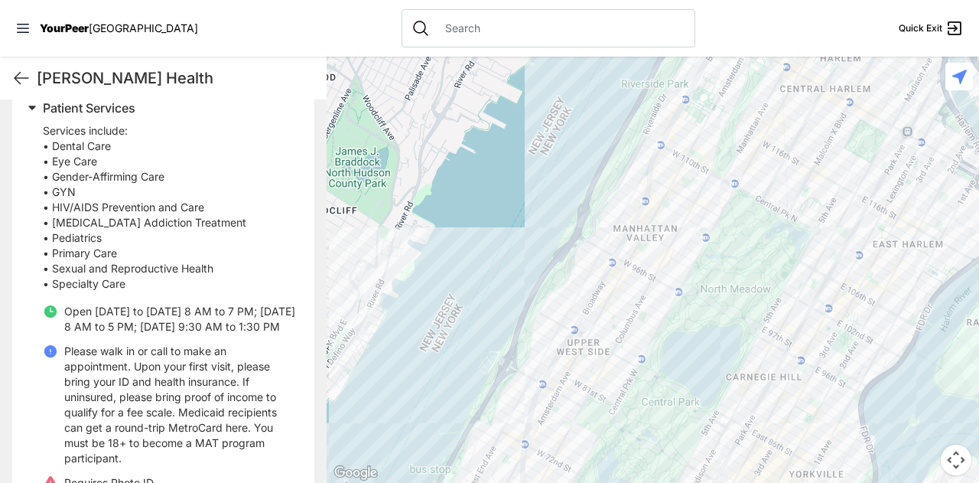
drag, startPoint x: 93, startPoint y: 308, endPoint x: 112, endPoint y: 342, distance: 39.0
click at [112, 334] on p "Open [DATE] to [DATE] 8 AM to 7 PM; [DATE] 8 AM to 5 PM; [DATE] 9:30 AM to 1:30…" at bounding box center [180, 319] width 232 height 31
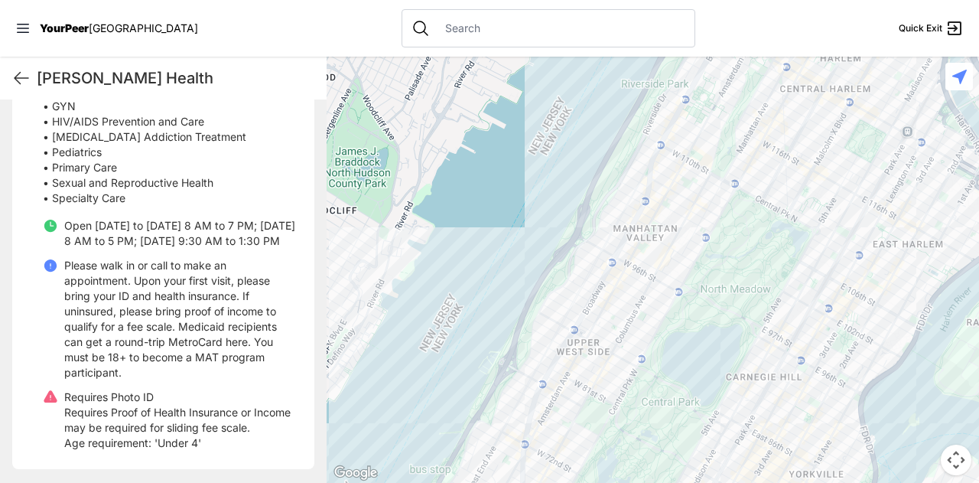
scroll to position [649, 0]
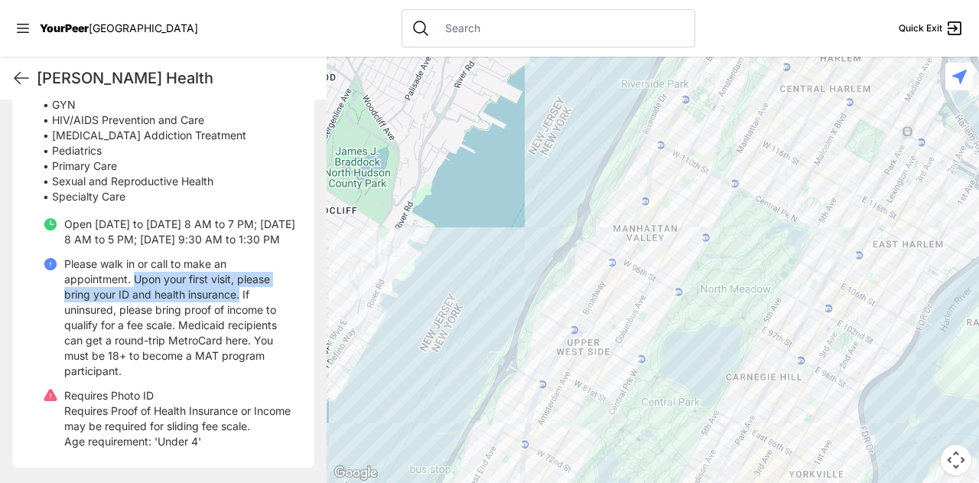
drag, startPoint x: 135, startPoint y: 259, endPoint x: 241, endPoint y: 280, distance: 108.3
click at [241, 280] on p "Please walk in or call to make an appointment. Upon your first visit, please br…" at bounding box center [180, 317] width 232 height 122
